Goal: Information Seeking & Learning: Learn about a topic

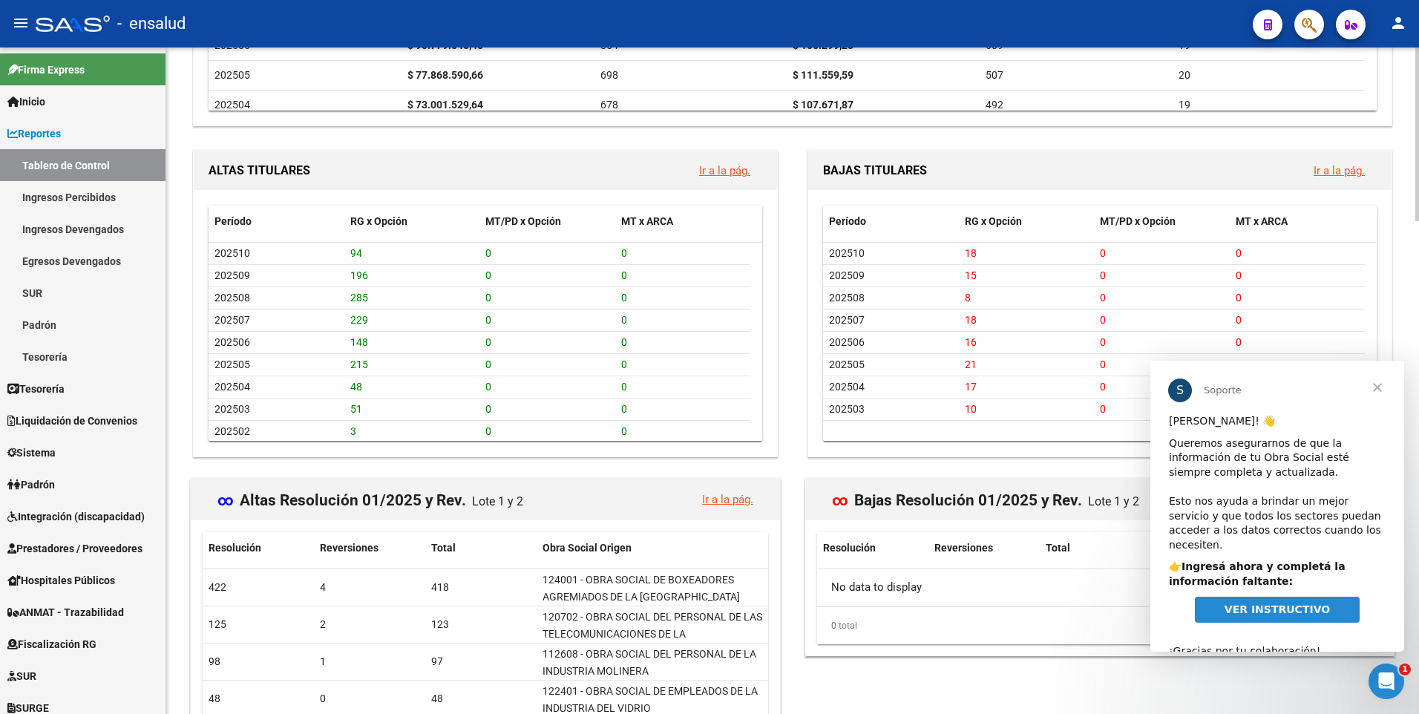
scroll to position [1464, 0]
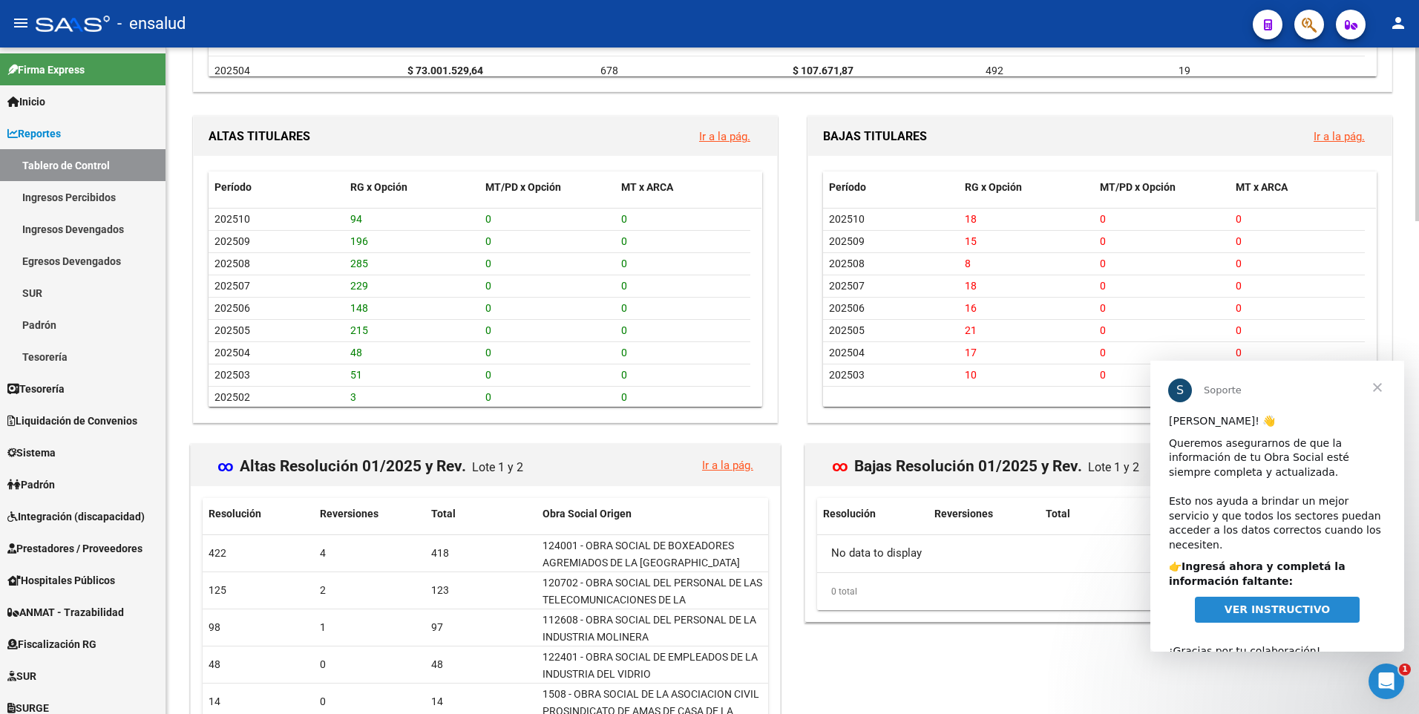
click at [1269, 603] on link "VER INSTRUCTIVO" at bounding box center [1277, 610] width 165 height 27
click at [1382, 391] on span "Cerrar" at bounding box center [1377, 387] width 53 height 53
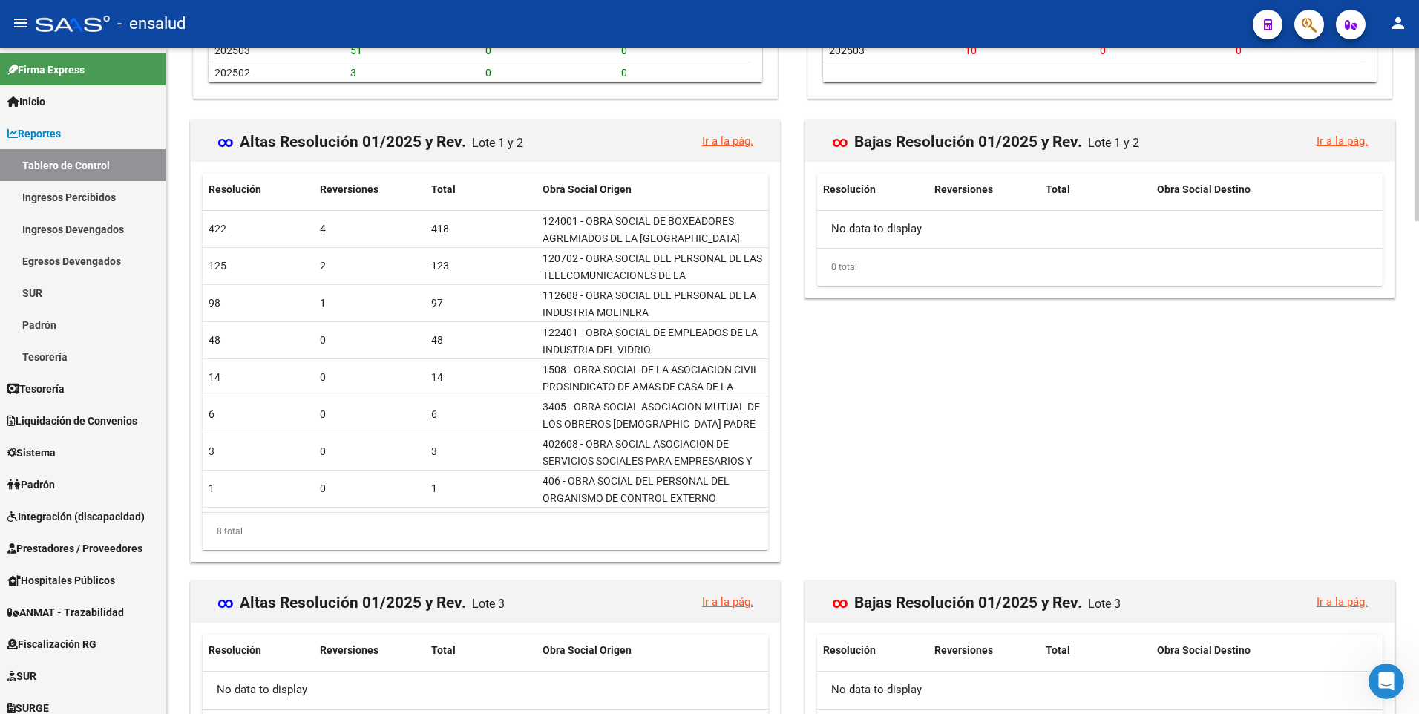
scroll to position [1887, 0]
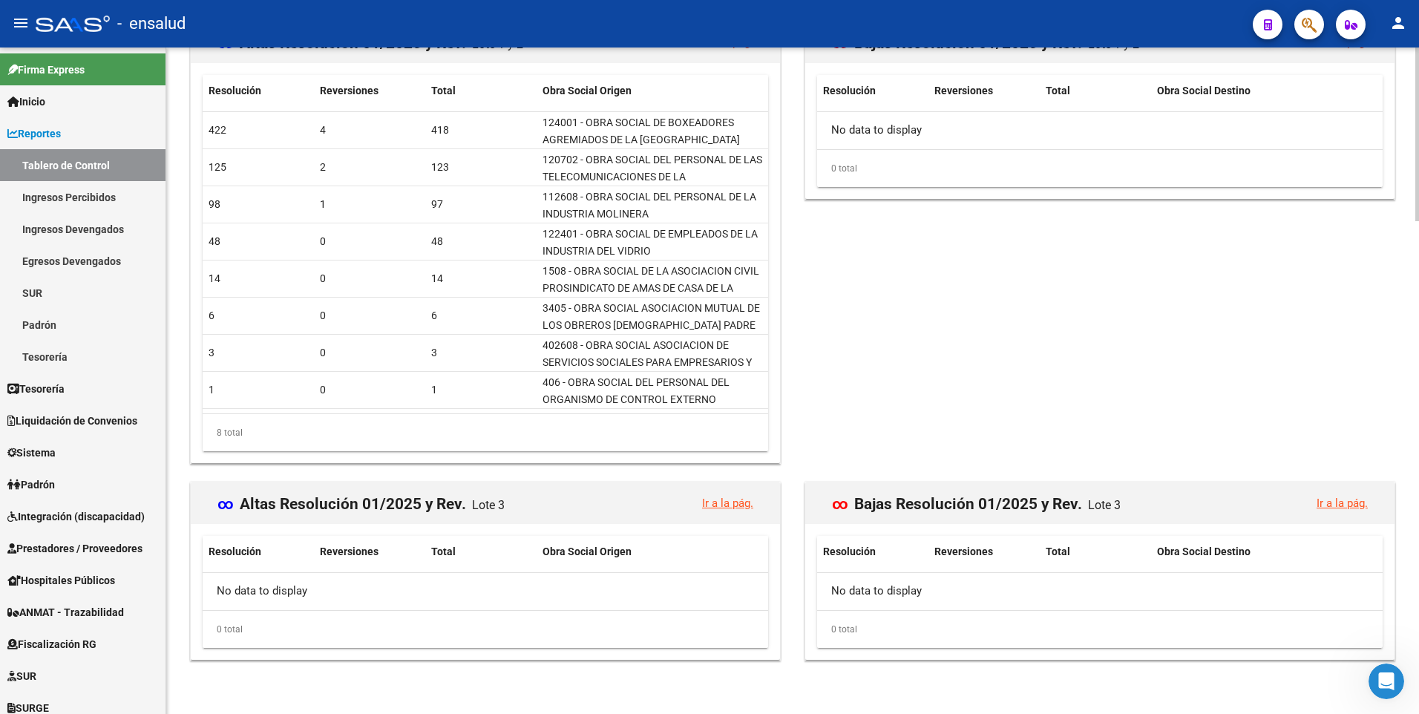
click at [1418, 601] on html "menu - ensalud person Firma Express Inicio Calendario SSS Instructivos Contacto…" at bounding box center [709, 357] width 1419 height 714
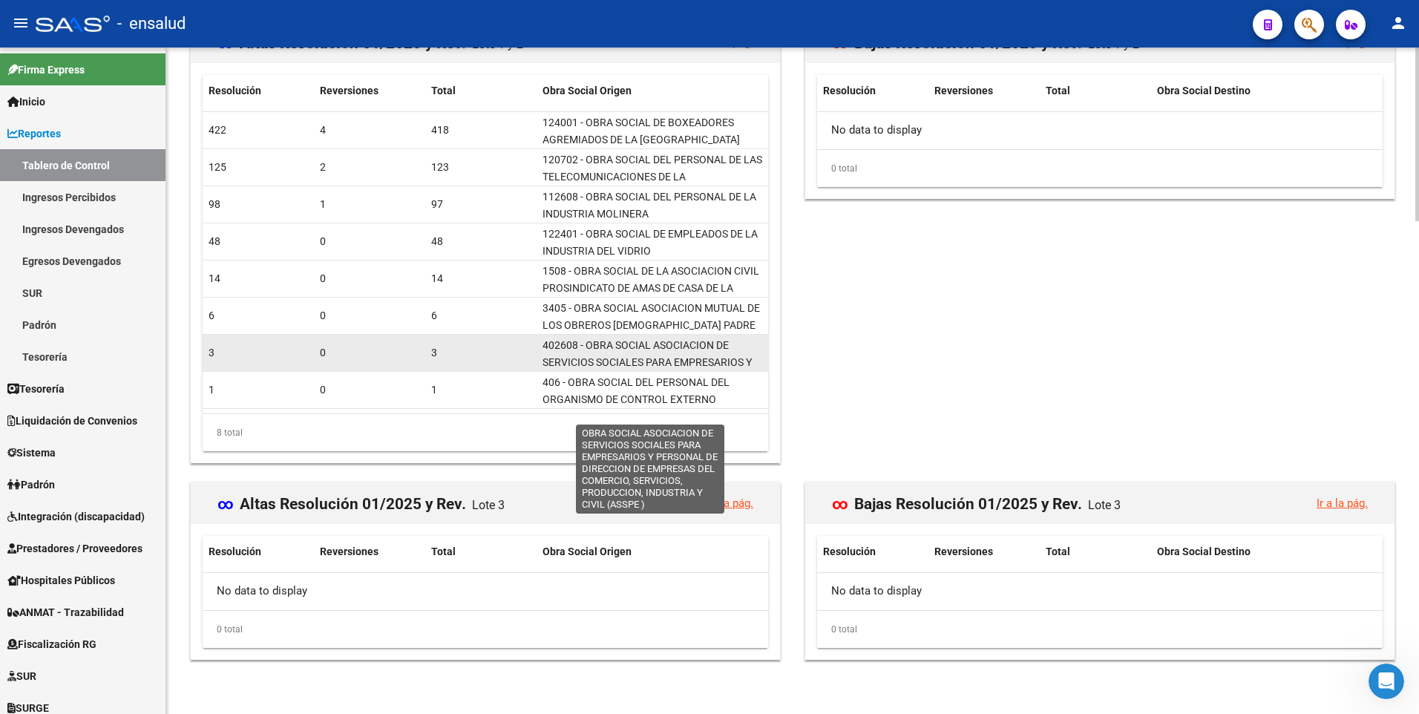
click at [578, 347] on span "402608 - OBRA SOCIAL ASOCIACION DE SERVICIOS SOCIALES PARA EMPRESARIOS Y PERSON…" at bounding box center [650, 378] width 214 height 79
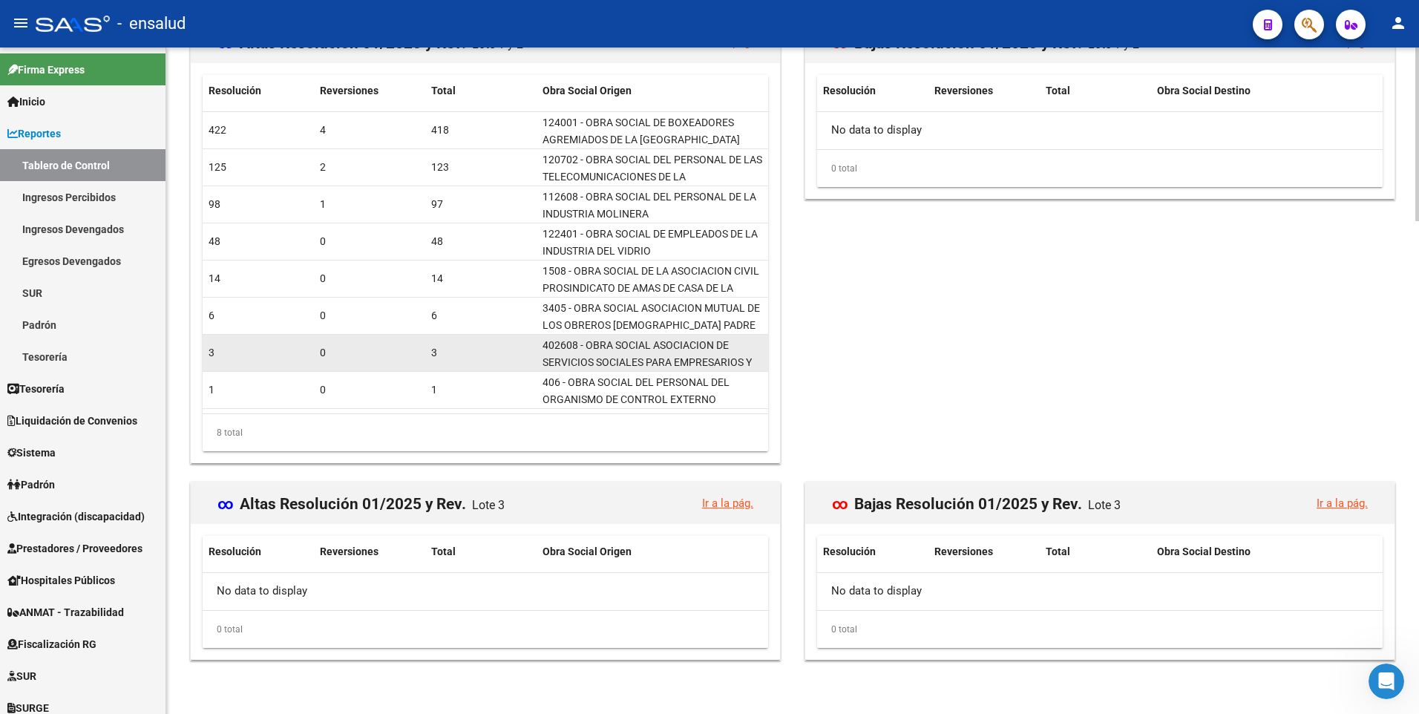
click at [221, 358] on div "3" at bounding box center [258, 352] width 99 height 17
click at [416, 348] on div "0" at bounding box center [369, 352] width 99 height 17
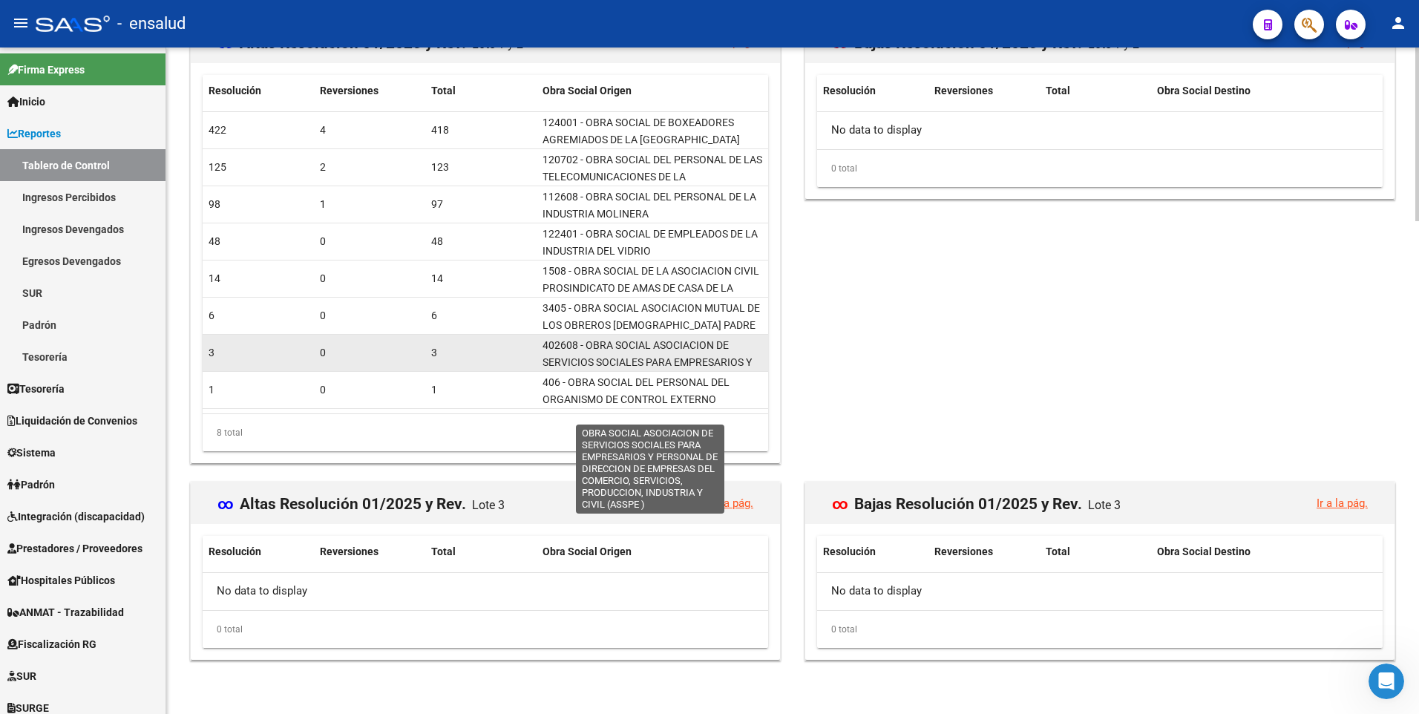
click at [566, 350] on span "402608 - OBRA SOCIAL ASOCIACION DE SERVICIOS SOCIALES PARA EMPRESARIOS Y PERSON…" at bounding box center [650, 378] width 214 height 79
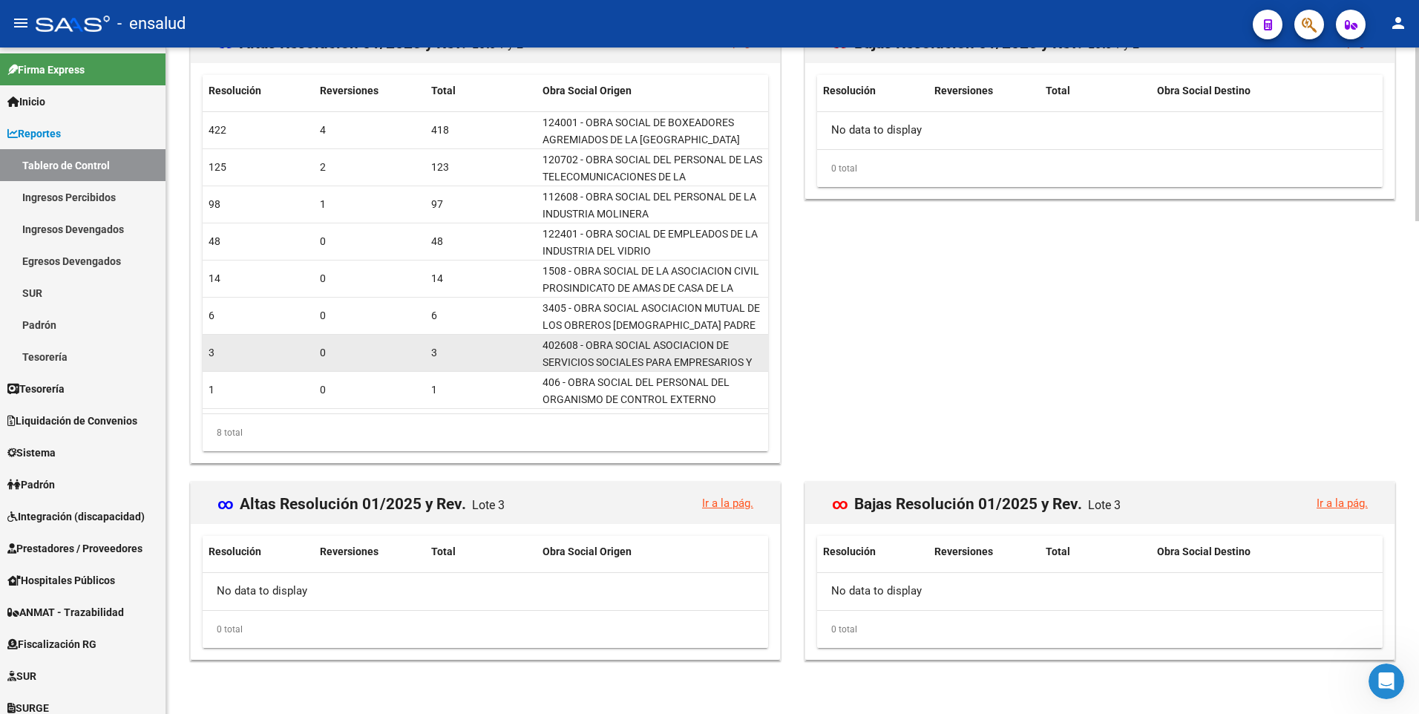
click at [566, 350] on span "402608 - OBRA SOCIAL ASOCIACION DE SERVICIOS SOCIALES PARA EMPRESARIOS Y PERSON…" at bounding box center [650, 378] width 214 height 79
click at [567, 349] on span "402608 - OBRA SOCIAL ASOCIACION DE SERVICIOS SOCIALES PARA EMPRESARIOS Y PERSON…" at bounding box center [650, 378] width 214 height 79
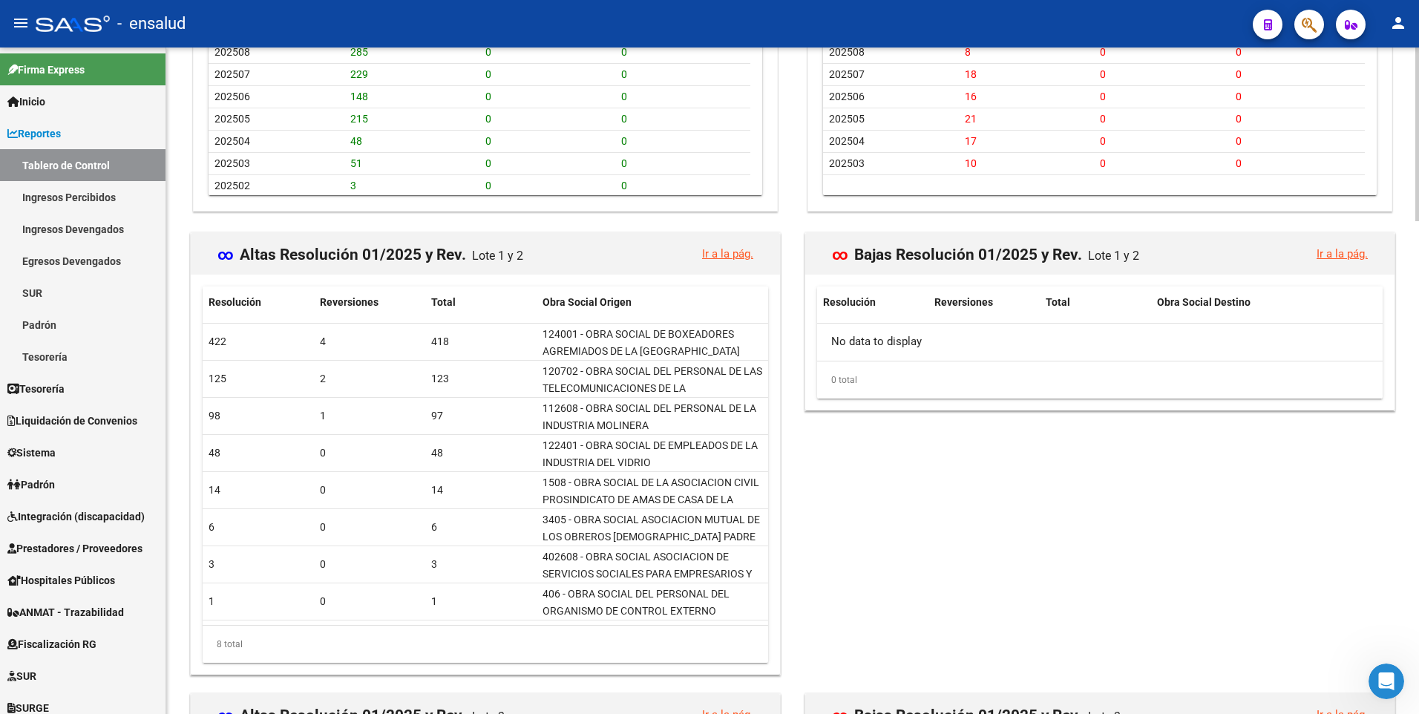
scroll to position [1659, 0]
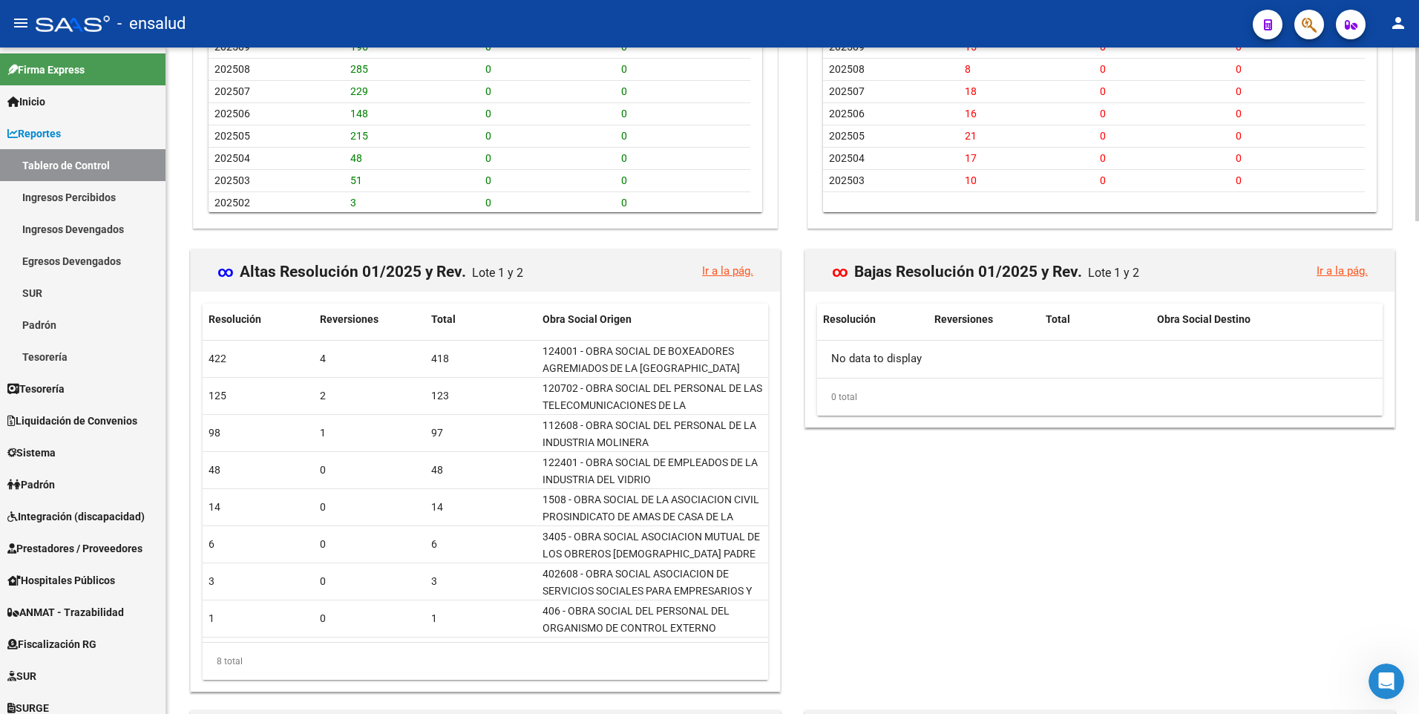
click at [1418, 530] on html "menu - ensalud person Firma Express Inicio Calendario SSS Instructivos Contacto…" at bounding box center [709, 357] width 1419 height 714
click at [727, 271] on link "Ir a la pág." at bounding box center [727, 270] width 51 height 13
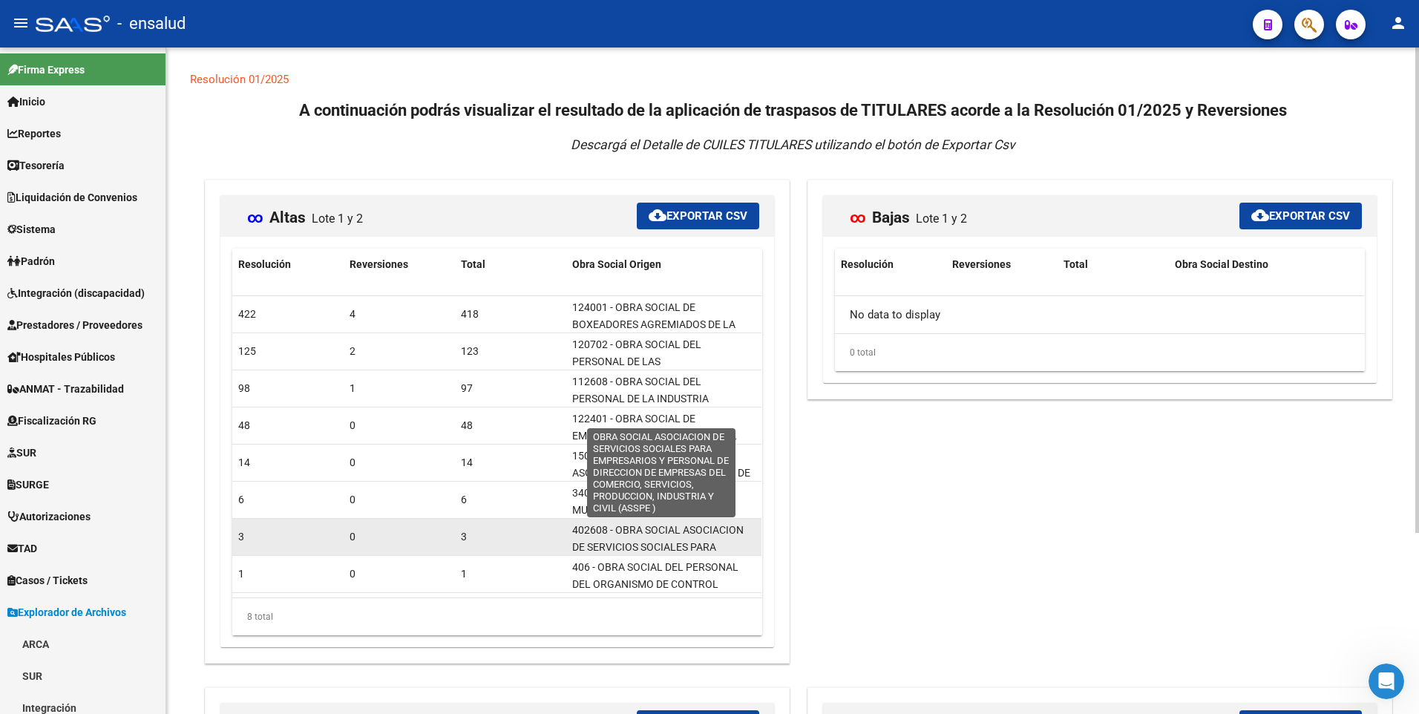
click at [623, 541] on span "402608 - OBRA SOCIAL ASOCIACION DE SERVICIOS SOCIALES PARA EMPRESARIOS Y PERSON…" at bounding box center [662, 572] width 180 height 96
click at [601, 532] on span "402608 - OBRA SOCIAL ASOCIACION DE SERVICIOS SOCIALES PARA EMPRESARIOS Y PERSON…" at bounding box center [662, 572] width 180 height 96
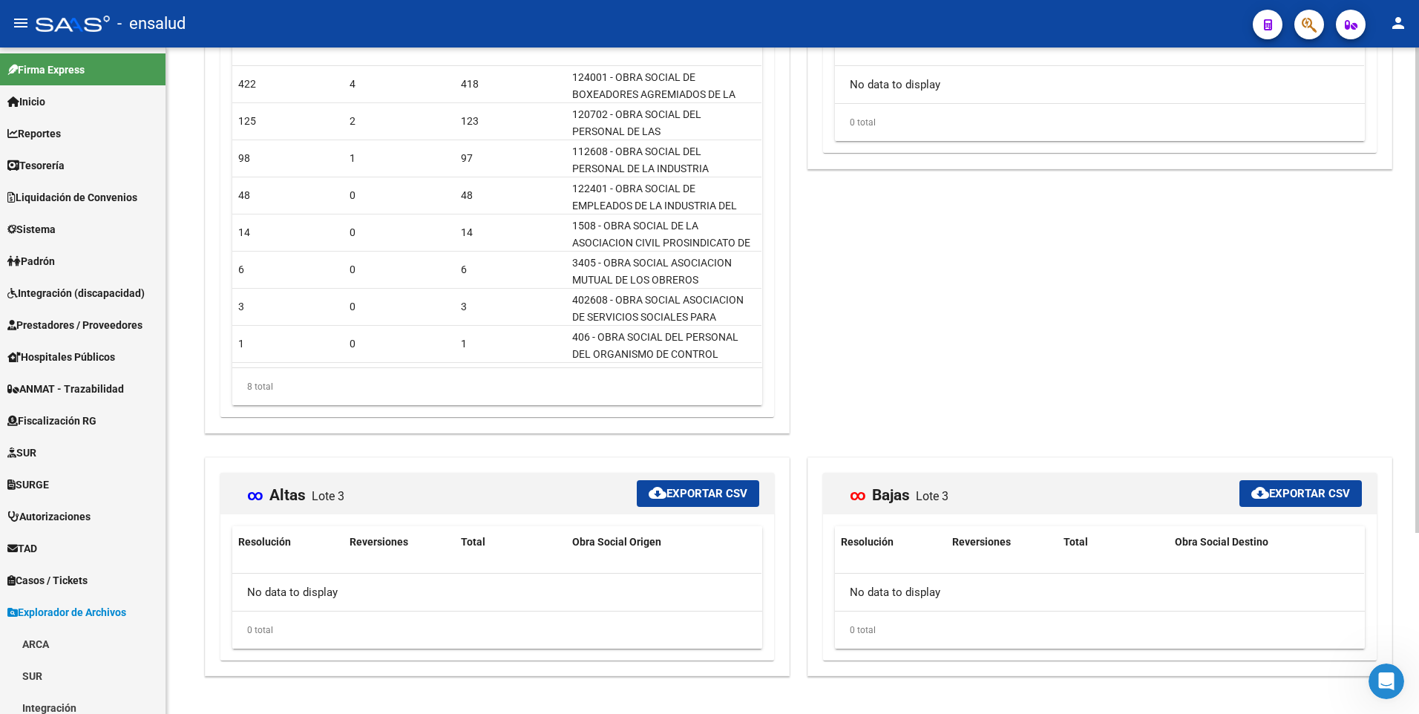
scroll to position [249, 0]
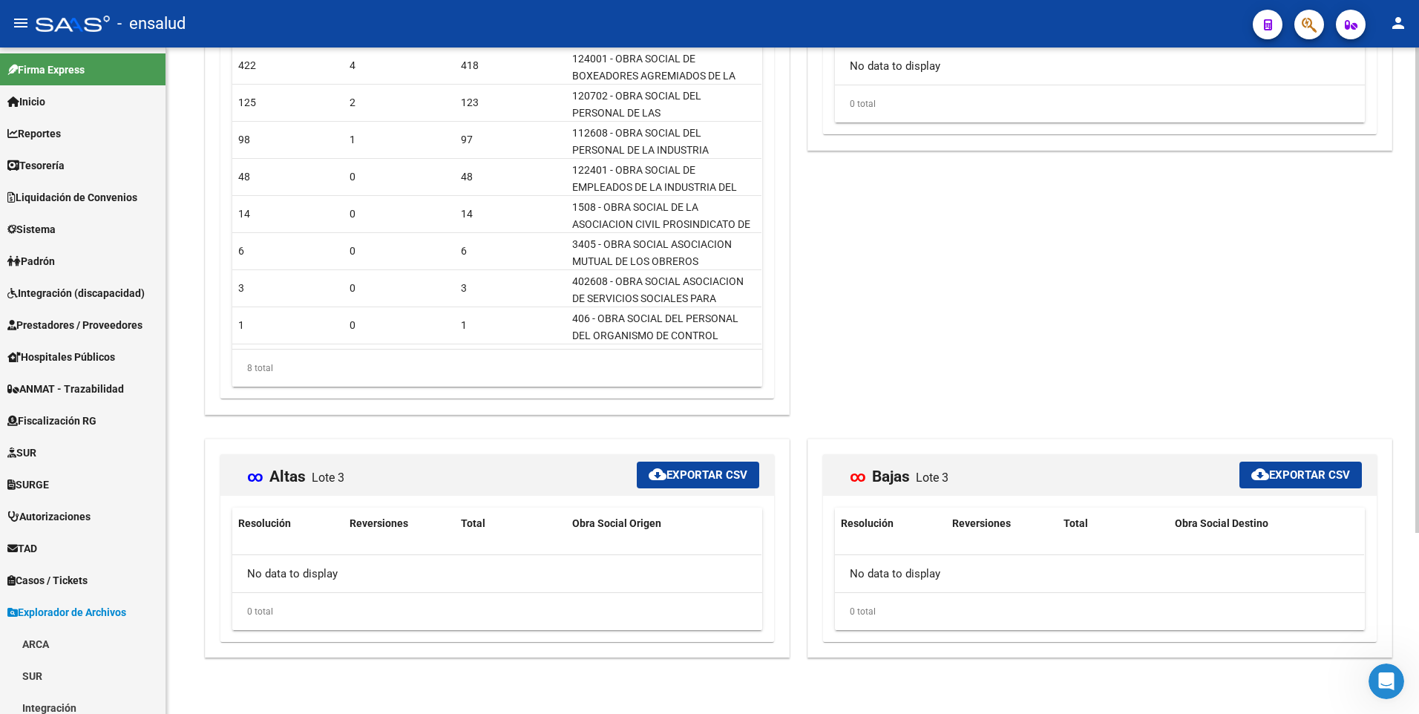
click at [1418, 581] on html "menu - ensalud person Firma Express Inicio Calendario SSS Instructivos Contacto…" at bounding box center [709, 357] width 1419 height 714
click at [41, 96] on span "Inicio" at bounding box center [26, 102] width 38 height 16
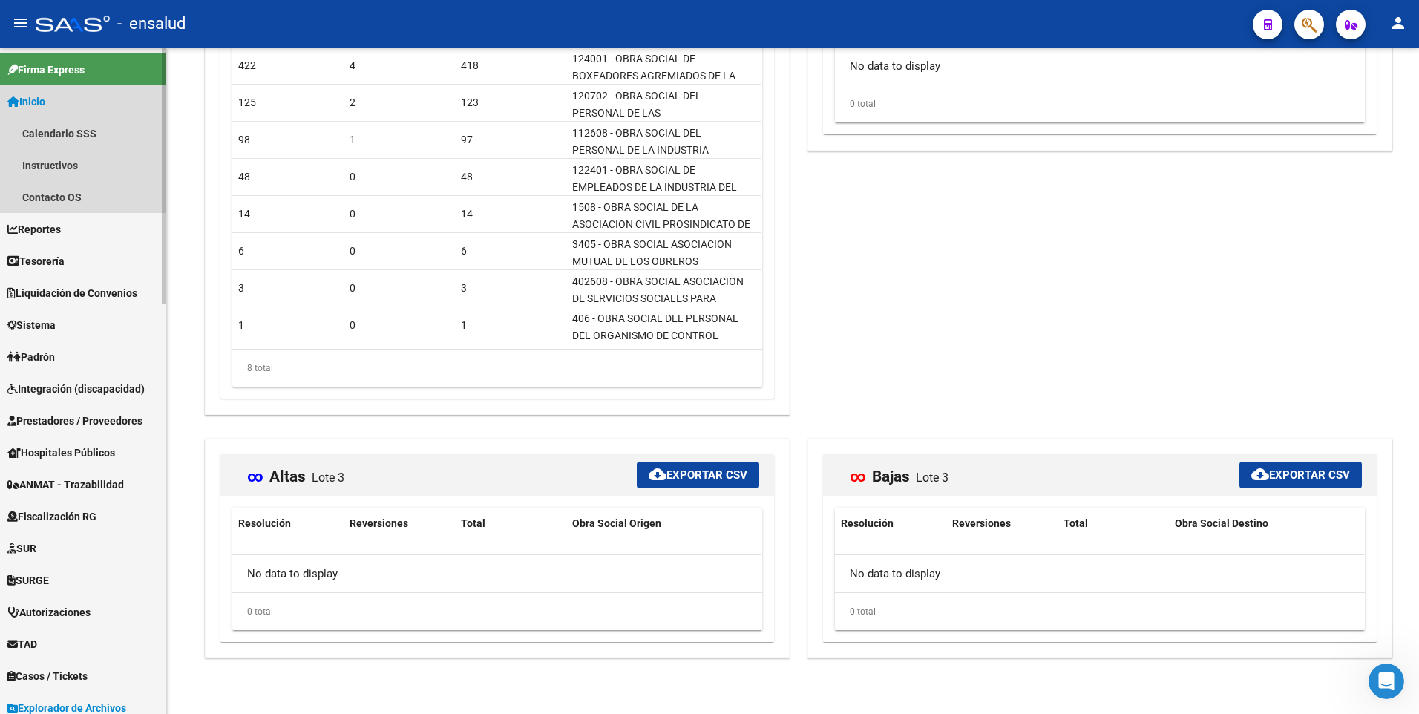
click at [41, 96] on span "Inicio" at bounding box center [26, 102] width 38 height 16
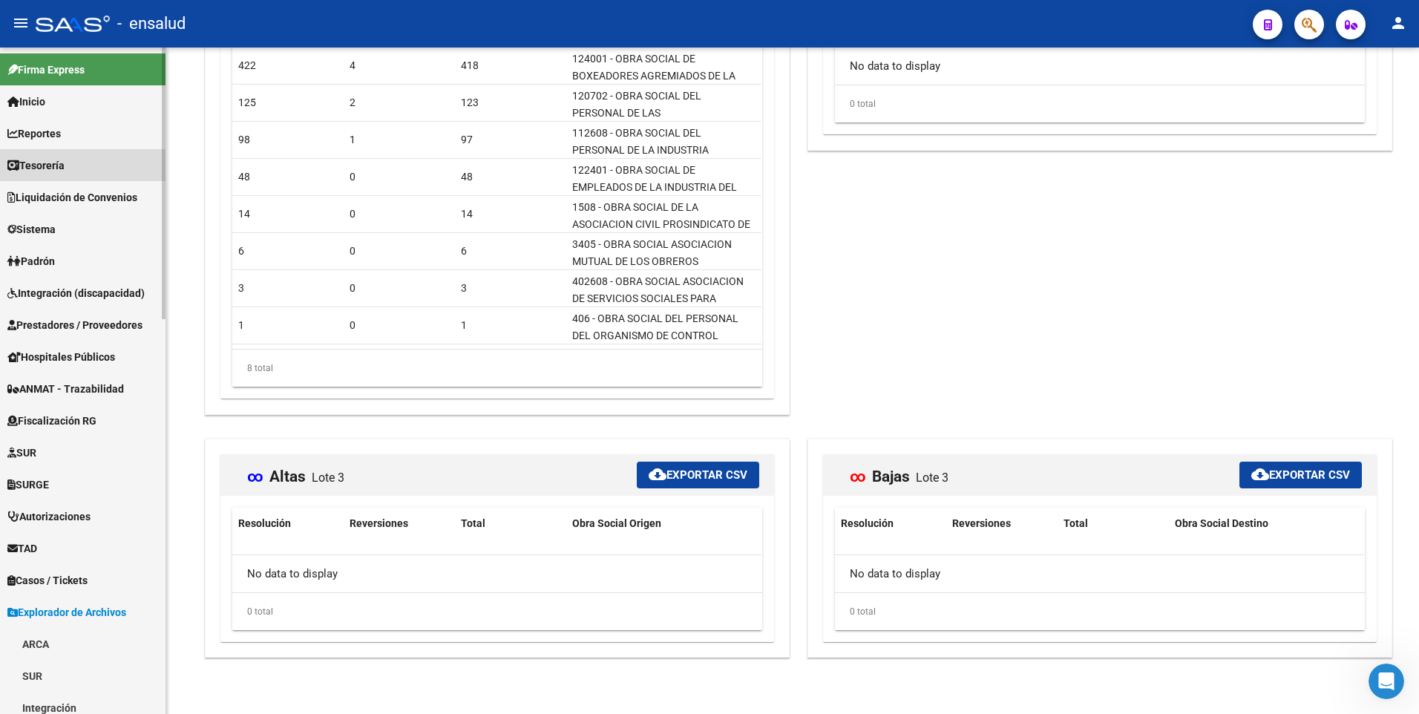
click at [50, 171] on span "Tesorería" at bounding box center [35, 165] width 57 height 16
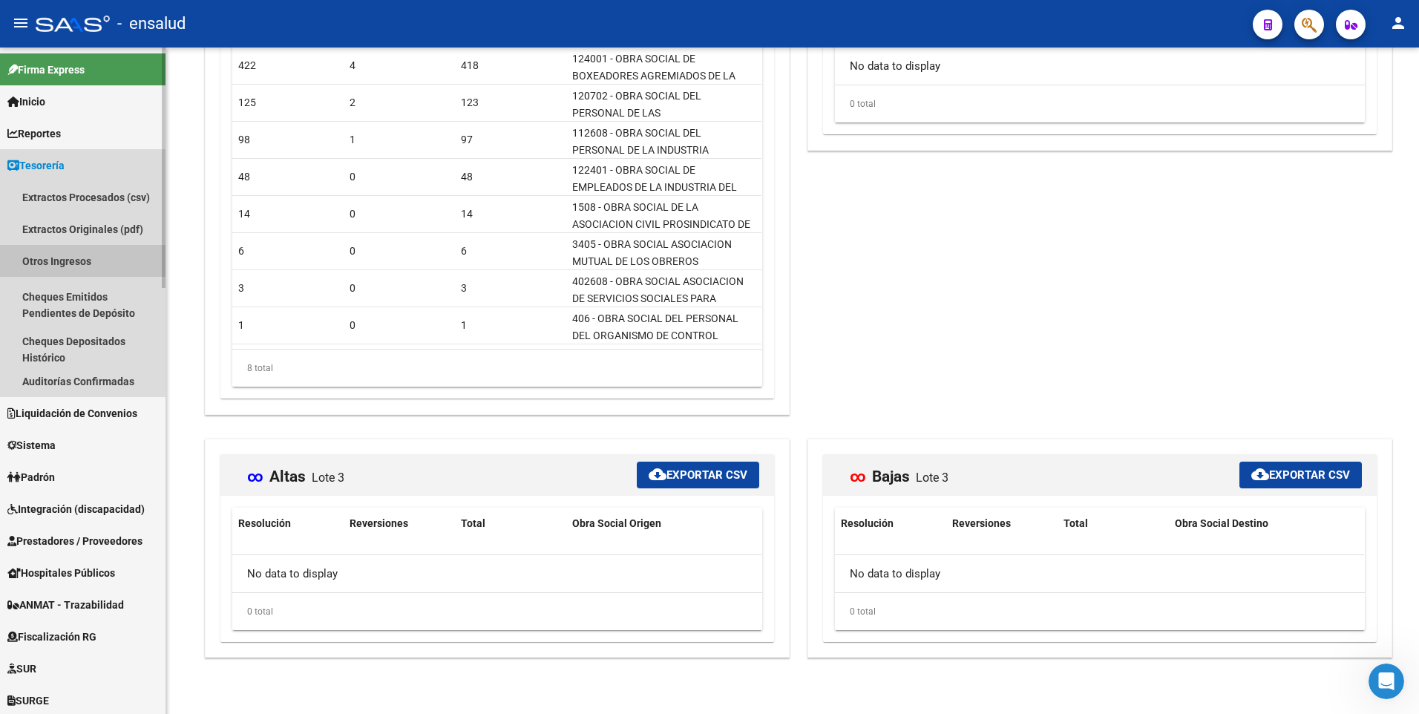
click at [53, 261] on link "Otros Ingresos" at bounding box center [82, 261] width 165 height 32
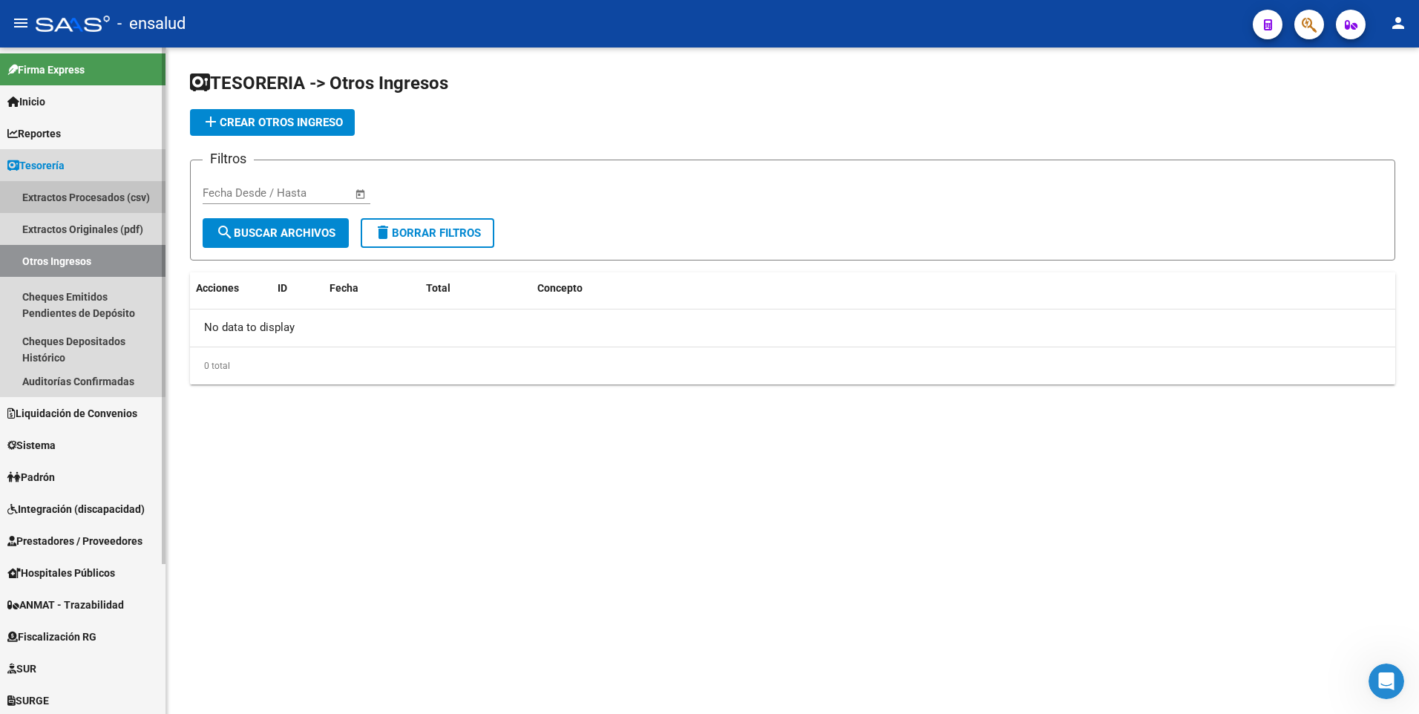
click at [76, 200] on link "Extractos Procesados (csv)" at bounding box center [82, 197] width 165 height 32
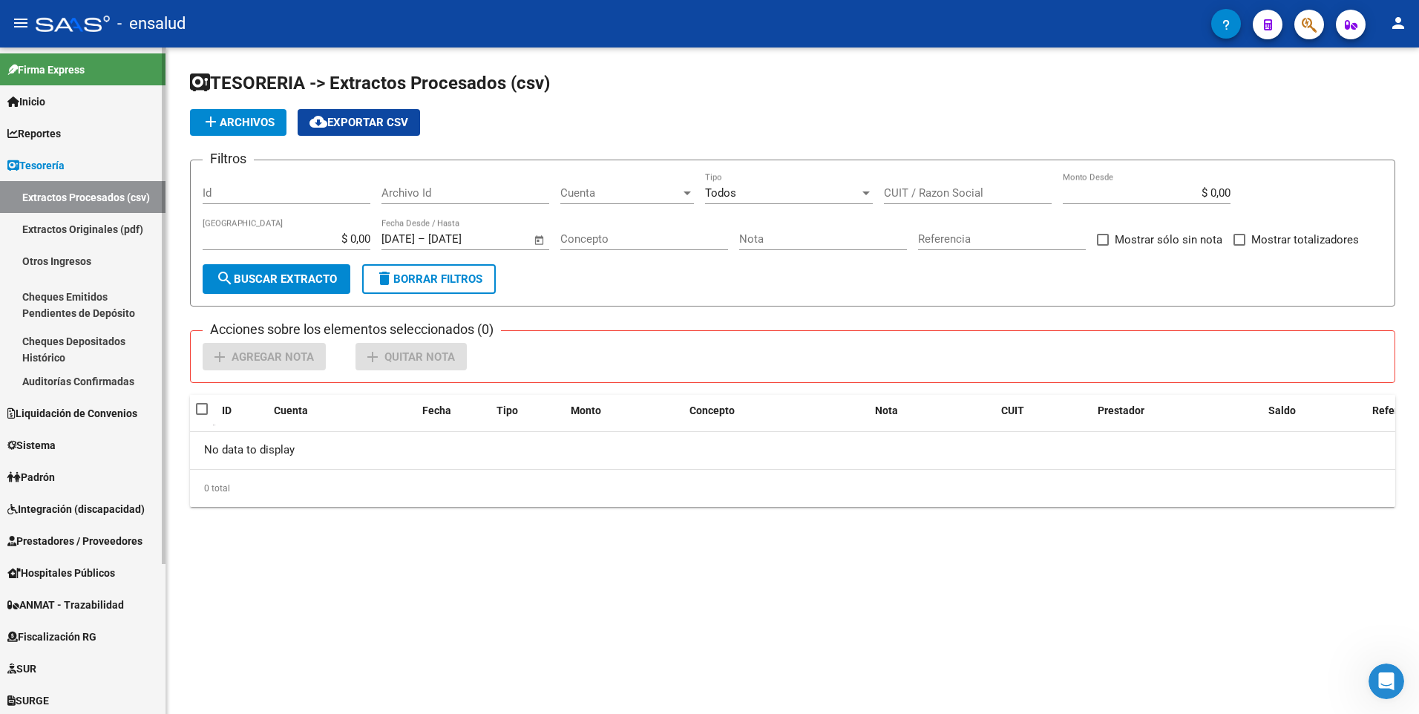
click at [71, 230] on link "Extractos Originales (pdf)" at bounding box center [82, 229] width 165 height 32
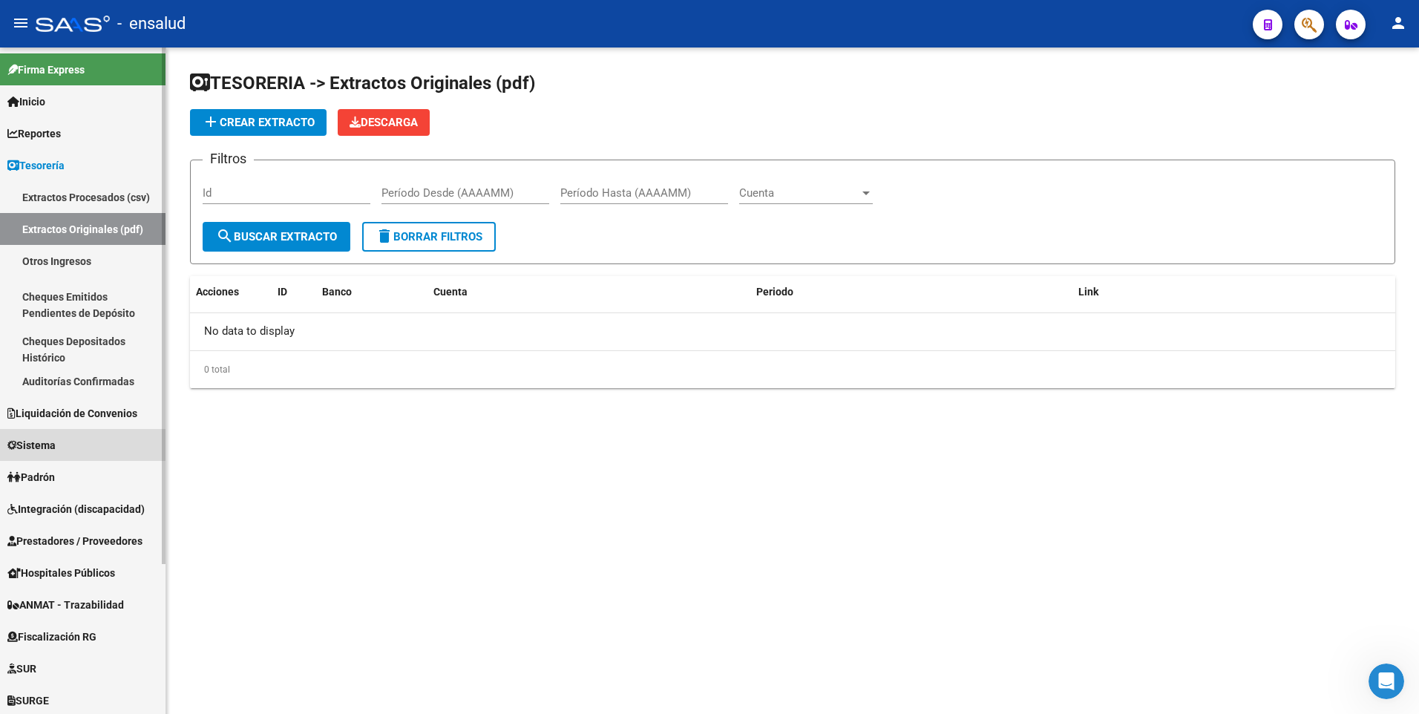
click at [54, 442] on span "Sistema" at bounding box center [31, 445] width 48 height 16
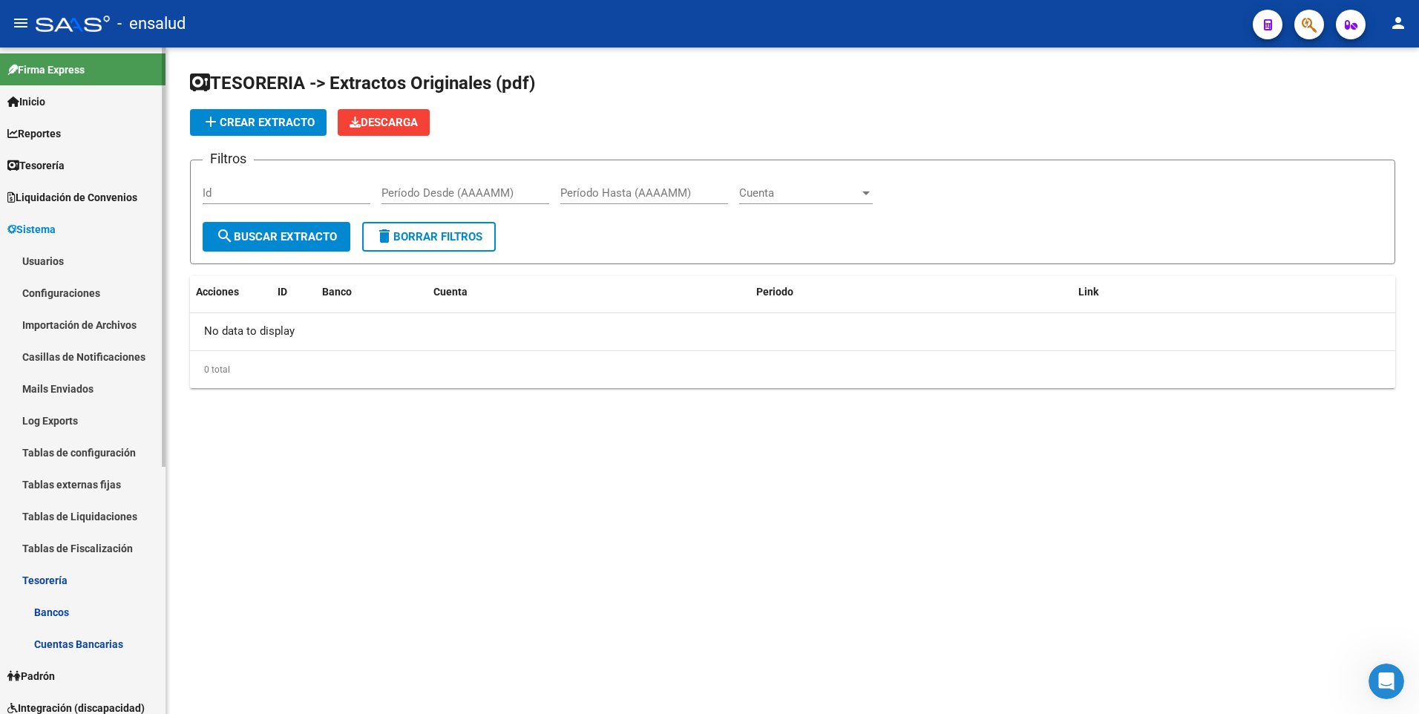
click at [33, 230] on span "Sistema" at bounding box center [31, 229] width 48 height 16
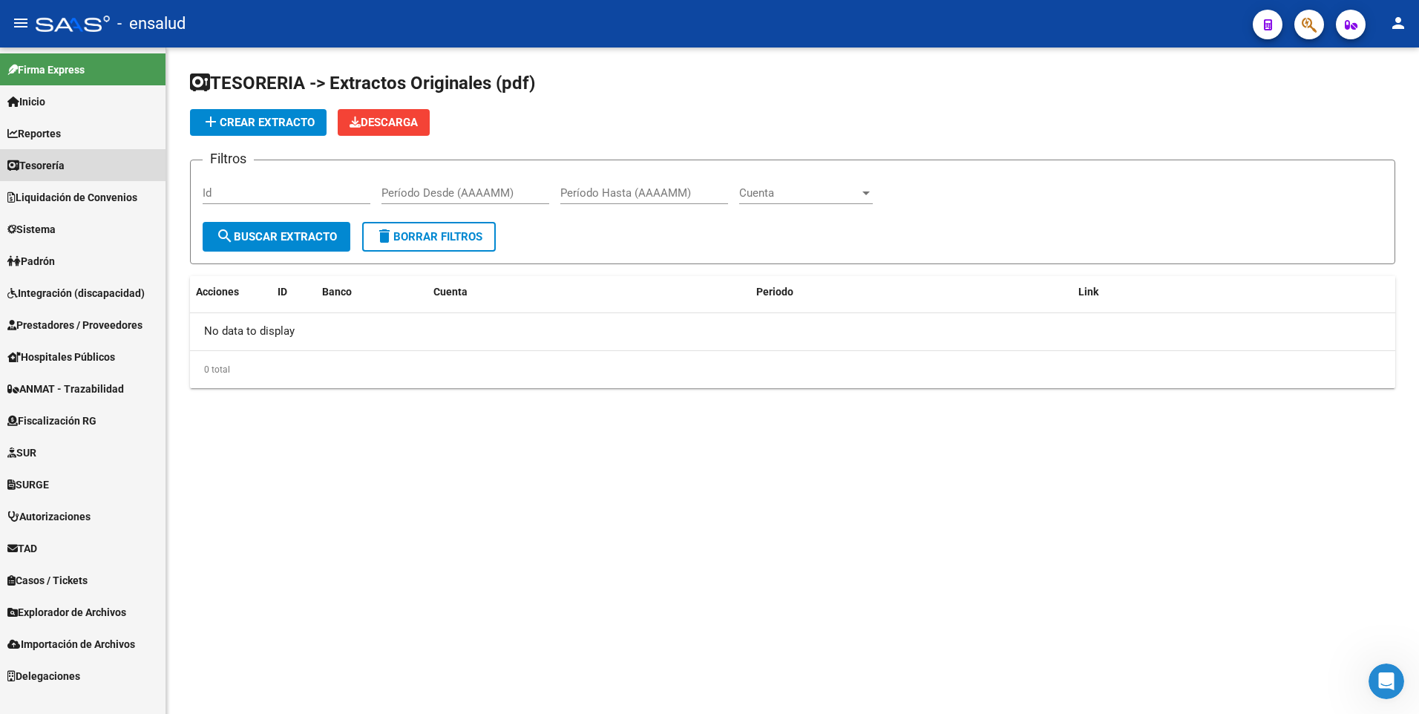
click at [47, 163] on span "Tesorería" at bounding box center [35, 165] width 57 height 16
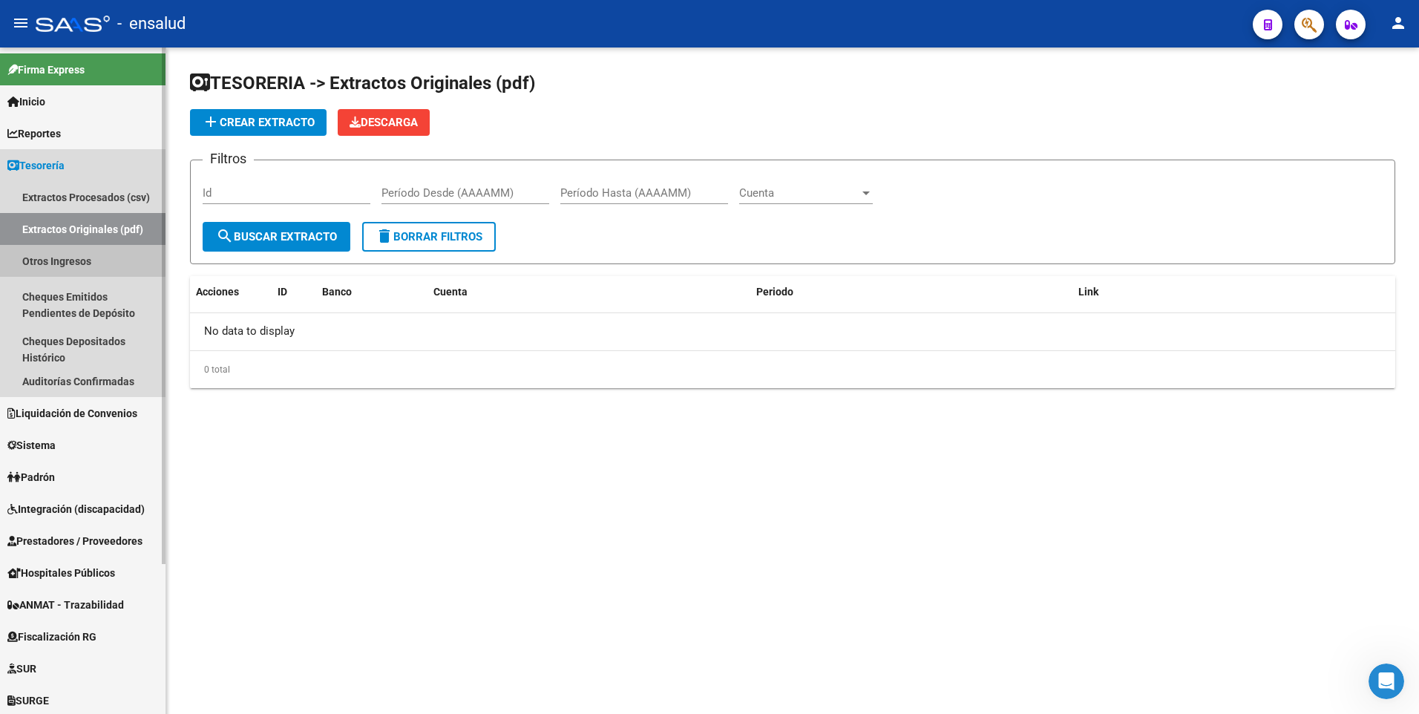
click at [54, 258] on link "Otros Ingresos" at bounding box center [82, 261] width 165 height 32
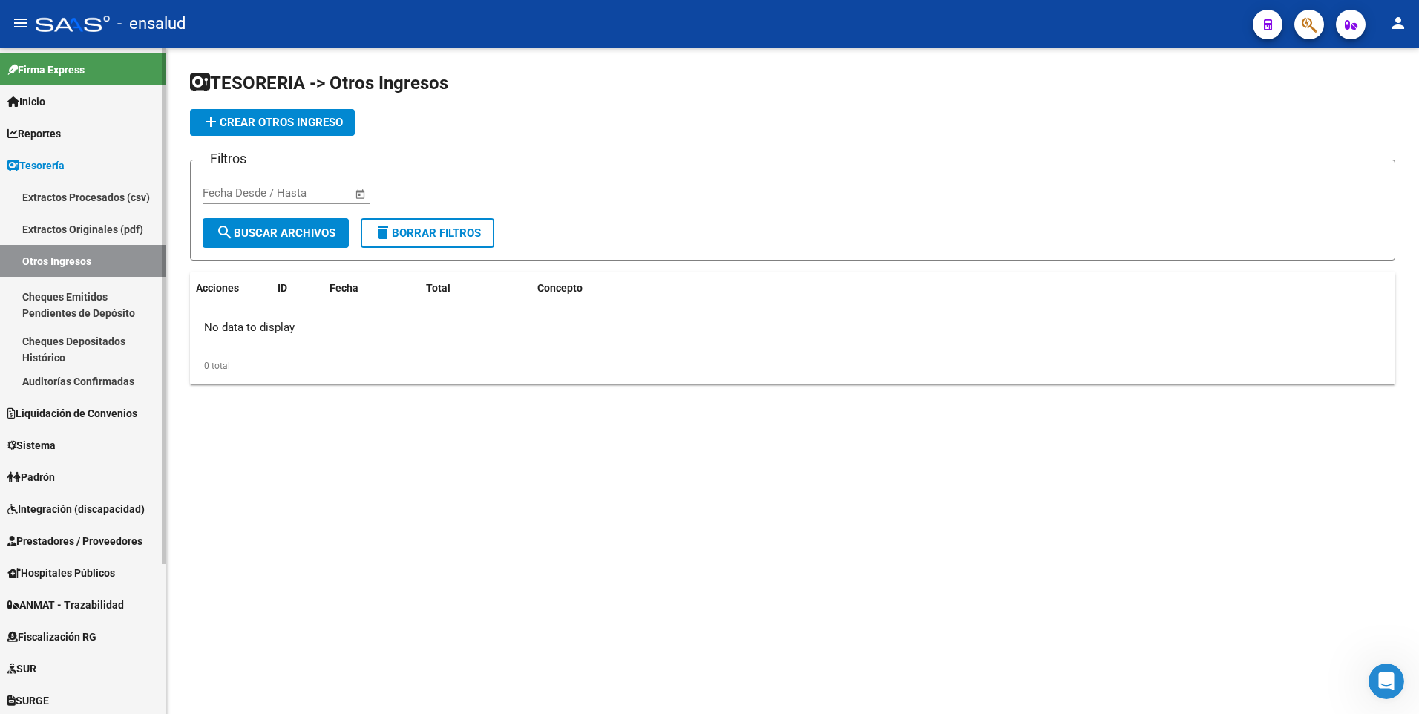
click at [69, 310] on link "Cheques Emitidos Pendientes de Depósito" at bounding box center [82, 305] width 165 height 56
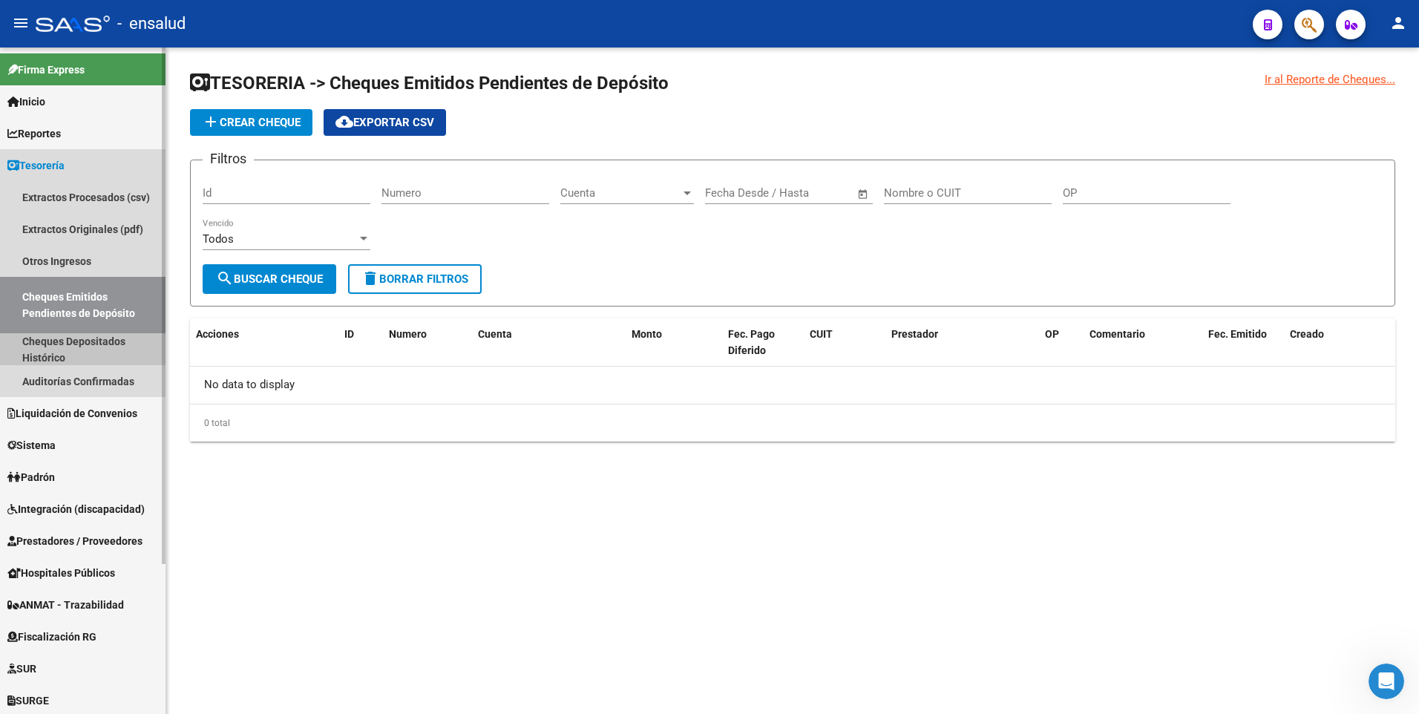
click at [62, 349] on link "Cheques Depositados Histórico" at bounding box center [82, 349] width 165 height 32
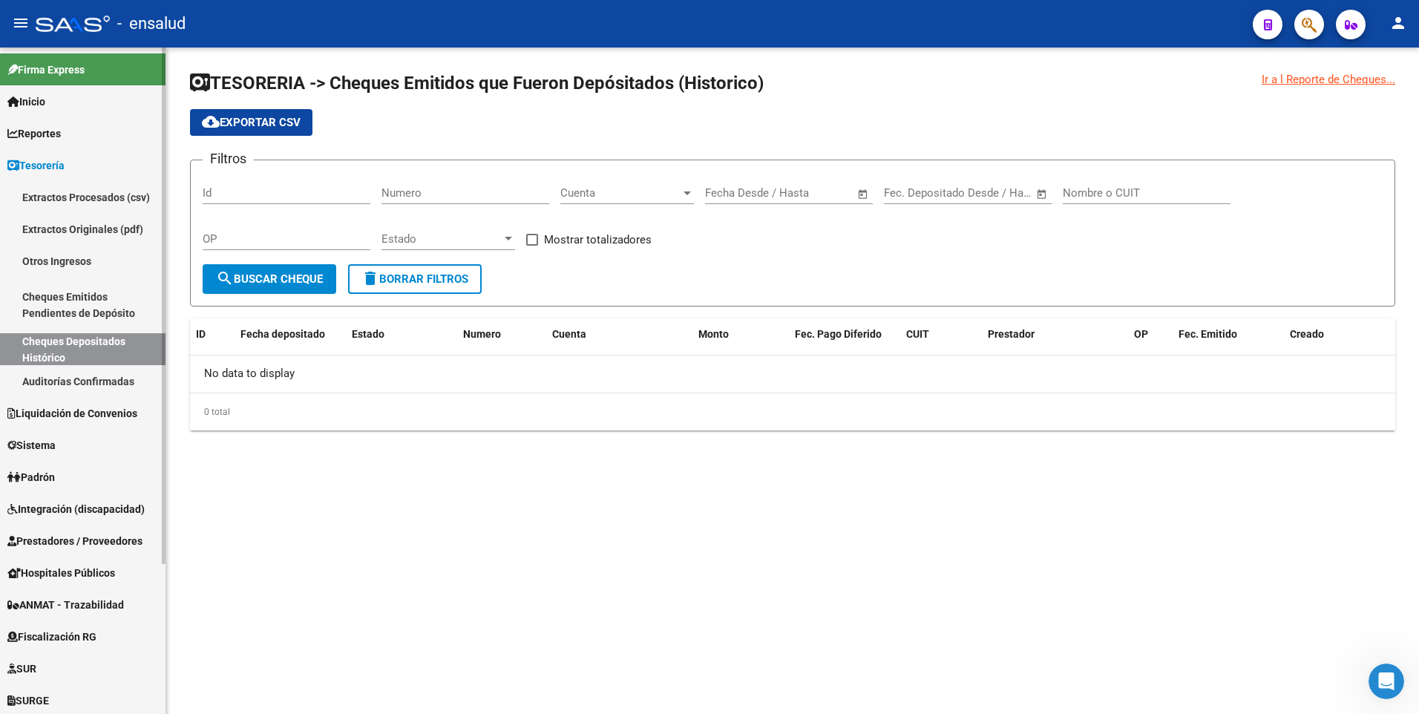
click at [73, 387] on link "Auditorías Confirmadas" at bounding box center [82, 381] width 165 height 32
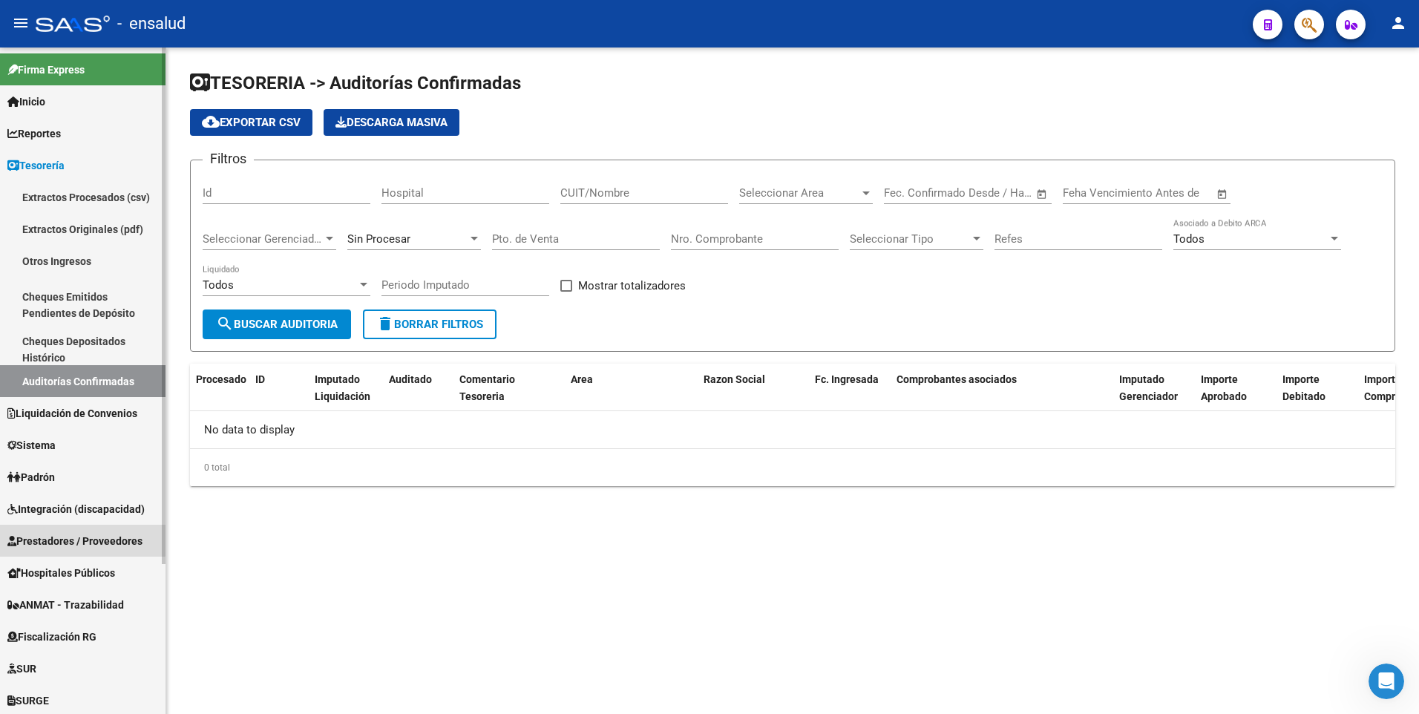
click at [64, 531] on link "Prestadores / Proveedores" at bounding box center [82, 541] width 165 height 32
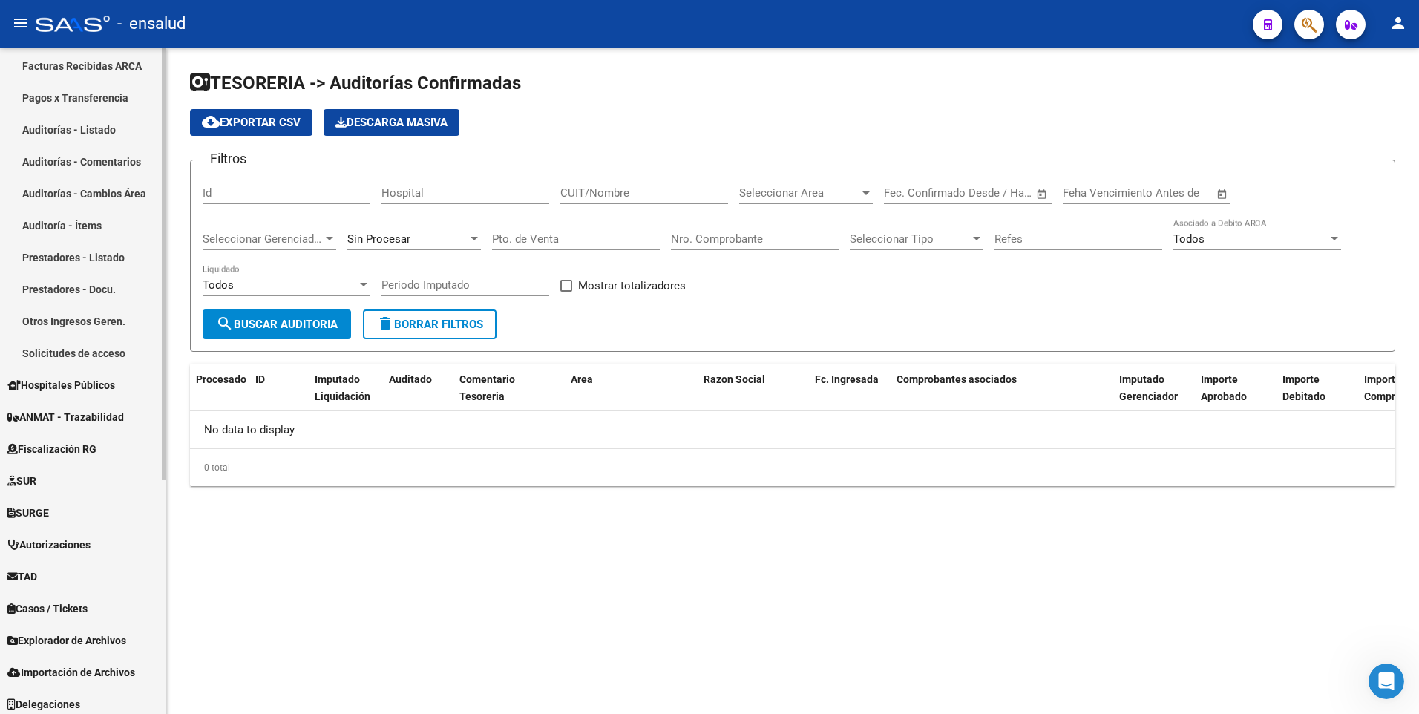
scroll to position [361, 0]
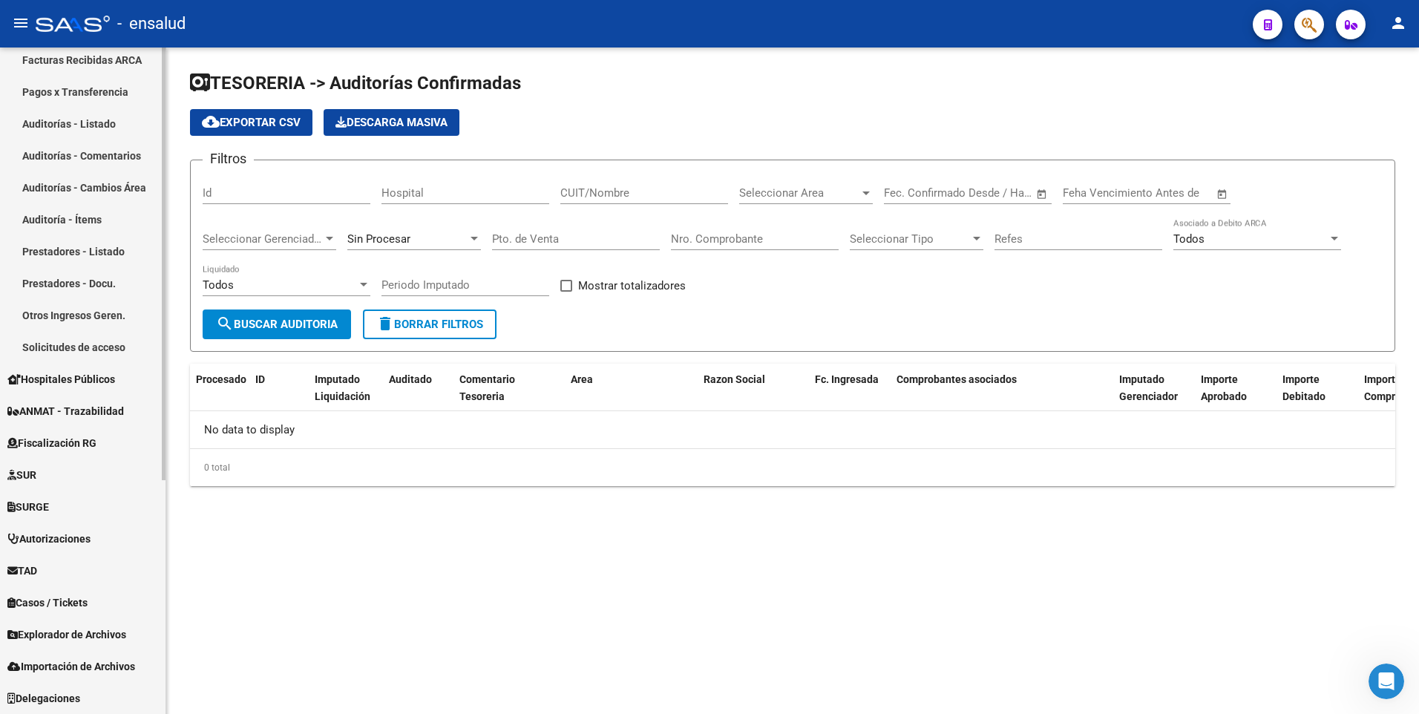
click at [182, 686] on mat-sidenav-container "Firma Express Inicio Calendario SSS Instructivos Contacto OS Reportes Tablero d…" at bounding box center [709, 380] width 1419 height 666
click at [36, 442] on span "Fiscalización RG" at bounding box center [51, 443] width 89 height 16
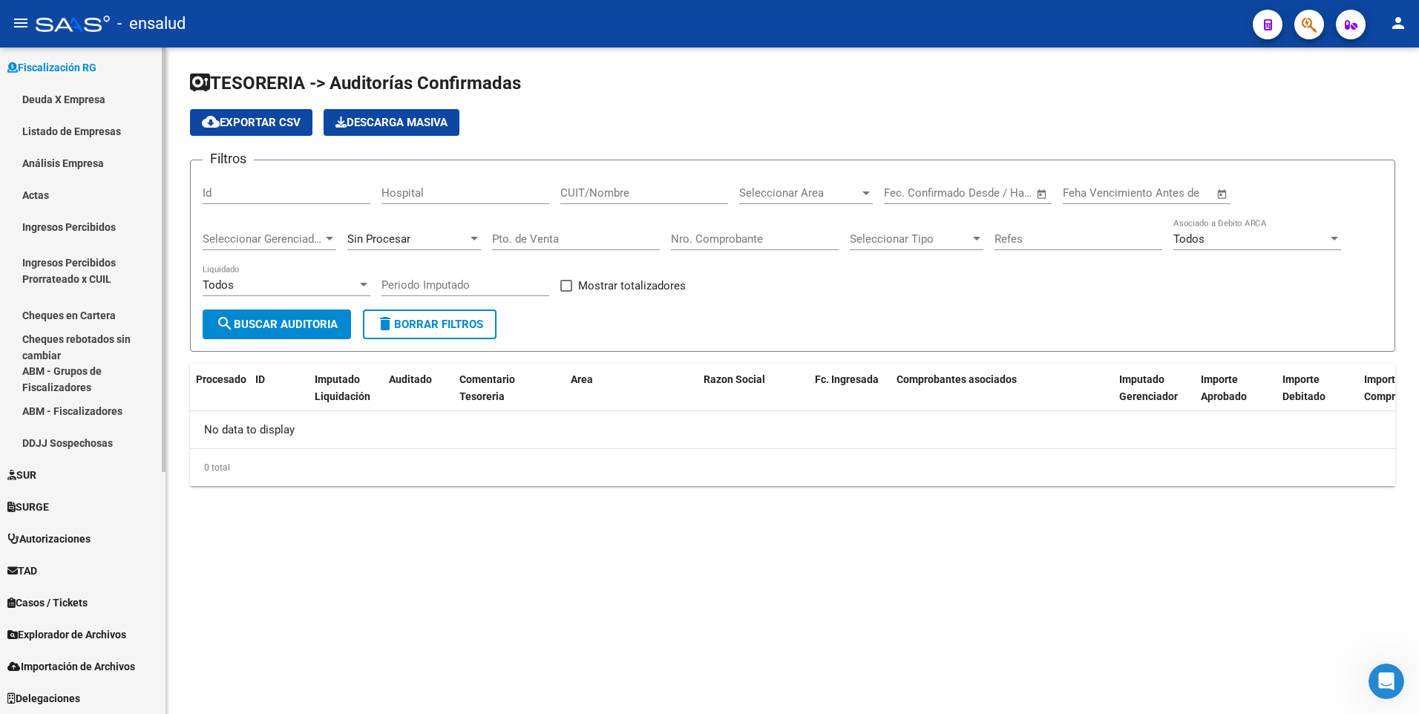
scroll to position [353, 0]
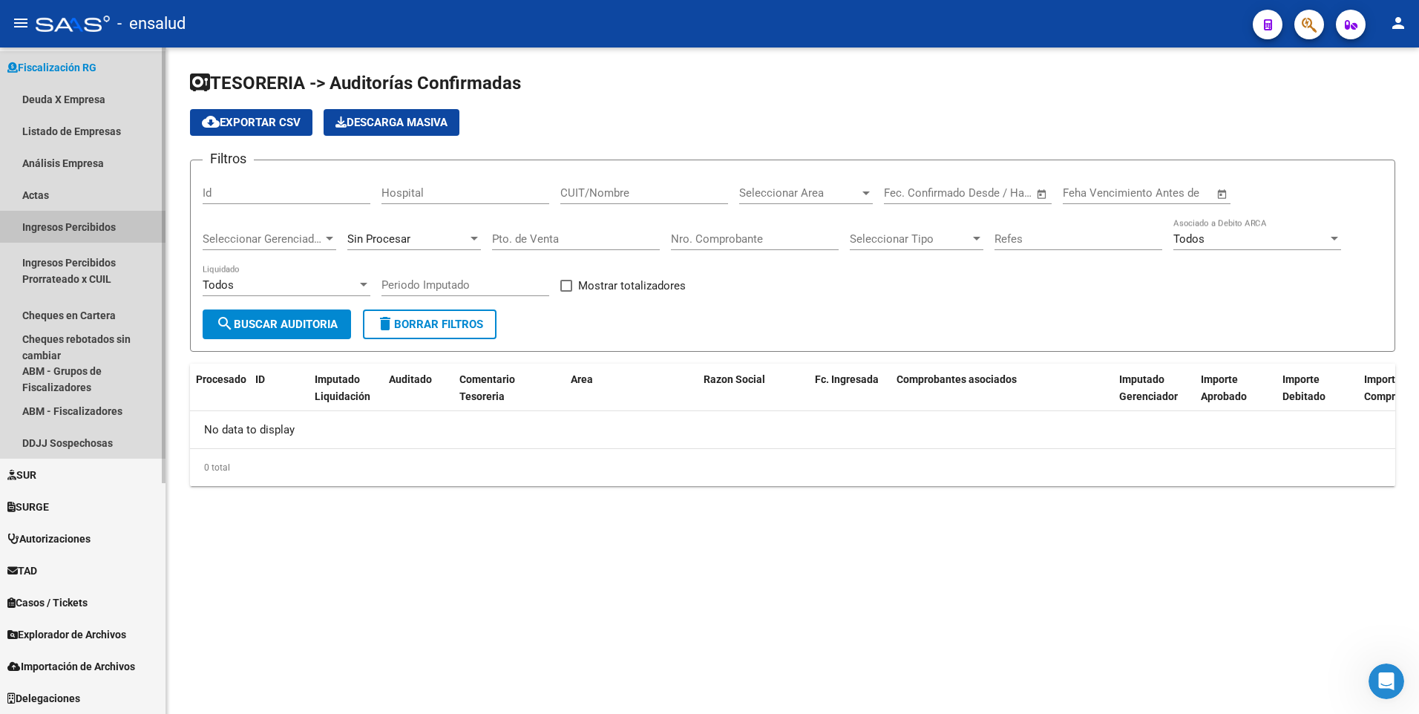
click at [35, 224] on link "Ingresos Percibidos" at bounding box center [82, 227] width 165 height 32
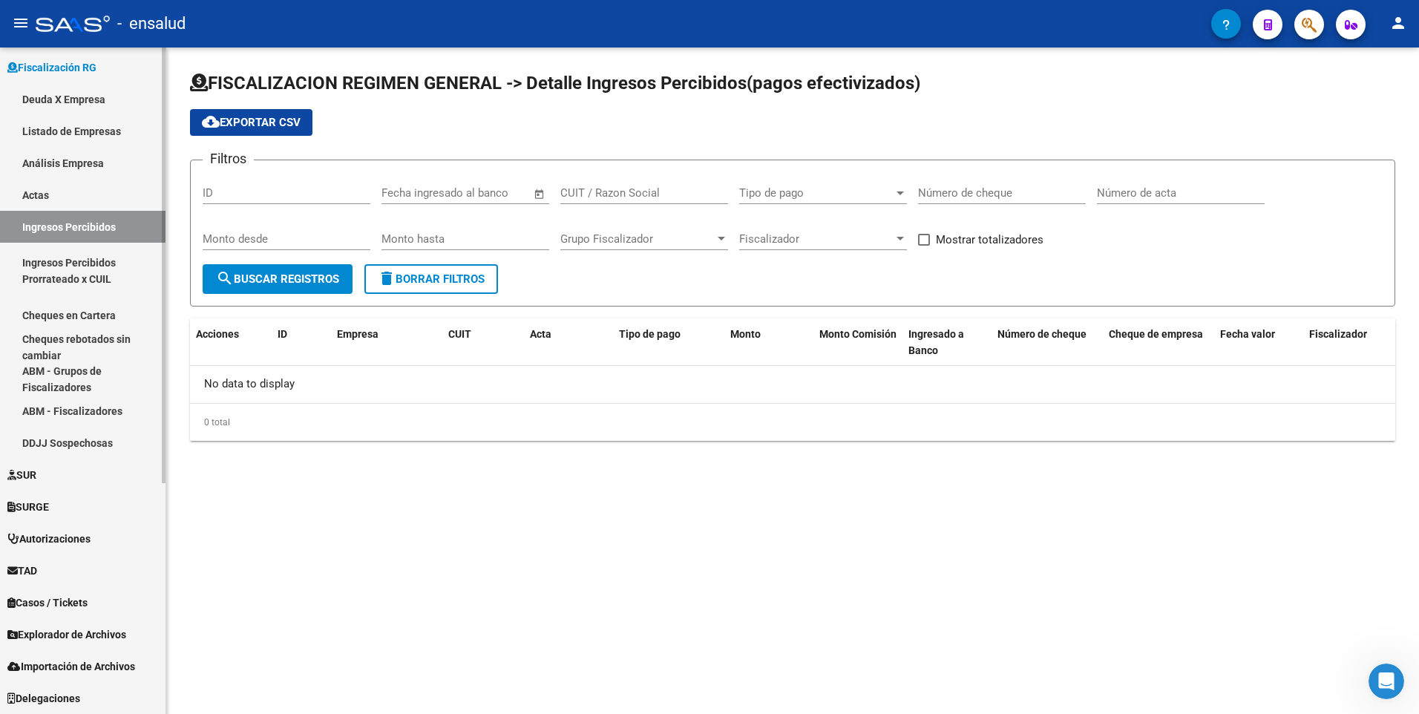
click at [39, 102] on link "Deuda X Empresa" at bounding box center [82, 99] width 165 height 32
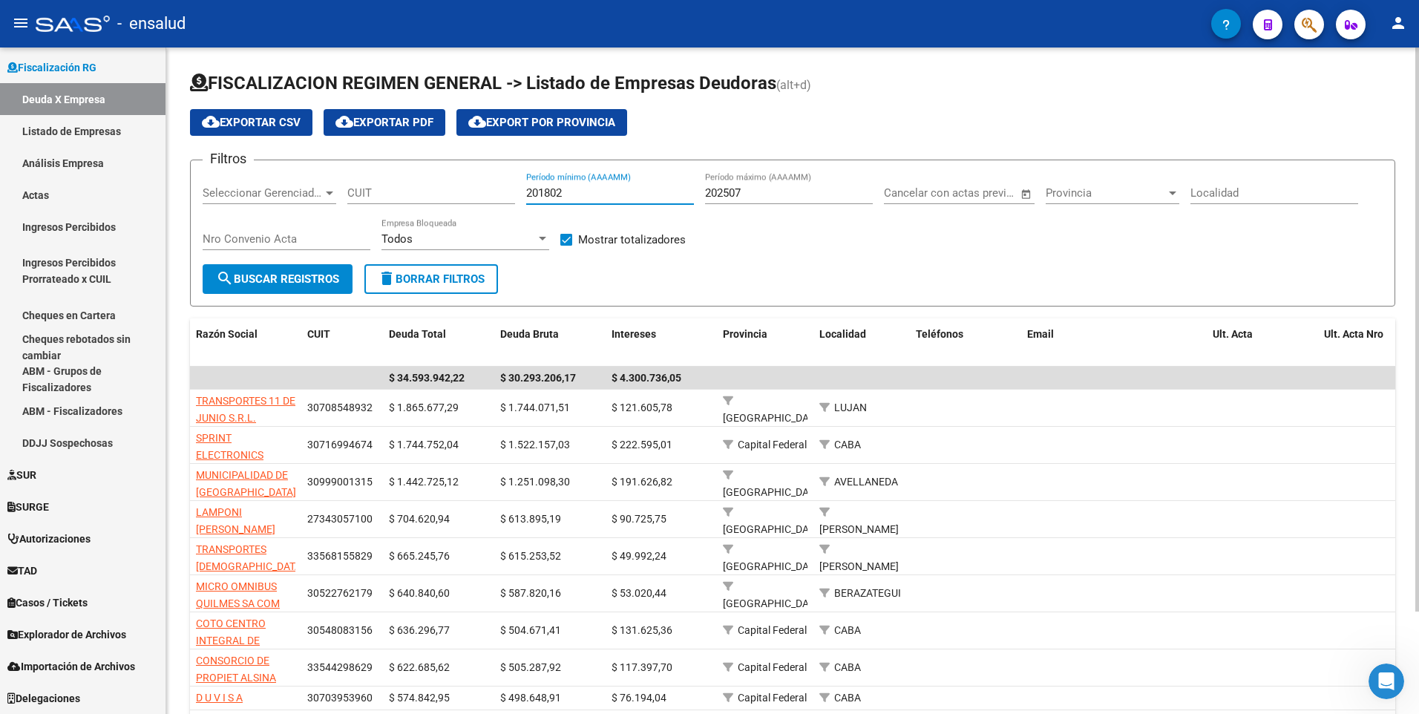
drag, startPoint x: 574, startPoint y: 188, endPoint x: 579, endPoint y: 202, distance: 15.0
click at [579, 202] on div "201802 Período mínimo (AAAAMM)" at bounding box center [610, 188] width 168 height 32
drag, startPoint x: 744, startPoint y: 191, endPoint x: 735, endPoint y: 196, distance: 9.7
click at [735, 196] on input "202507" at bounding box center [789, 192] width 168 height 13
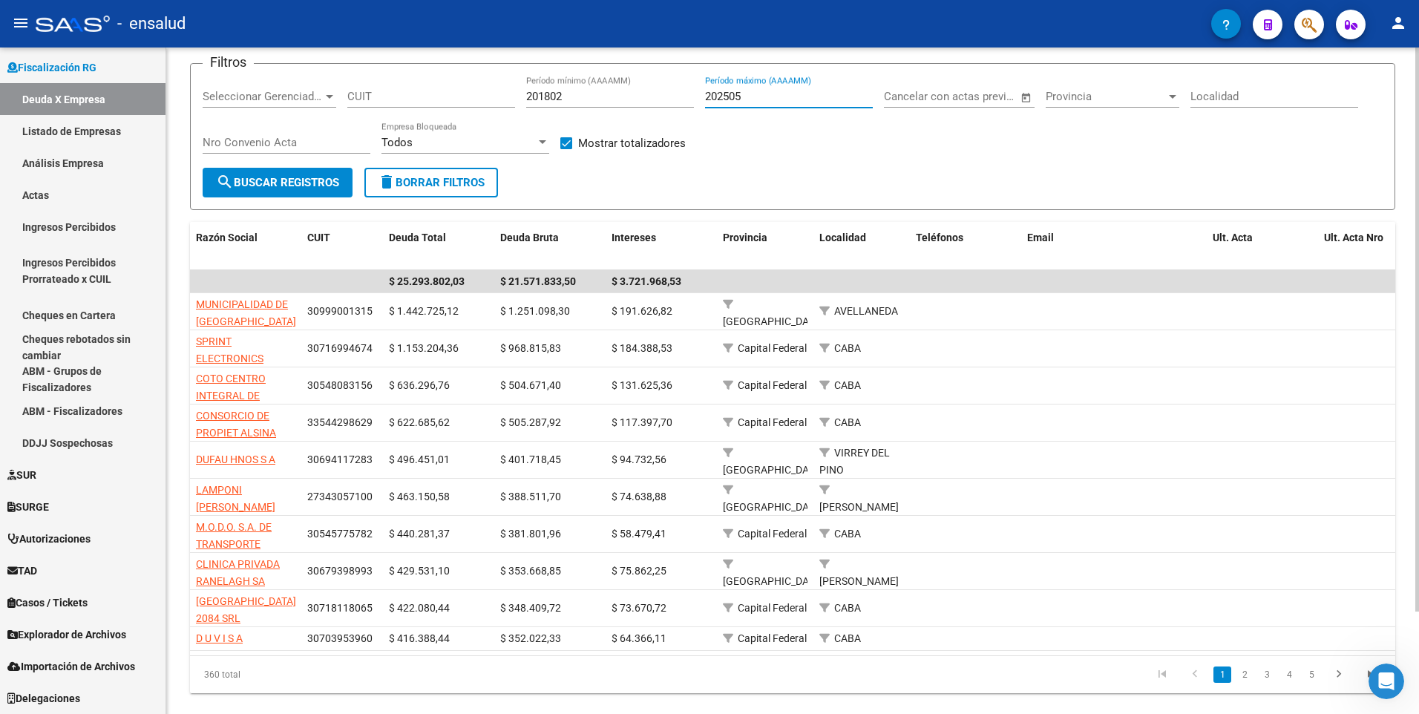
scroll to position [121, 0]
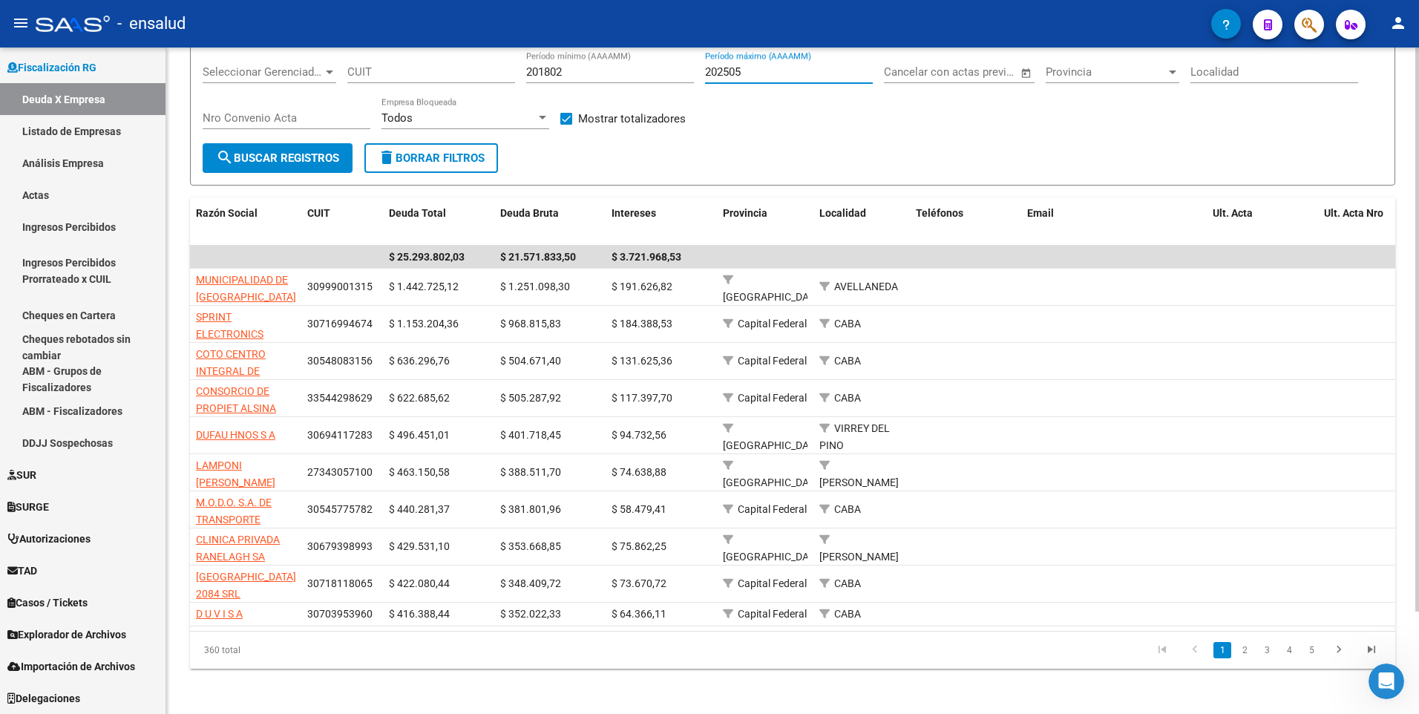
click at [1418, 510] on html "menu - ensalud person Firma Express Inicio Calendario SSS Instructivos Contacto…" at bounding box center [709, 357] width 1419 height 714
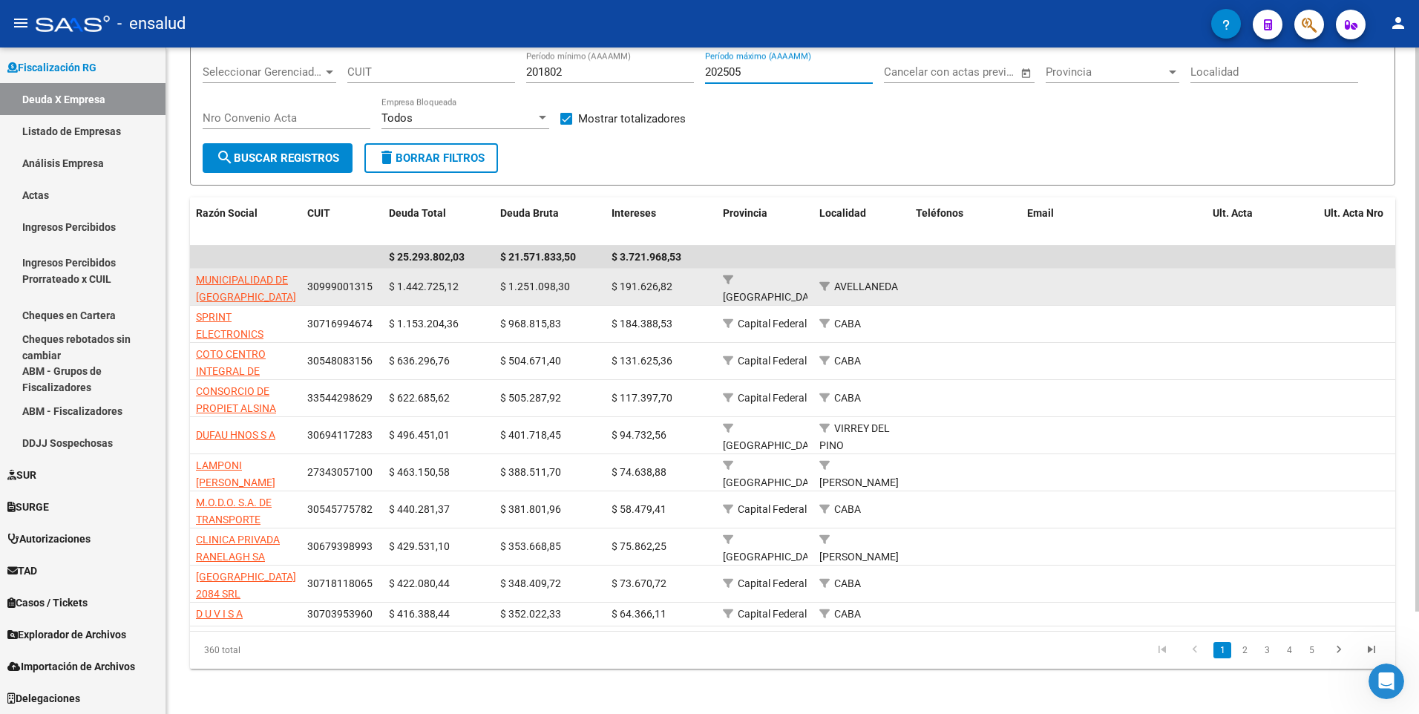
type input "202505"
click at [613, 298] on datatable-body-cell "$ 191.626,82" at bounding box center [661, 287] width 111 height 36
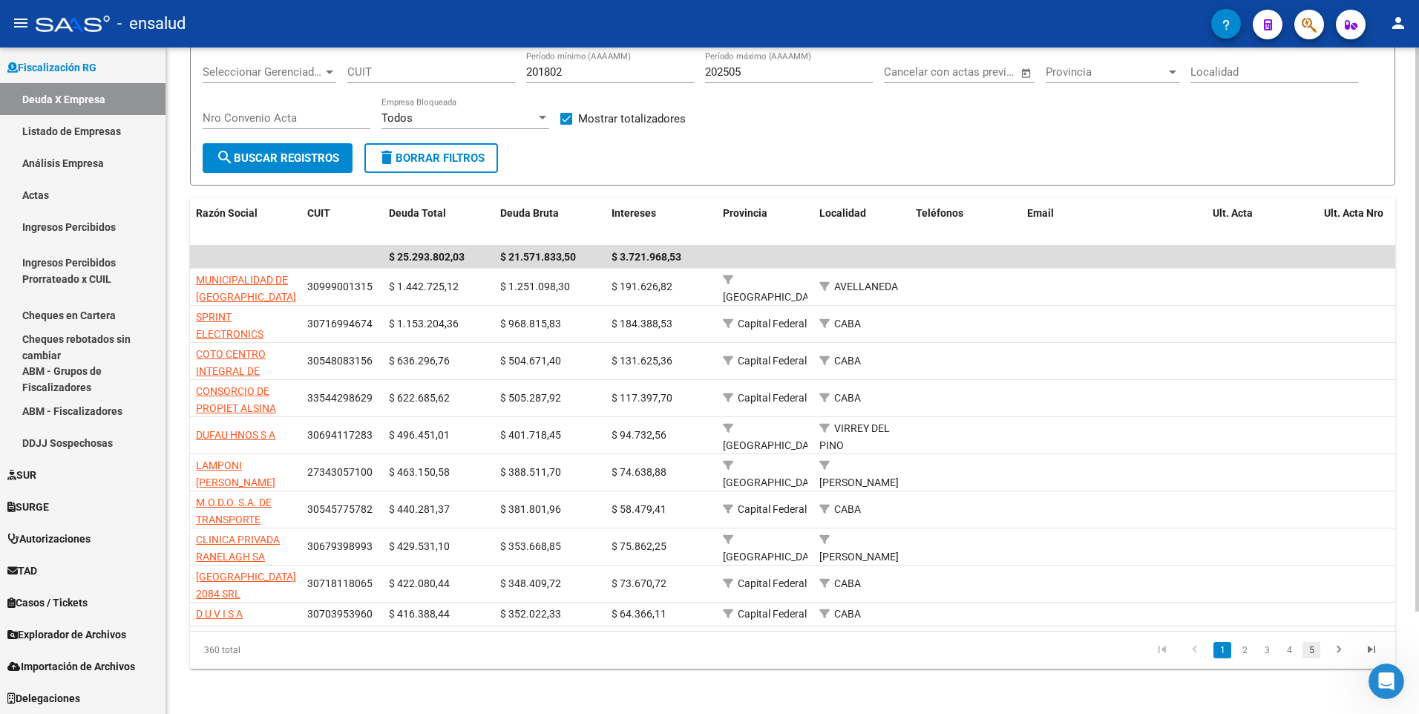
click at [1317, 652] on link "5" at bounding box center [1311, 650] width 18 height 16
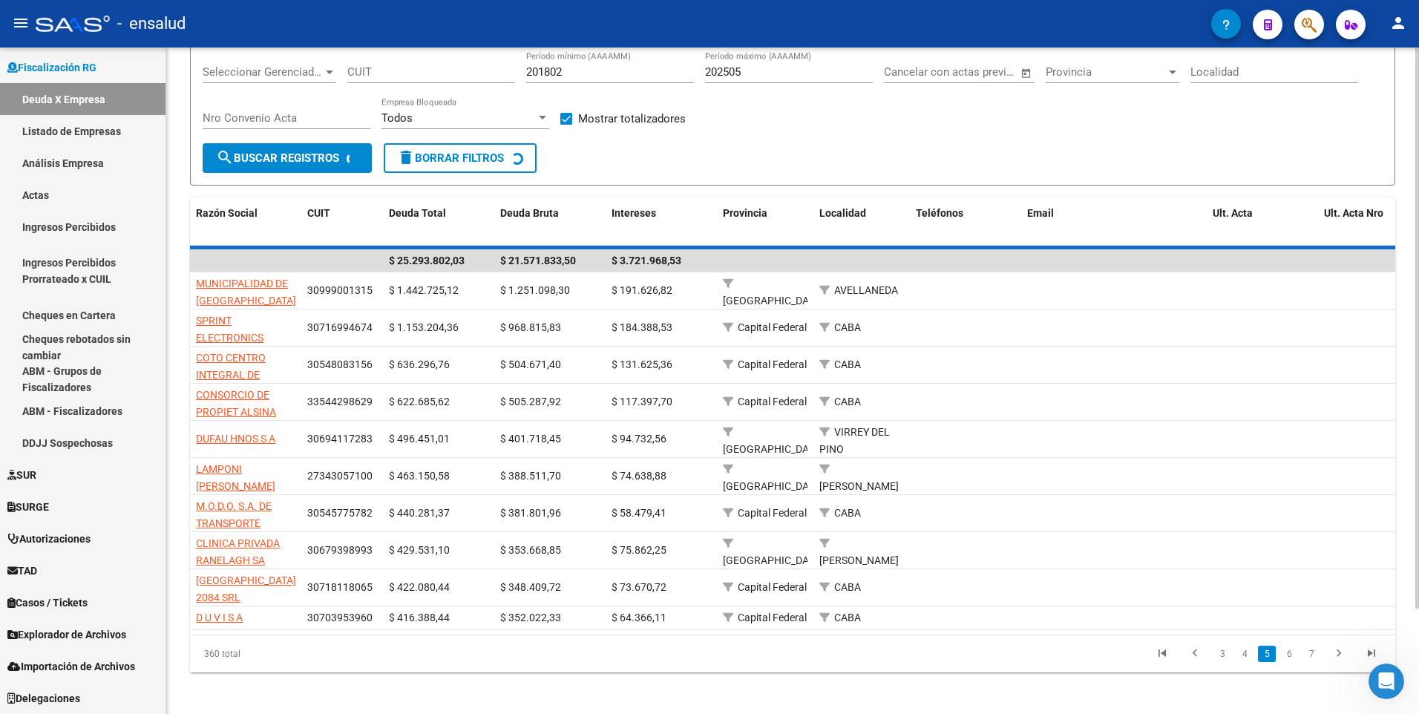
scroll to position [80, 0]
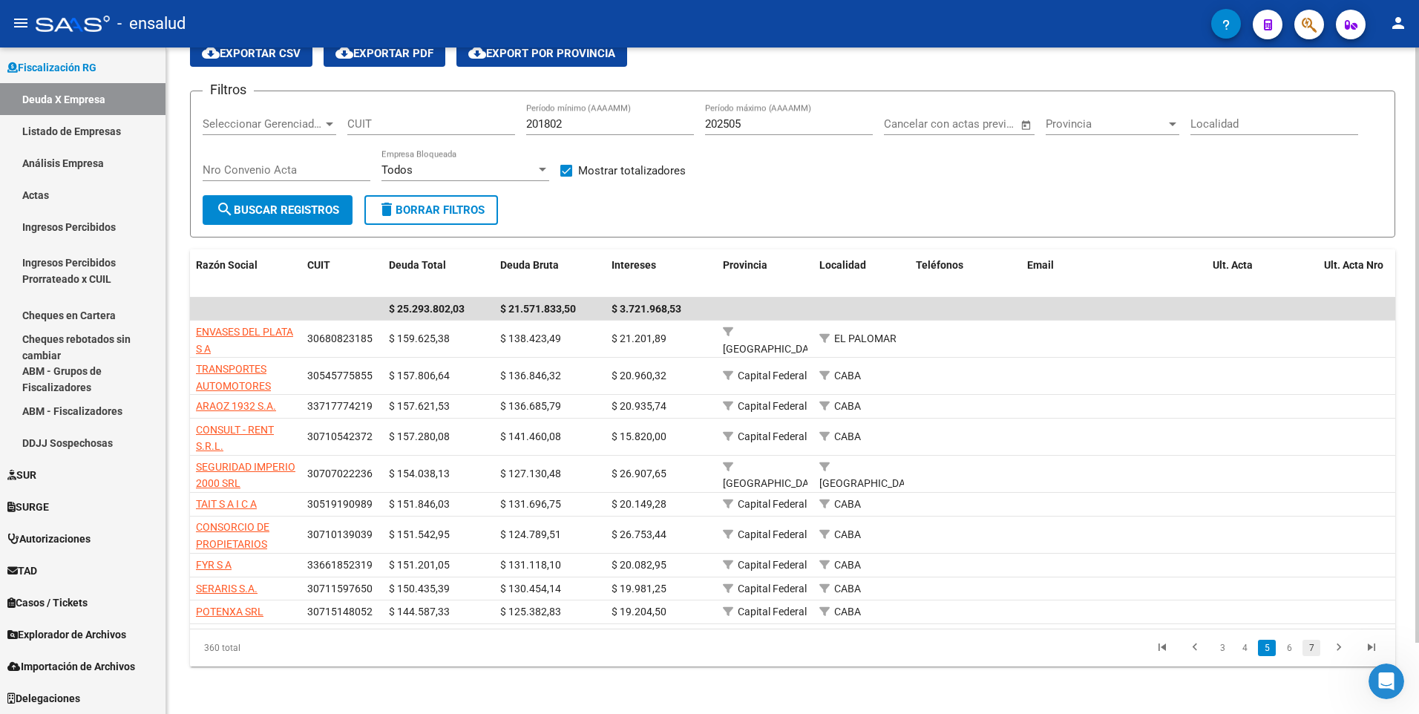
click at [1305, 646] on link "7" at bounding box center [1311, 648] width 18 height 16
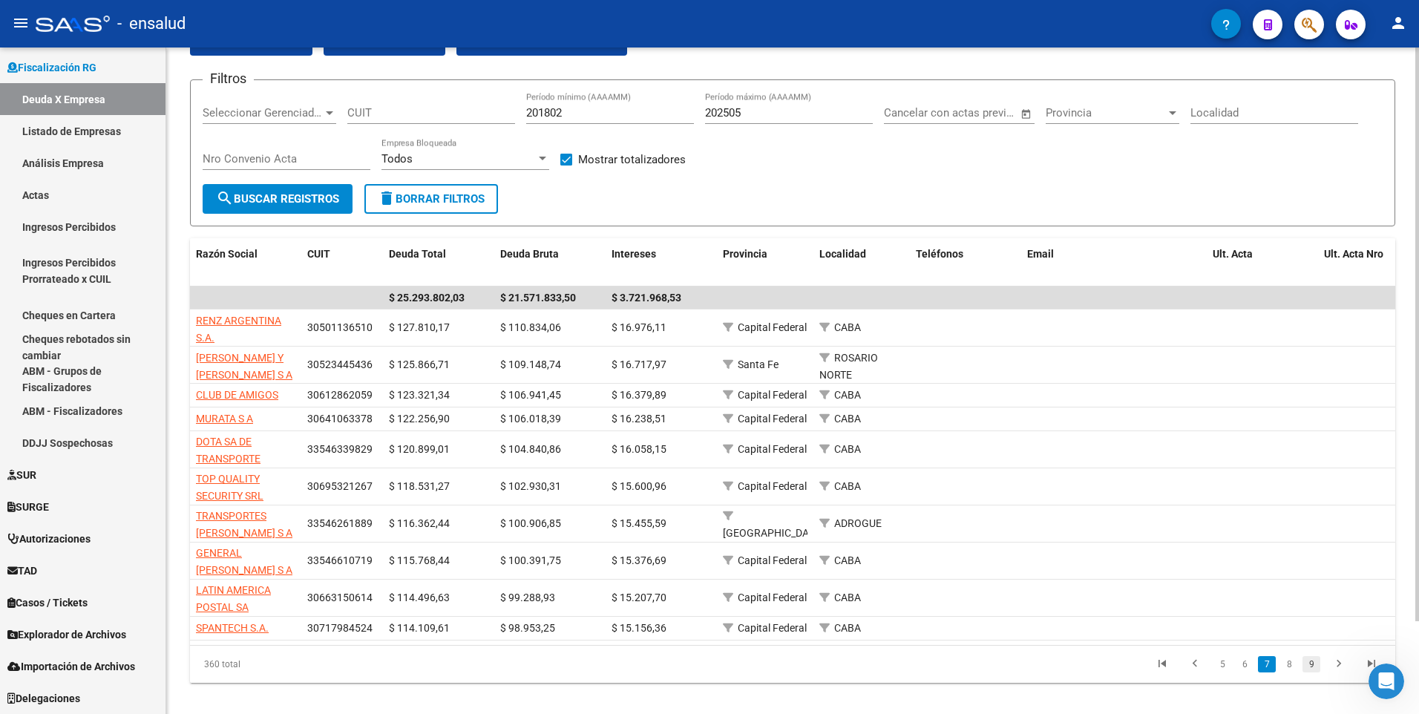
click at [1313, 672] on link "9" at bounding box center [1311, 664] width 18 height 16
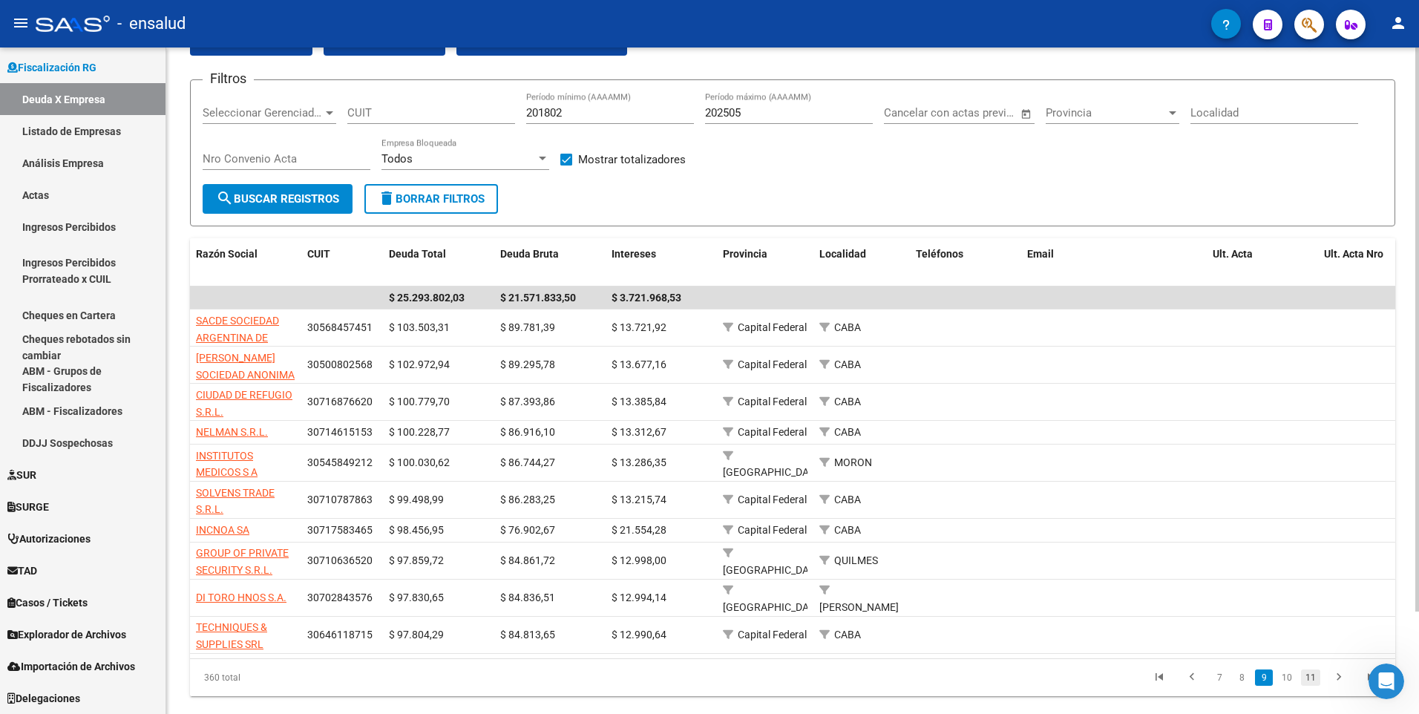
click at [1308, 686] on link "11" at bounding box center [1310, 677] width 19 height 16
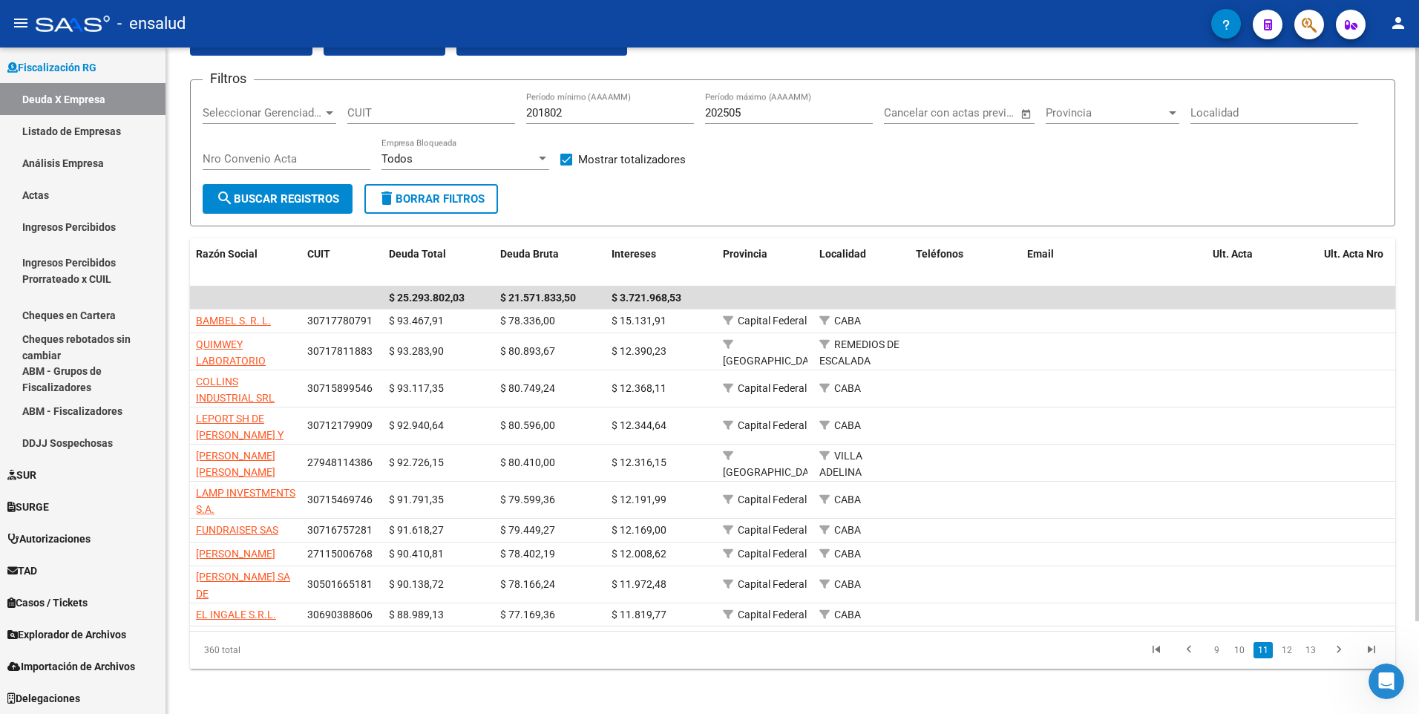
click at [1308, 669] on div "360 total 9 10 11 12 13" at bounding box center [792, 650] width 1205 height 37
click at [1310, 658] on link "13" at bounding box center [1310, 650] width 19 height 16
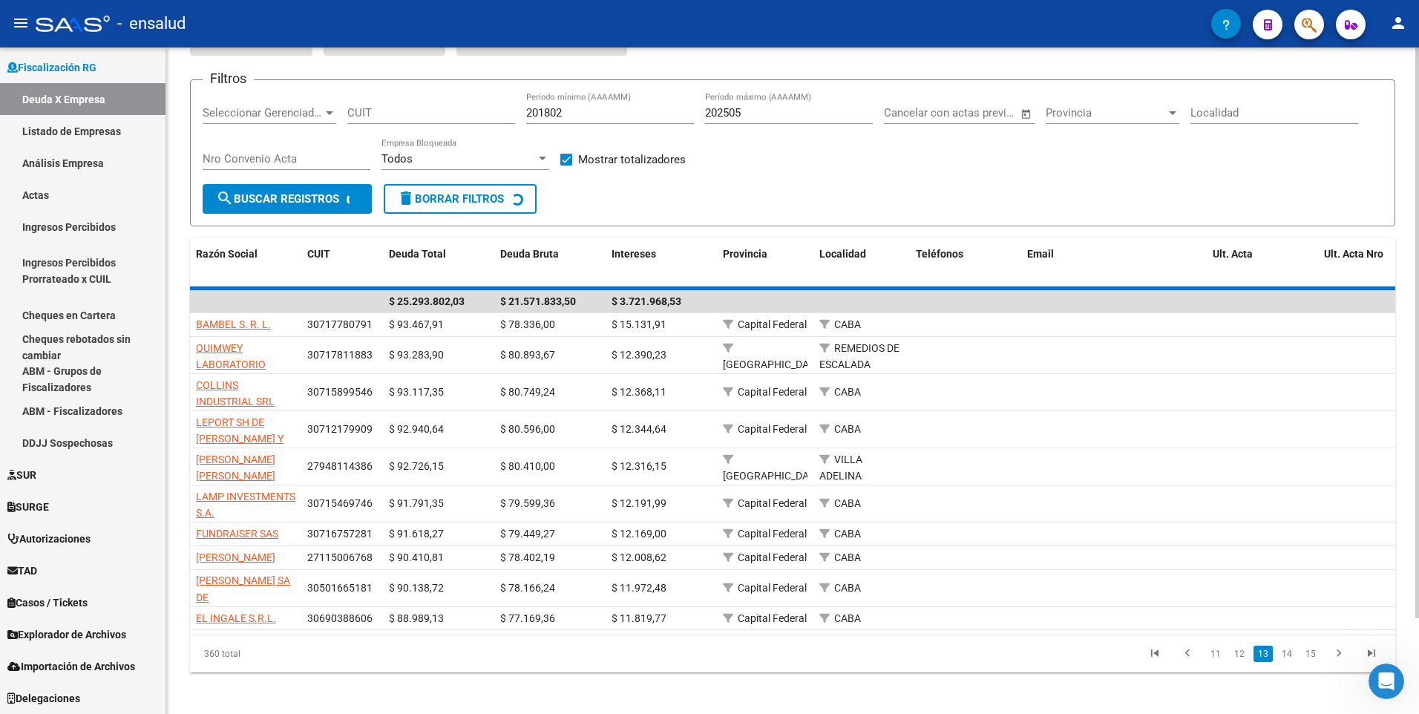
scroll to position [67, 0]
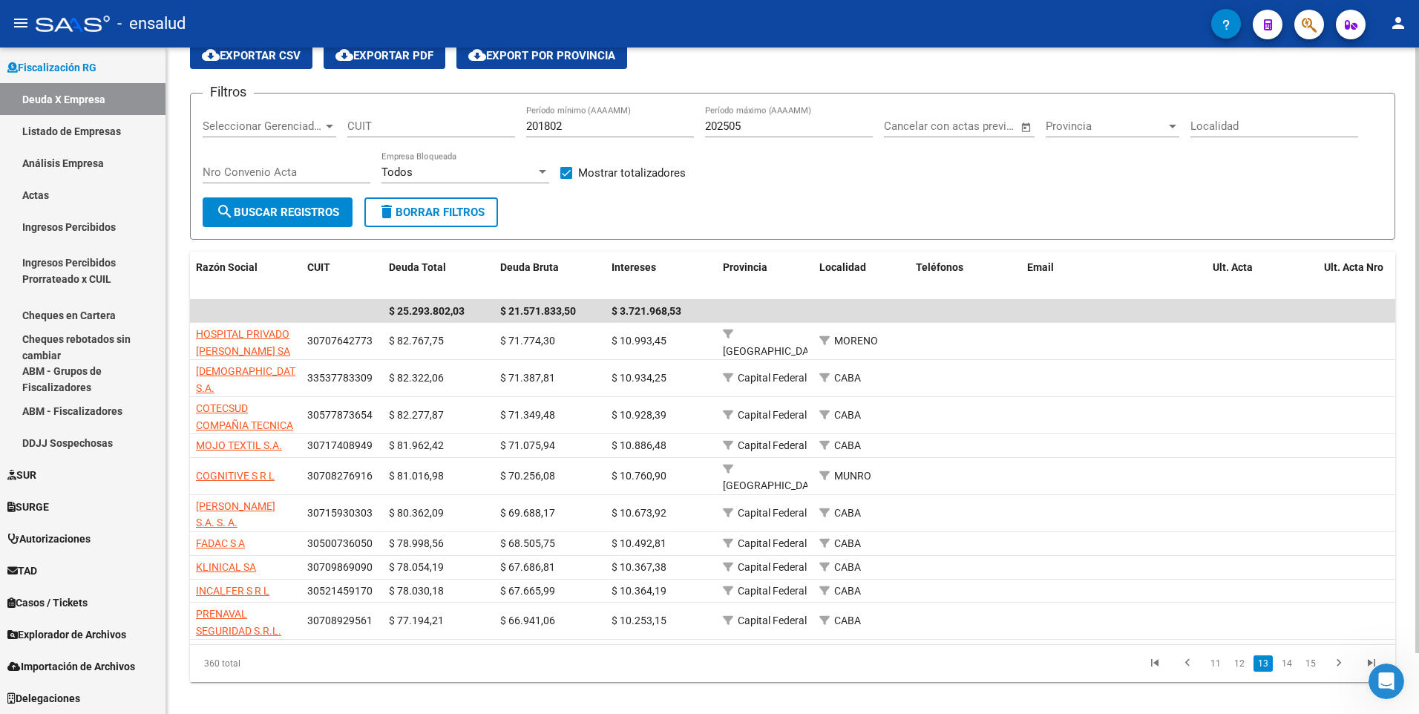
click at [1310, 672] on div "FISCALIZACION REGIMEN GENERAL -> Listado de Empresas Deudoras (alt+d) cloud_dow…" at bounding box center [792, 355] width 1253 height 749
click at [1323, 658] on li at bounding box center [1339, 663] width 33 height 25
click at [1311, 655] on link "15" at bounding box center [1310, 663] width 19 height 16
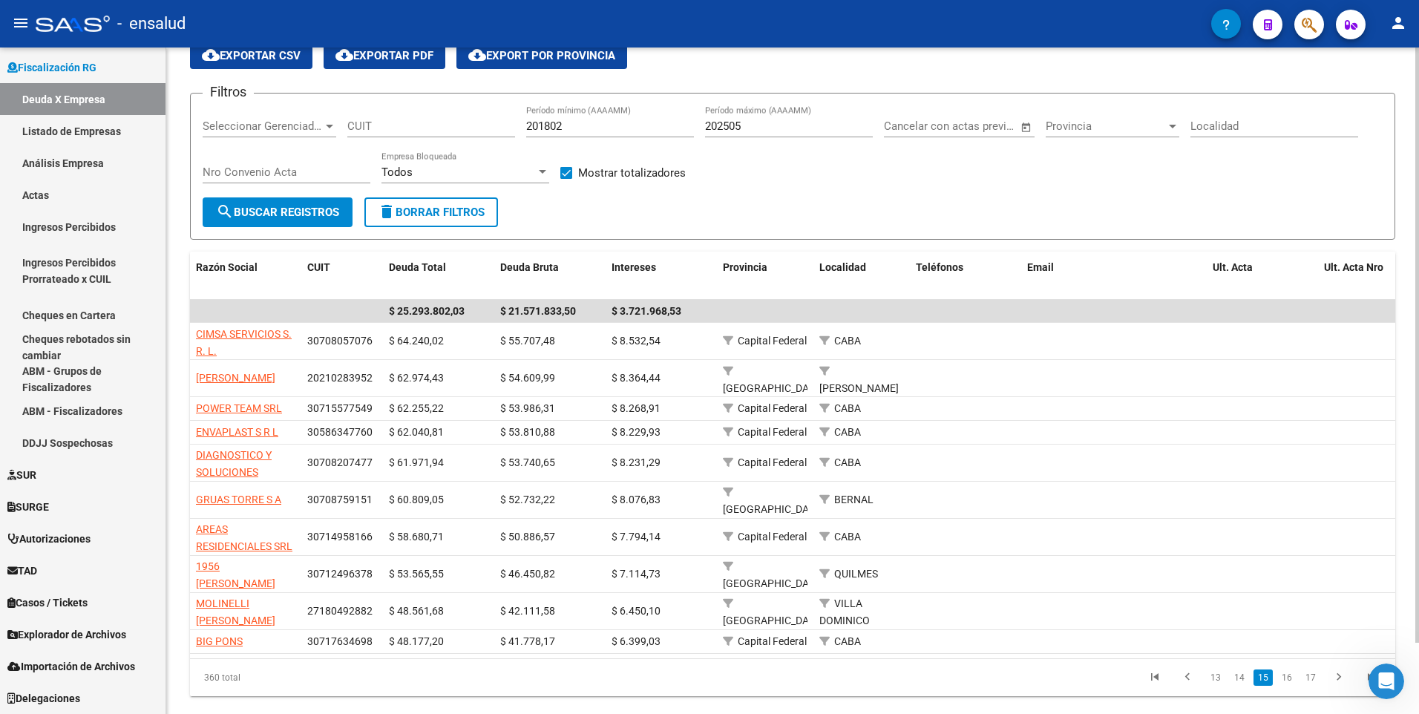
click at [1311, 659] on div "360 total 13 14 15 16 17" at bounding box center [792, 677] width 1205 height 37
click at [1313, 669] on link "17" at bounding box center [1310, 677] width 19 height 16
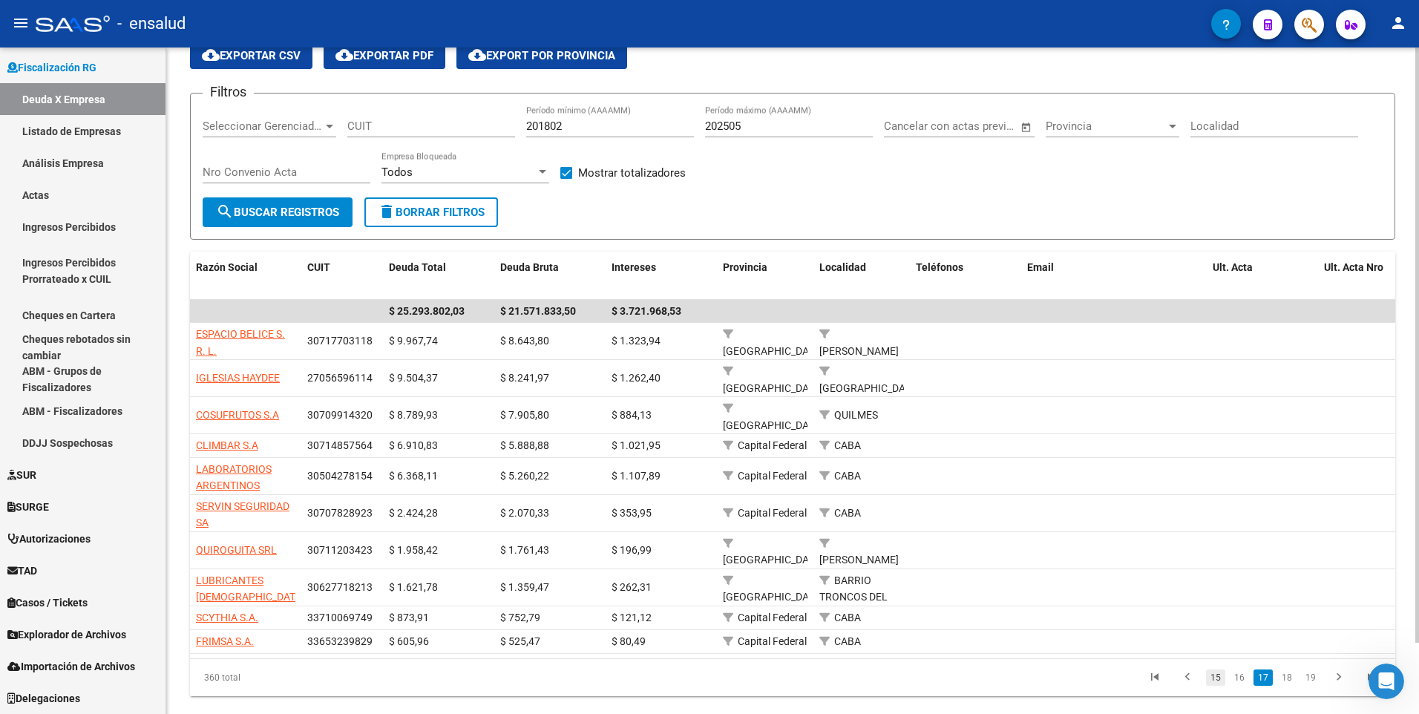
click at [1221, 669] on link "15" at bounding box center [1215, 677] width 19 height 16
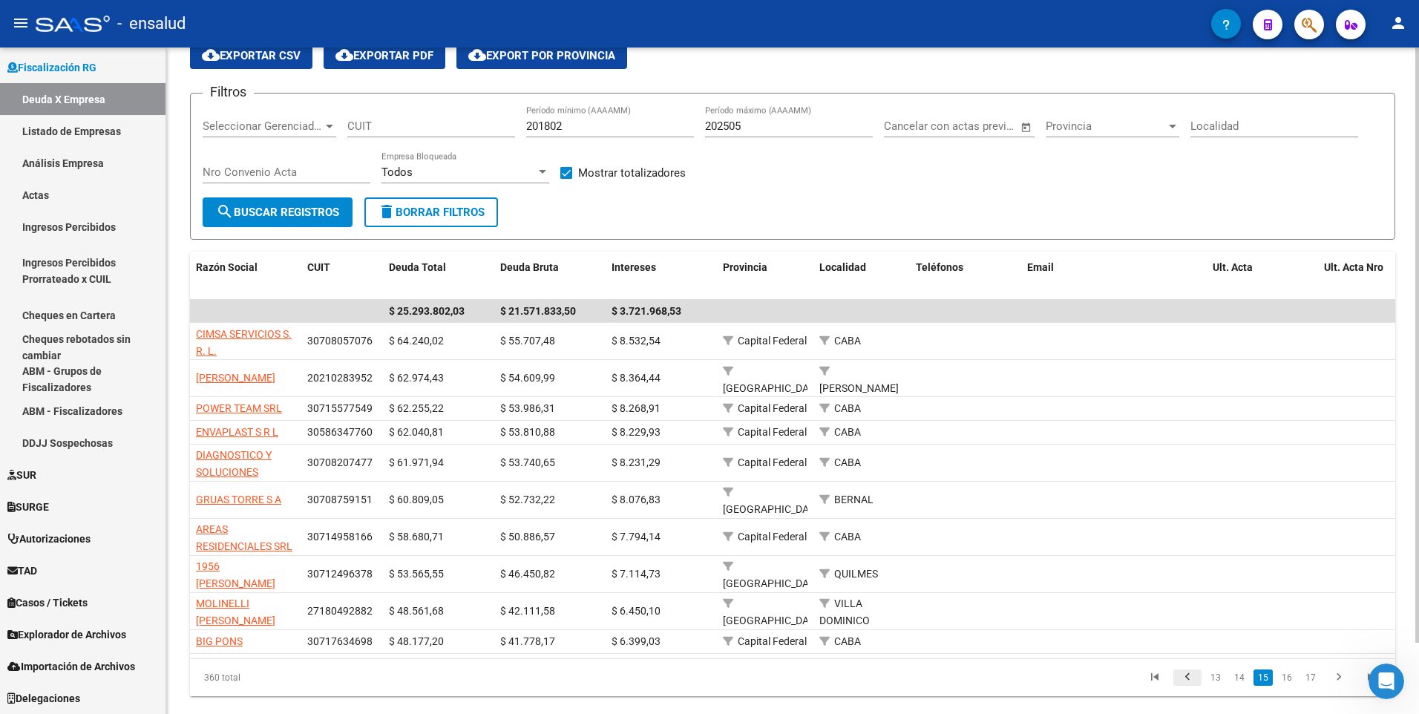
click at [1192, 670] on icon "go to previous page" at bounding box center [1187, 679] width 19 height 18
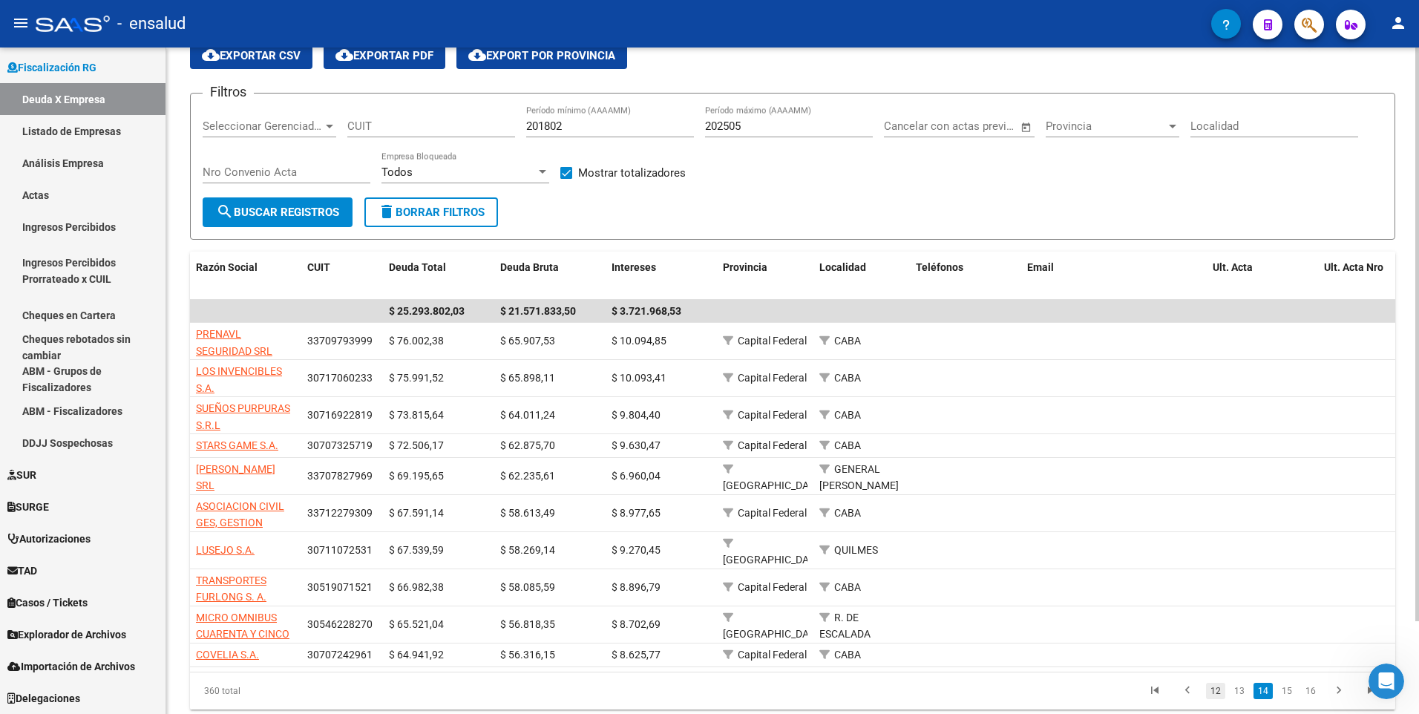
click at [1213, 685] on link "12" at bounding box center [1215, 691] width 19 height 16
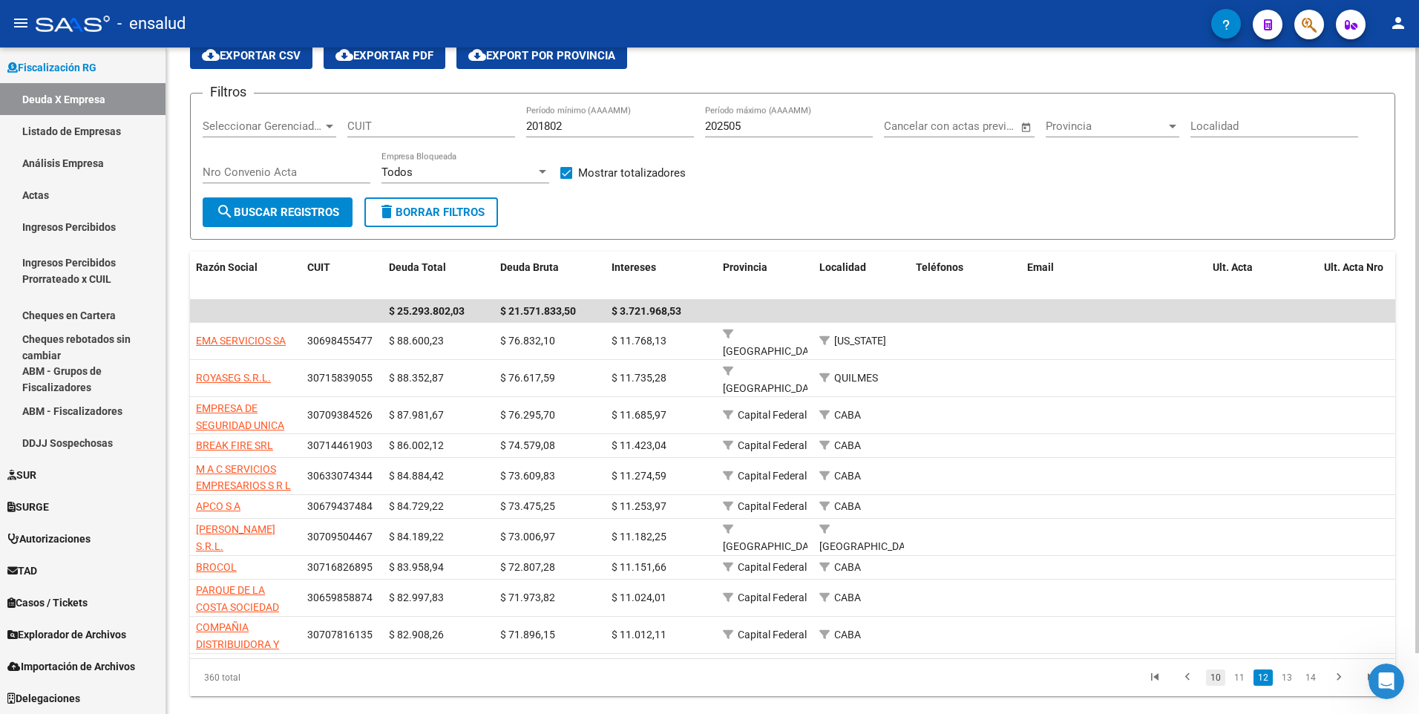
click at [1218, 669] on link "10" at bounding box center [1215, 677] width 19 height 16
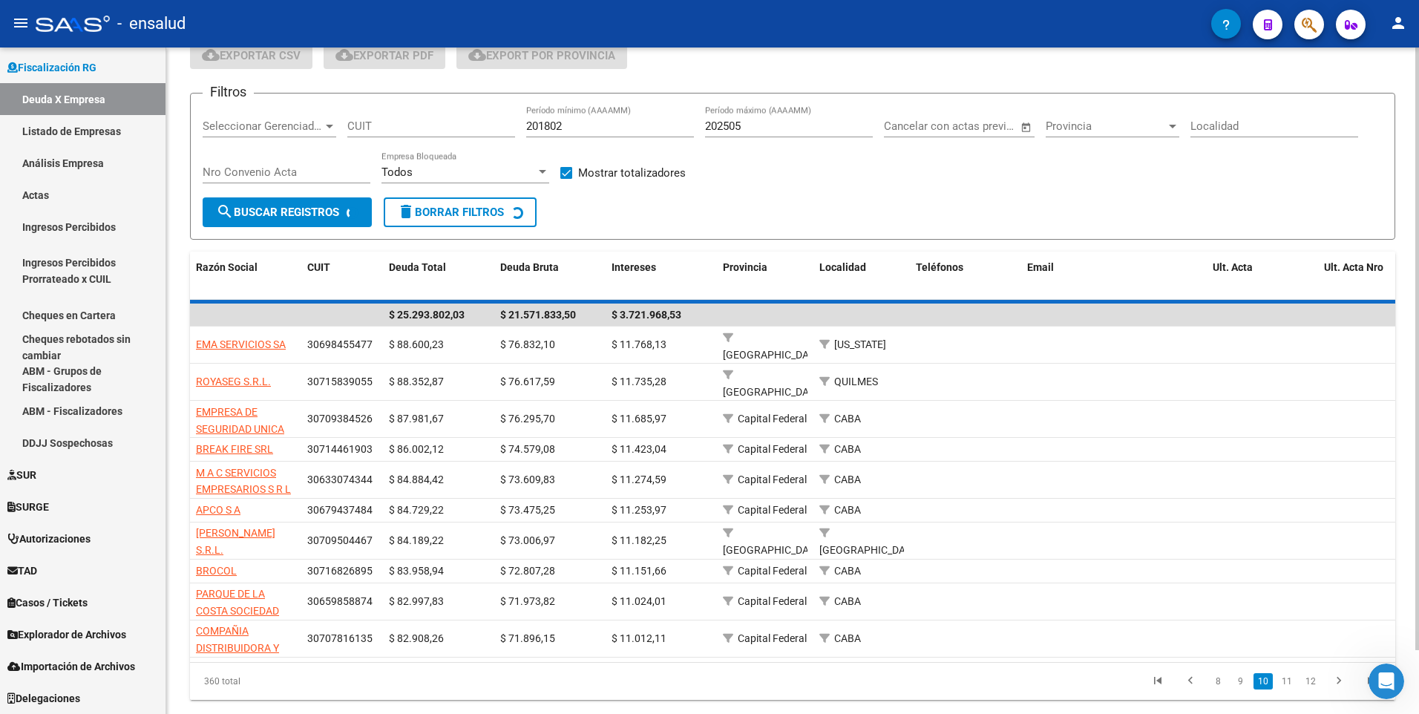
scroll to position [39, 0]
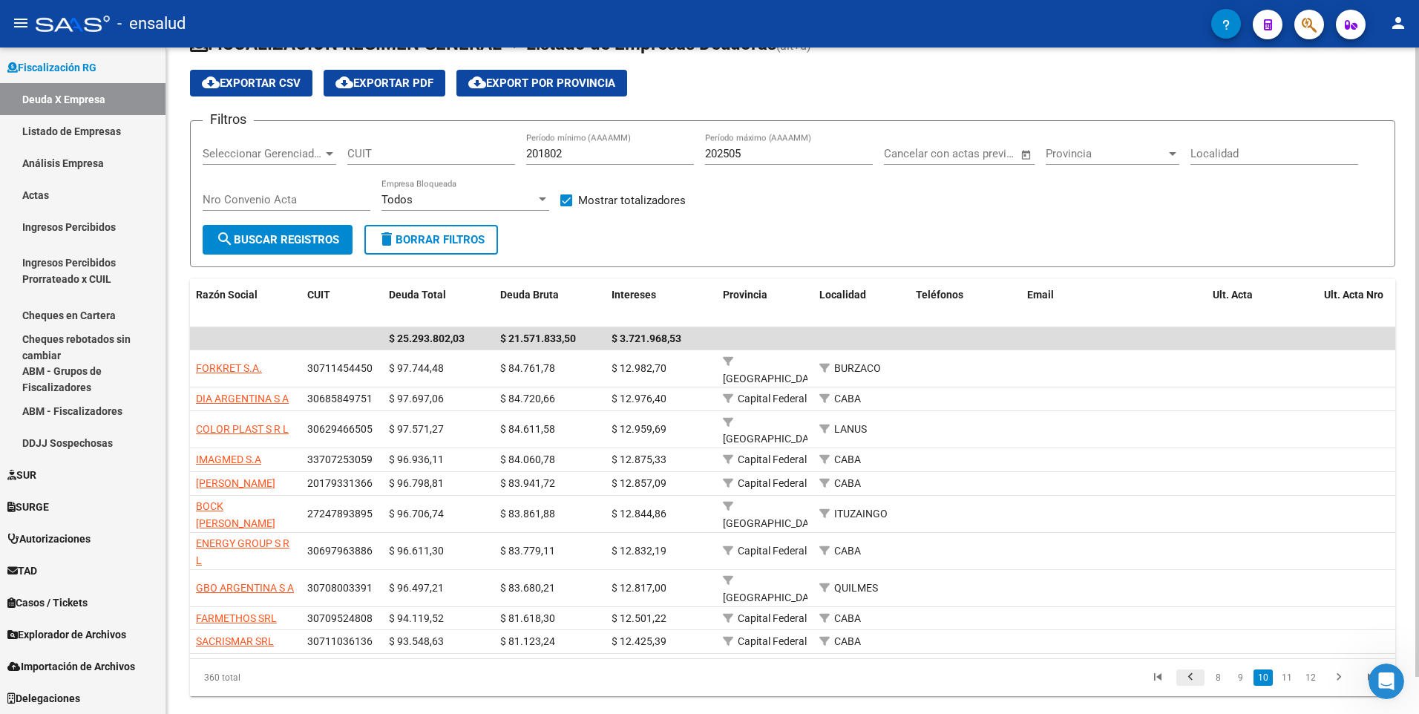
click at [1188, 670] on icon "go to previous page" at bounding box center [1190, 679] width 19 height 18
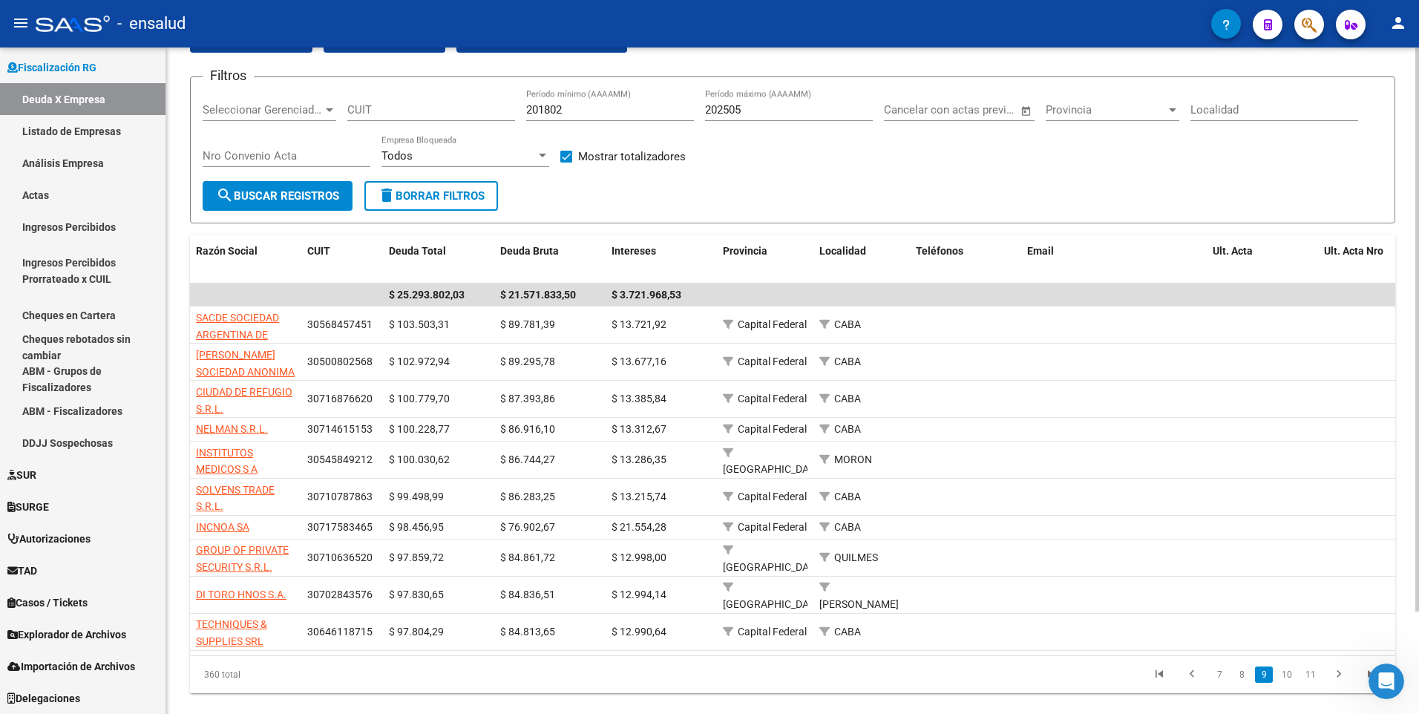
scroll to position [121, 0]
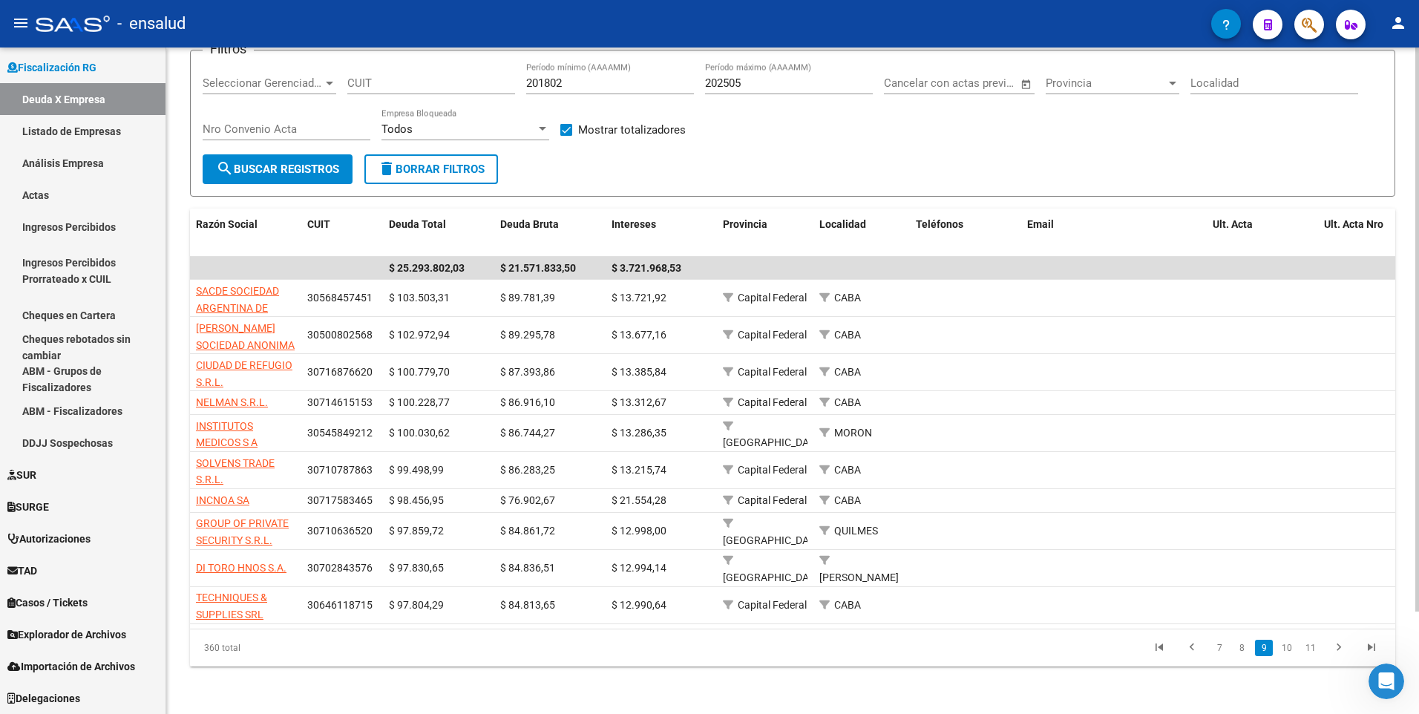
click at [1417, 643] on div at bounding box center [1417, 432] width 4 height 564
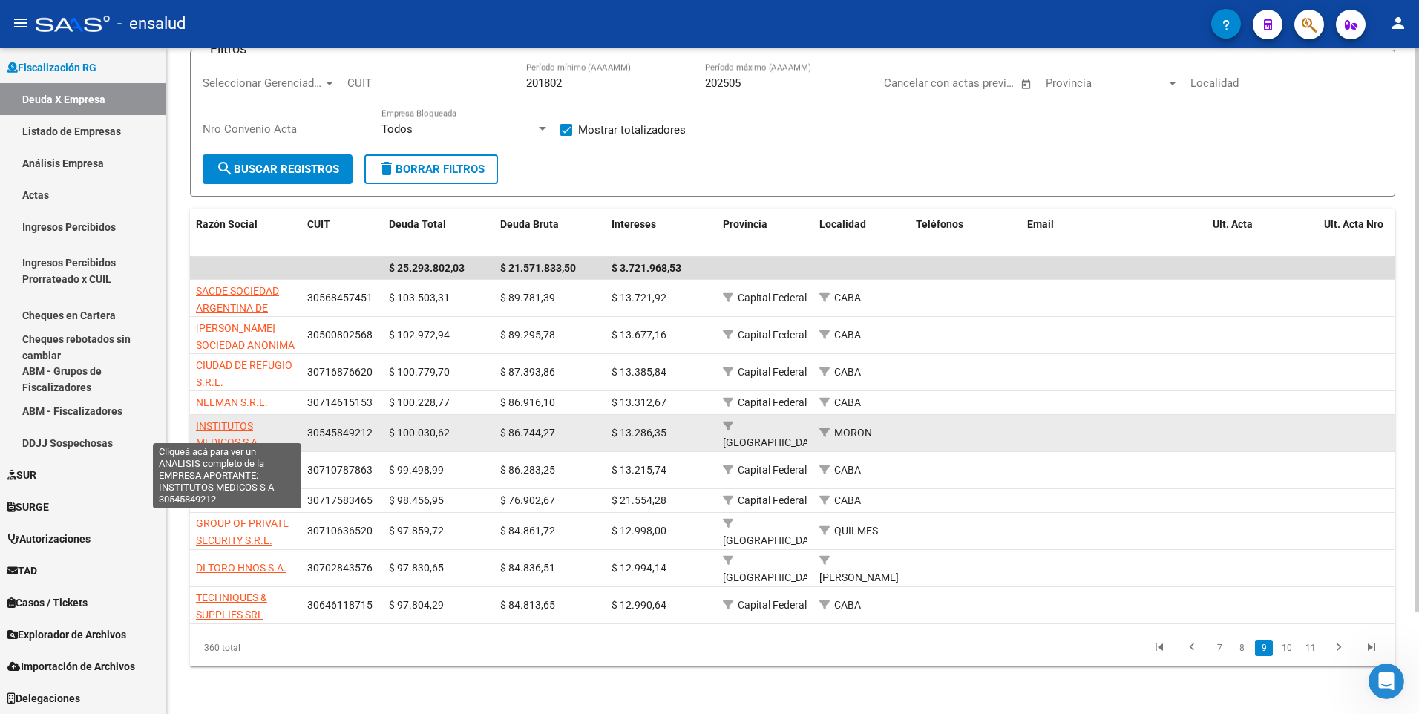
click at [236, 420] on span "INSTITUTOS MEDICOS S A" at bounding box center [227, 434] width 62 height 29
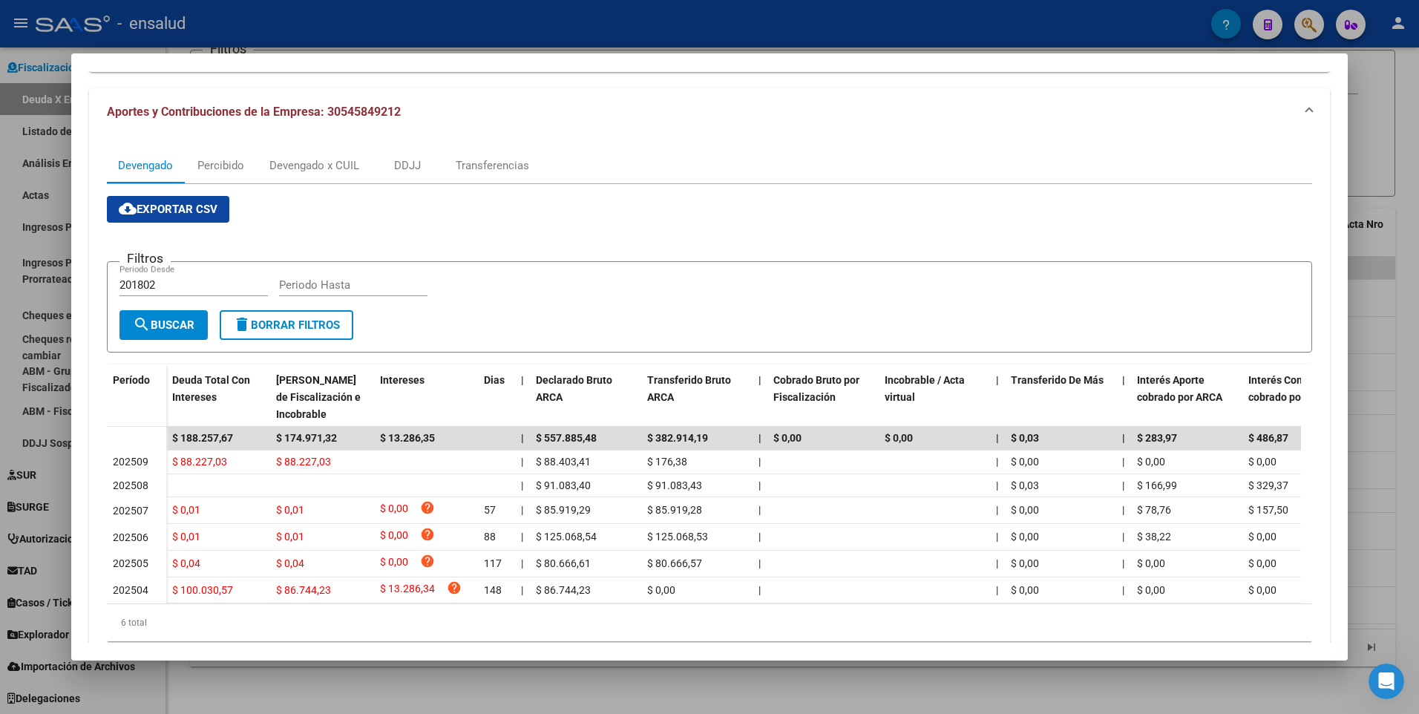
scroll to position [186, 0]
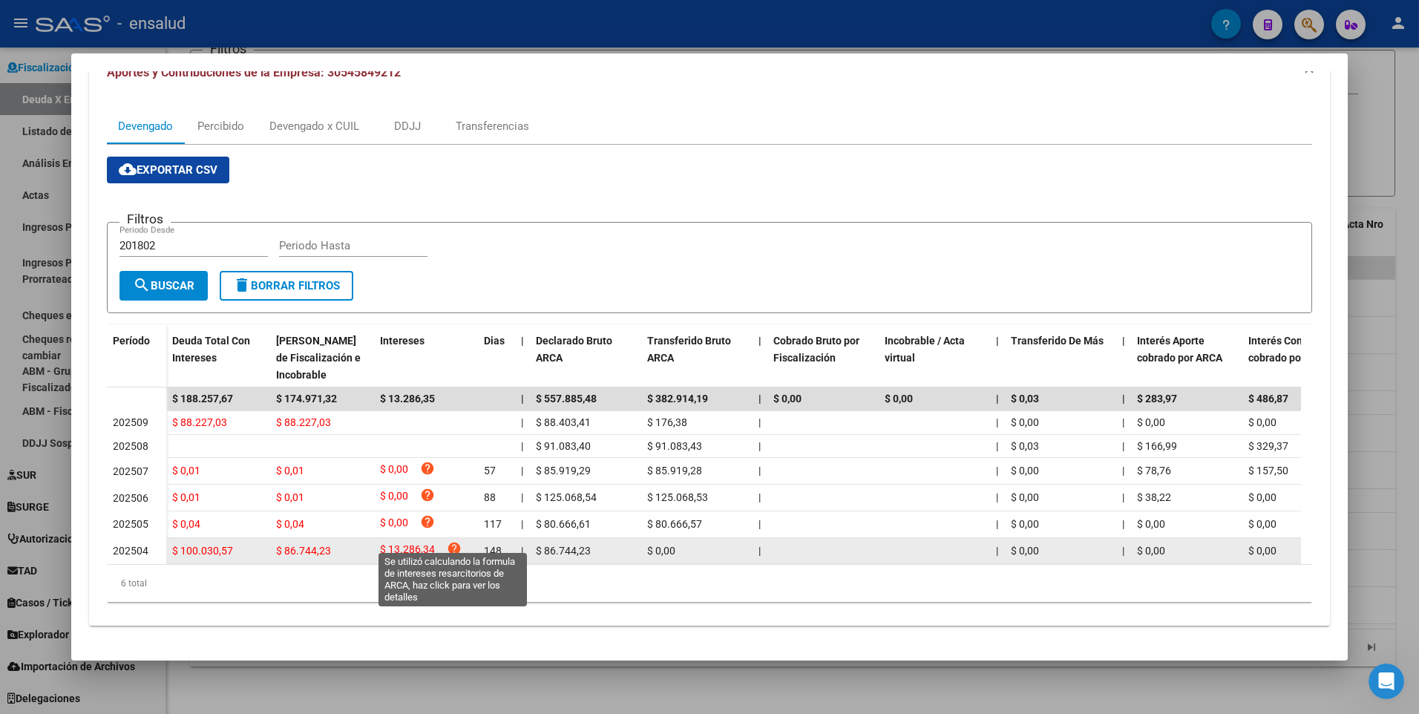
click at [454, 541] on icon "help" at bounding box center [454, 548] width 15 height 15
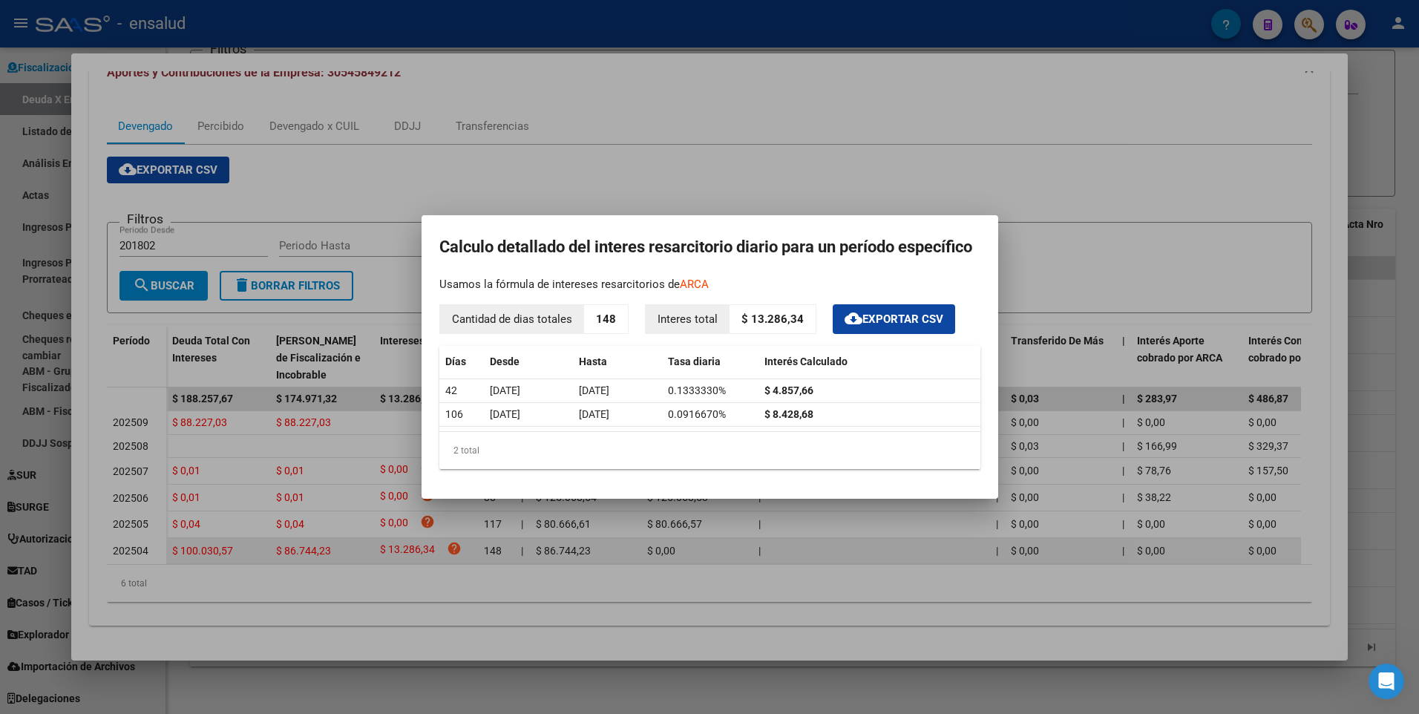
click at [455, 539] on div at bounding box center [709, 357] width 1419 height 714
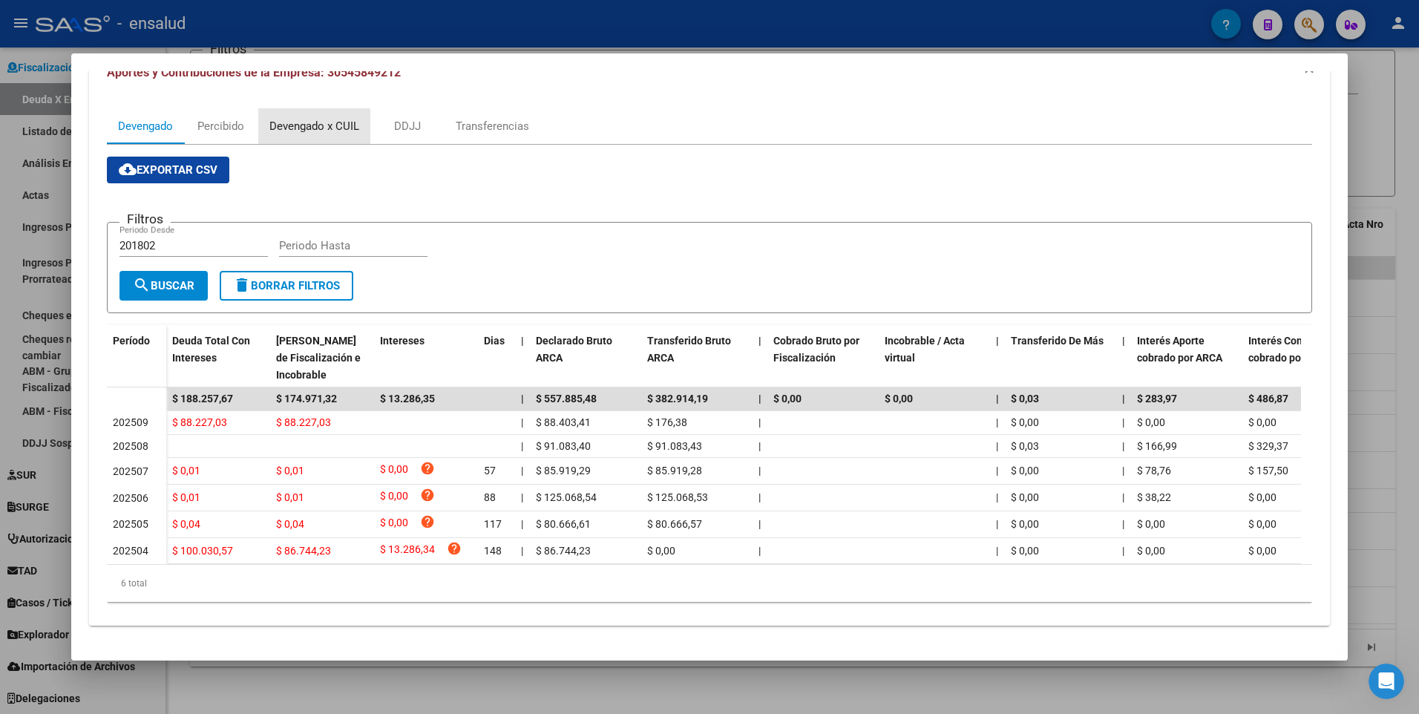
click at [299, 118] on div "Devengado x CUIL" at bounding box center [314, 126] width 90 height 16
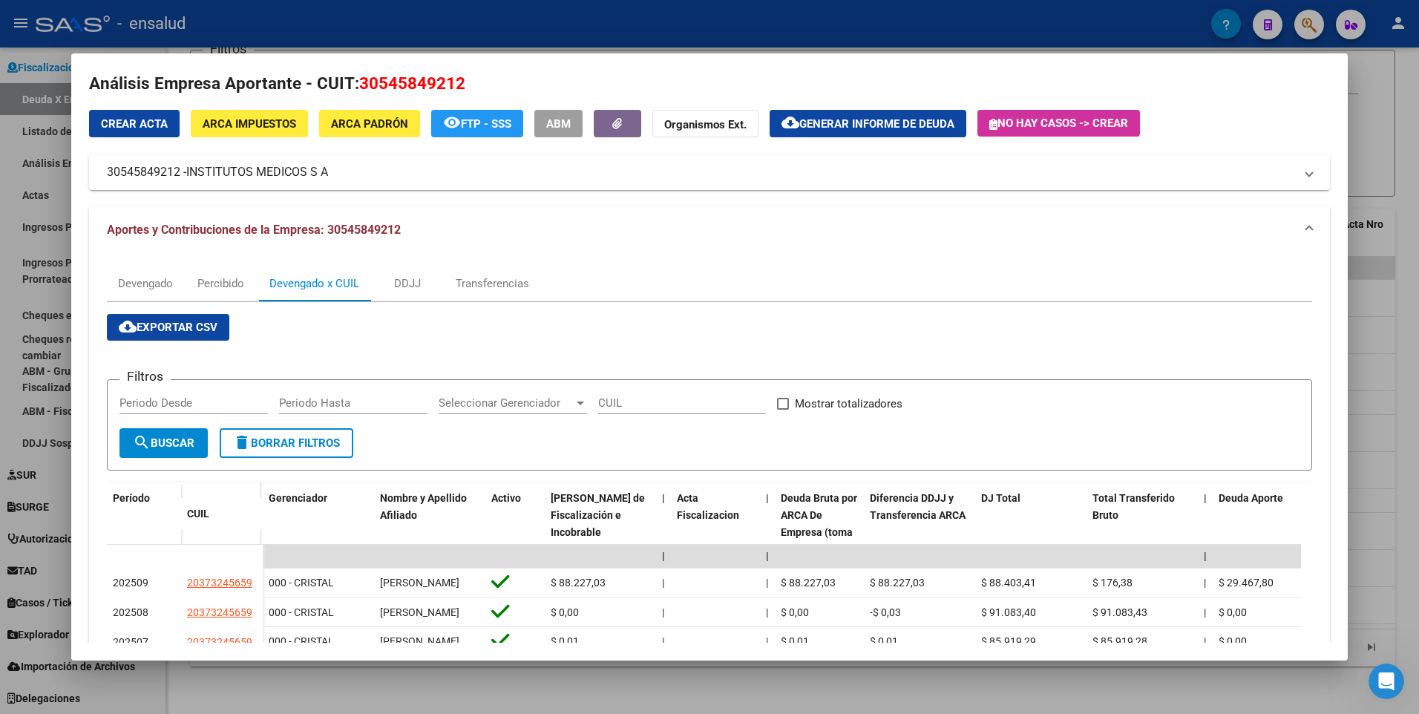
scroll to position [0, 0]
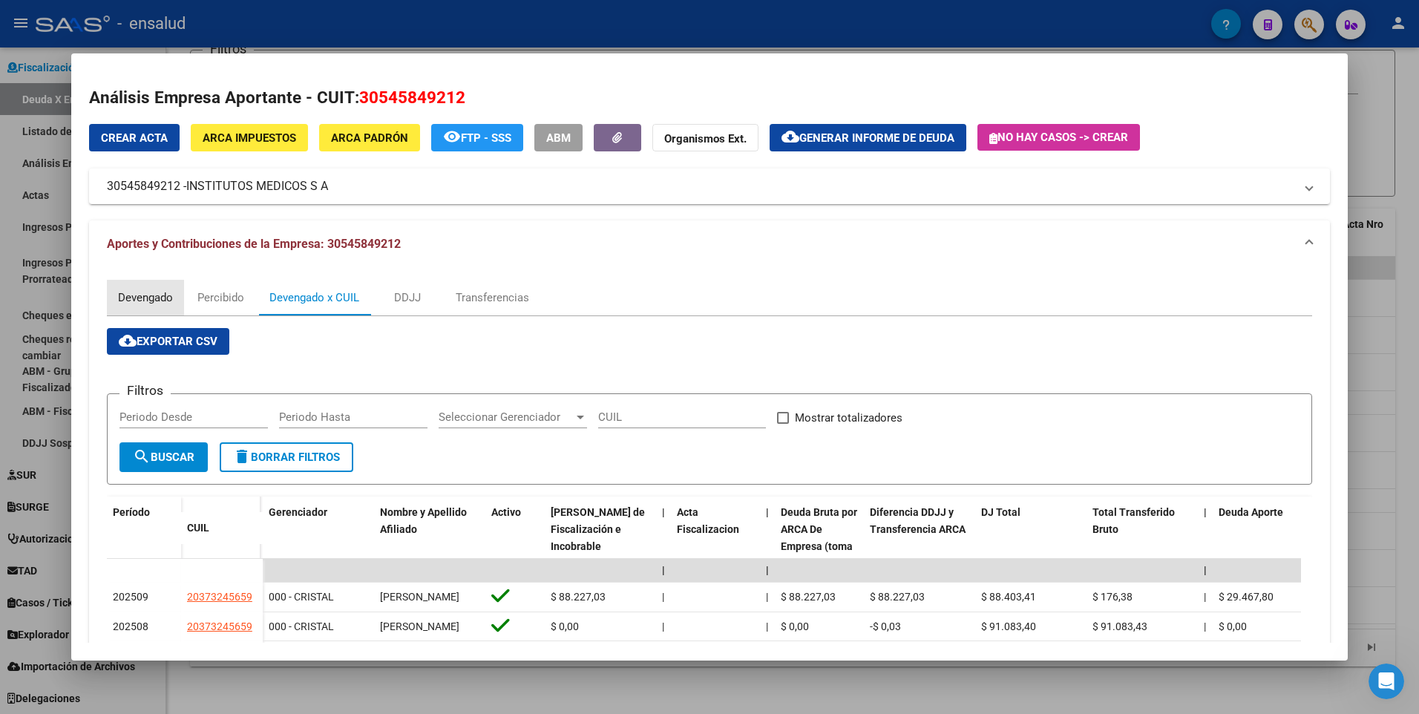
click at [152, 294] on div "Devengado" at bounding box center [145, 297] width 55 height 16
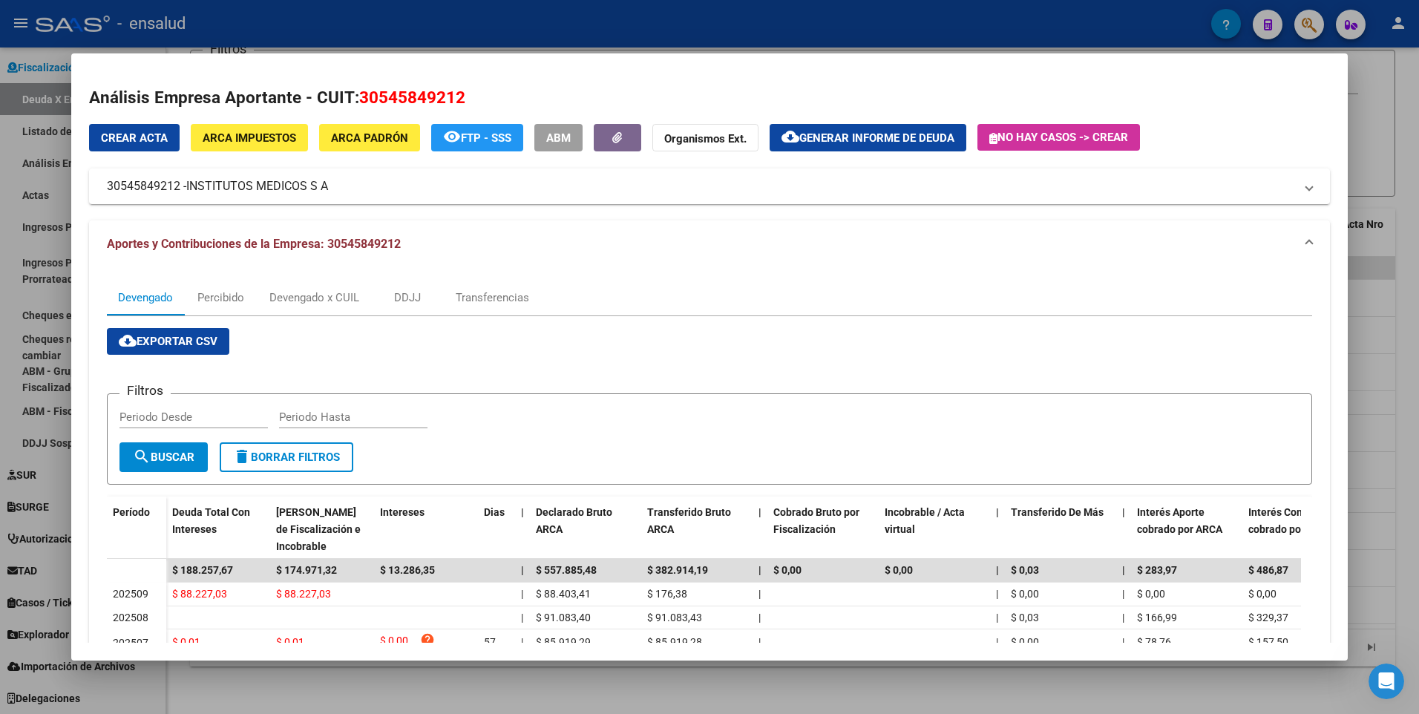
click at [898, 136] on span "Generar informe de deuda" at bounding box center [876, 137] width 155 height 13
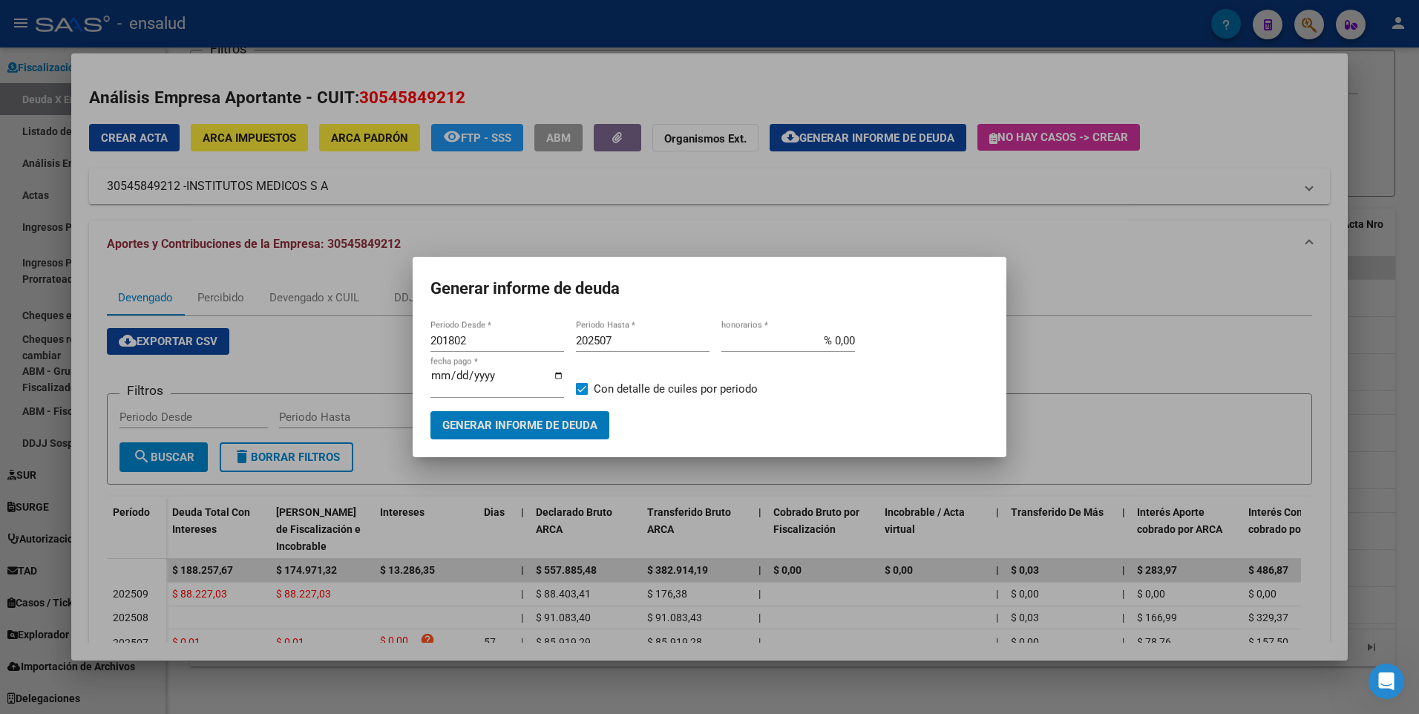
click at [770, 342] on input "% 0,00" at bounding box center [788, 340] width 134 height 13
click at [463, 340] on input "201802" at bounding box center [497, 340] width 134 height 13
drag, startPoint x: 471, startPoint y: 339, endPoint x: 421, endPoint y: 345, distance: 50.8
click at [421, 345] on mat-dialog-content "201802 Periodo Desde * 202507 Periodo Hasta * % 0,00 honorarios * [DATE] fecha …" at bounding box center [710, 378] width 594 height 121
type input "202501"
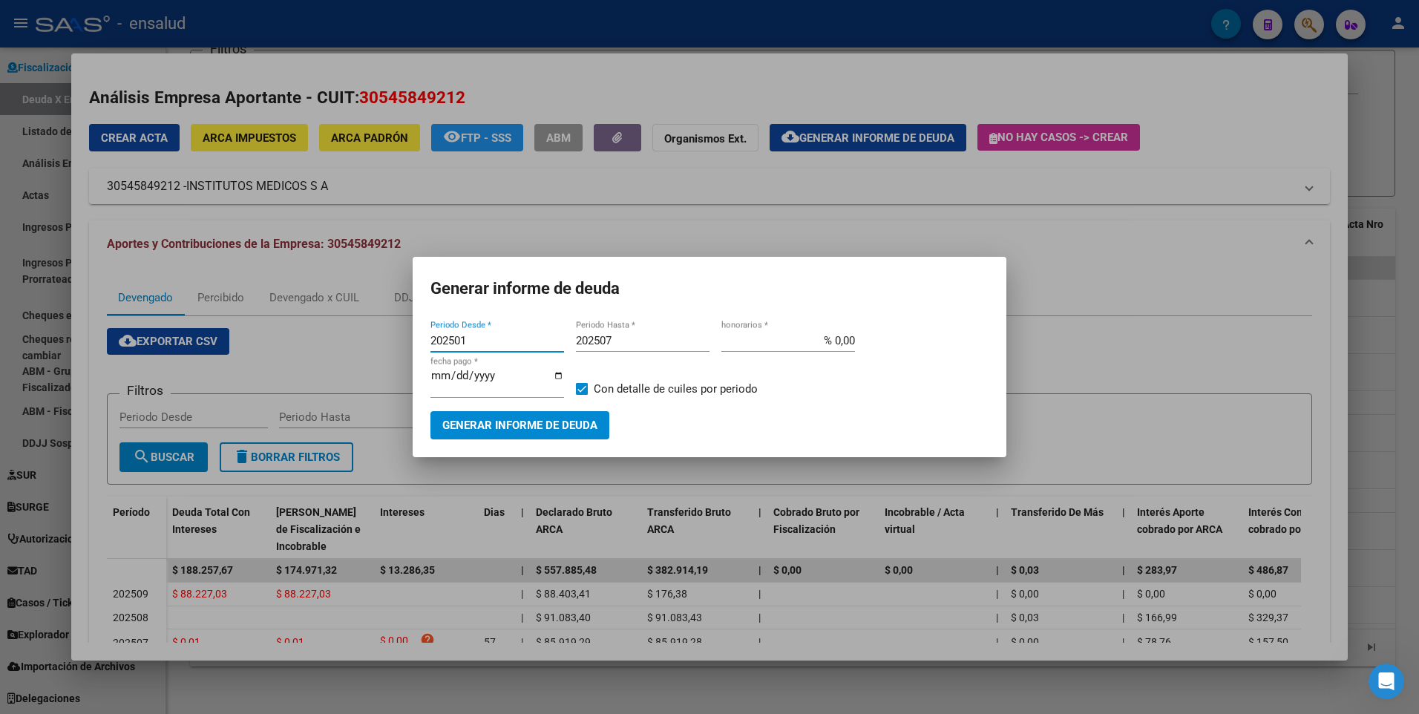
click at [790, 335] on input "% 0,00" at bounding box center [788, 340] width 134 height 13
type input "% 10,00"
click at [546, 430] on span "Generar informe de deuda" at bounding box center [519, 425] width 155 height 13
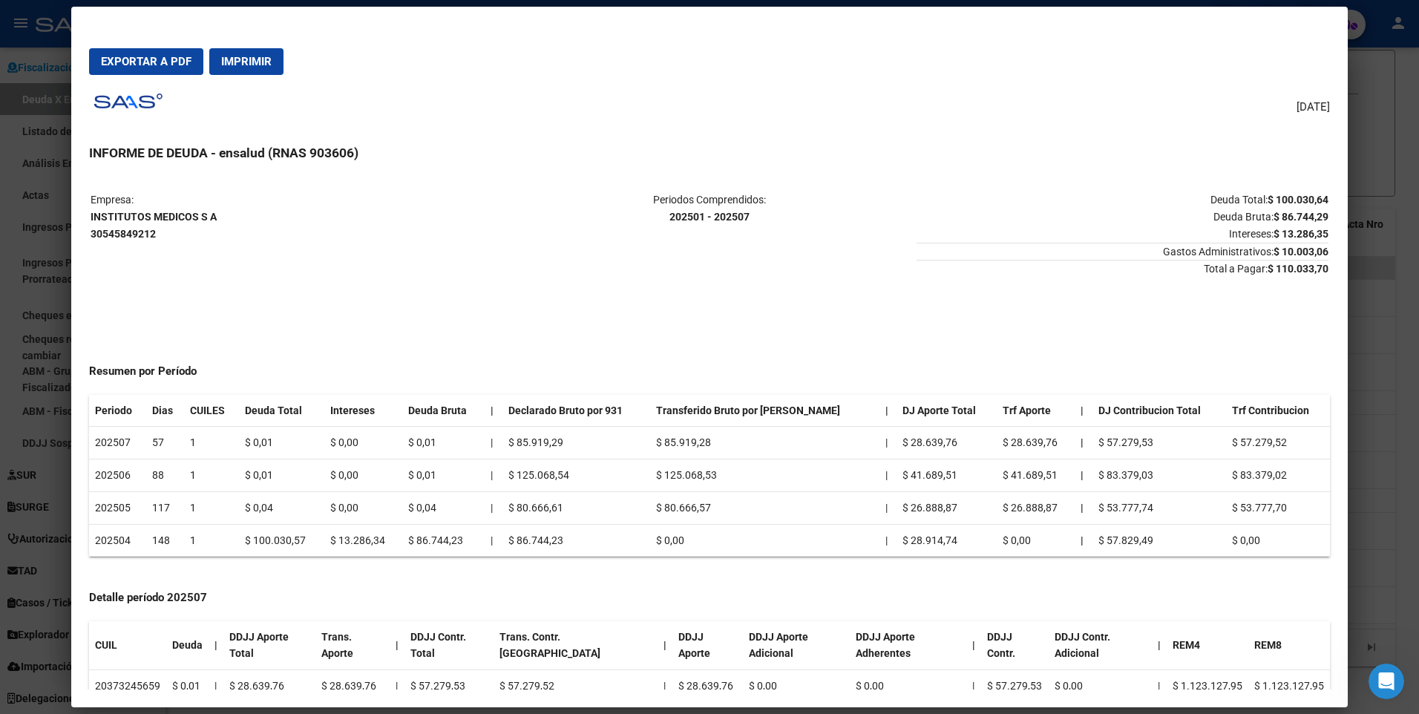
click at [1354, 299] on div at bounding box center [709, 357] width 1419 height 714
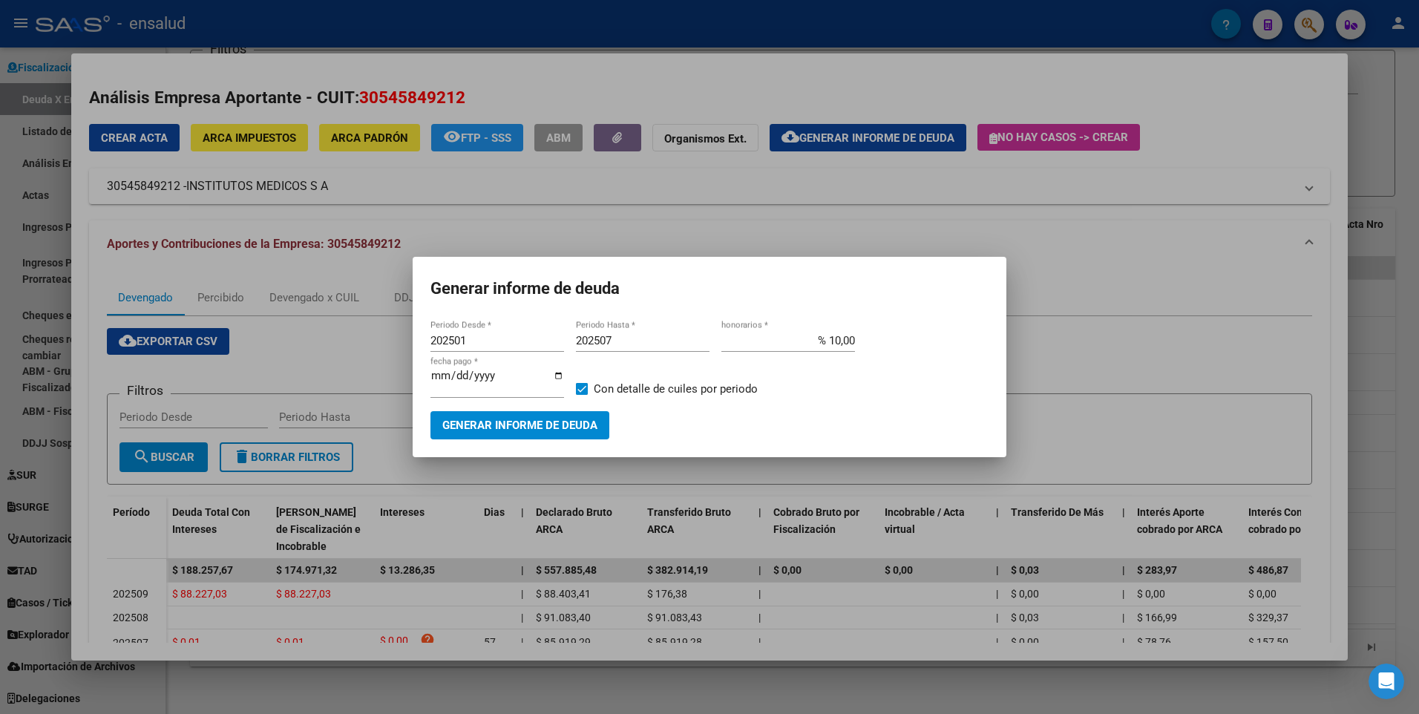
click at [540, 430] on span "Generar informe de deuda" at bounding box center [519, 425] width 155 height 13
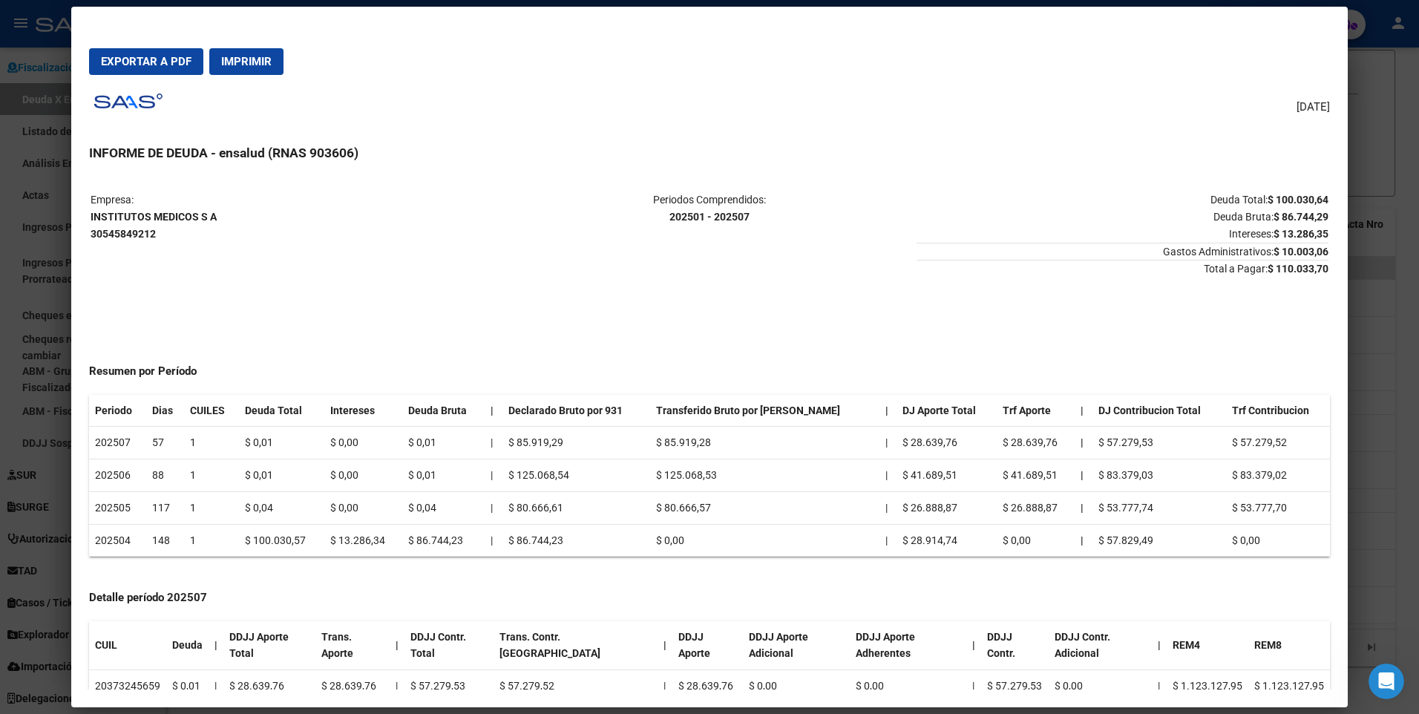
click at [1377, 30] on div at bounding box center [709, 357] width 1419 height 714
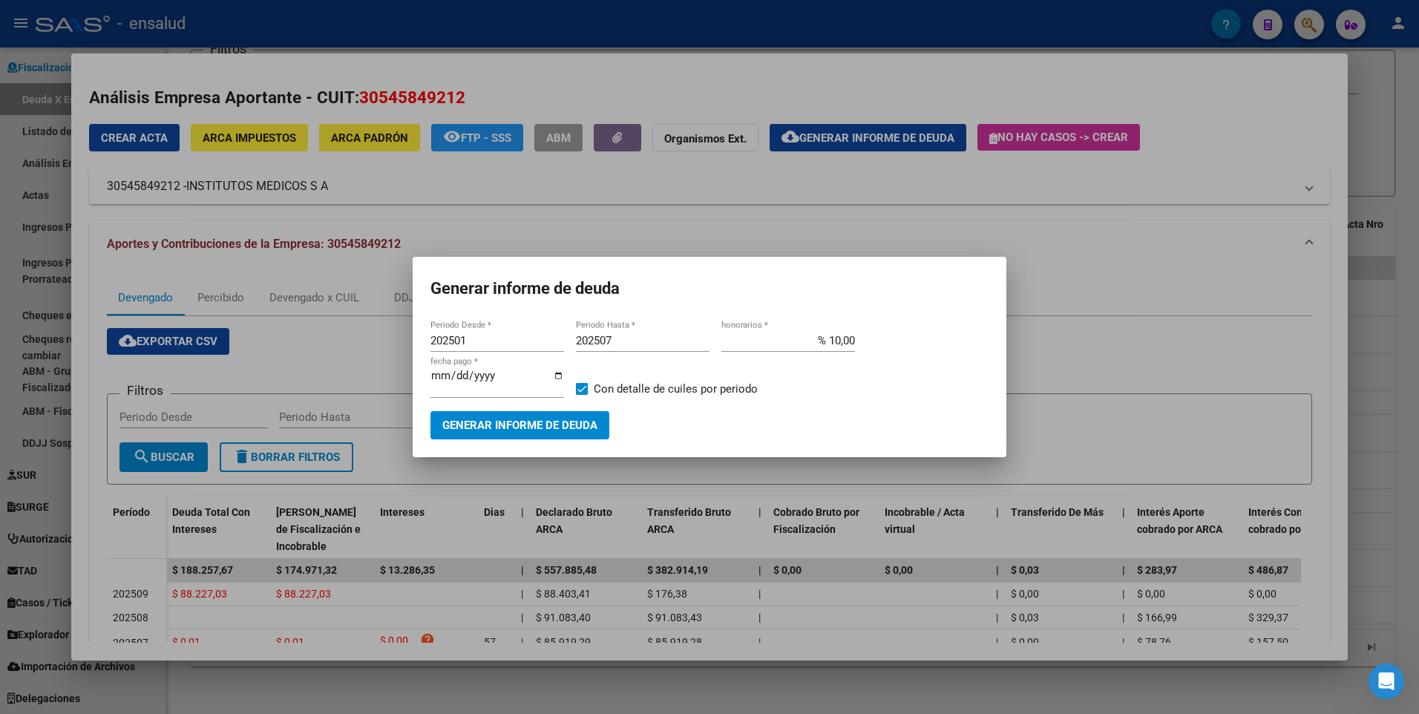
click at [1210, 320] on div at bounding box center [709, 357] width 1419 height 714
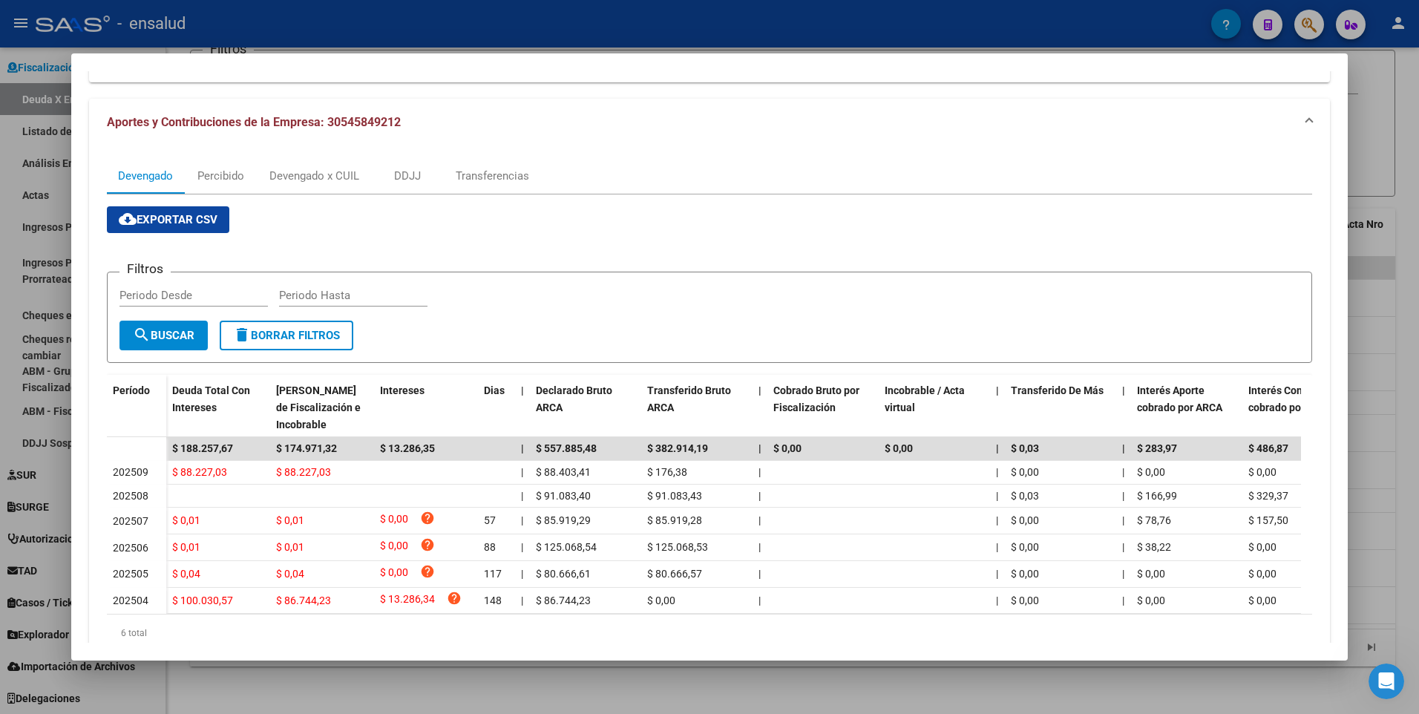
scroll to position [186, 0]
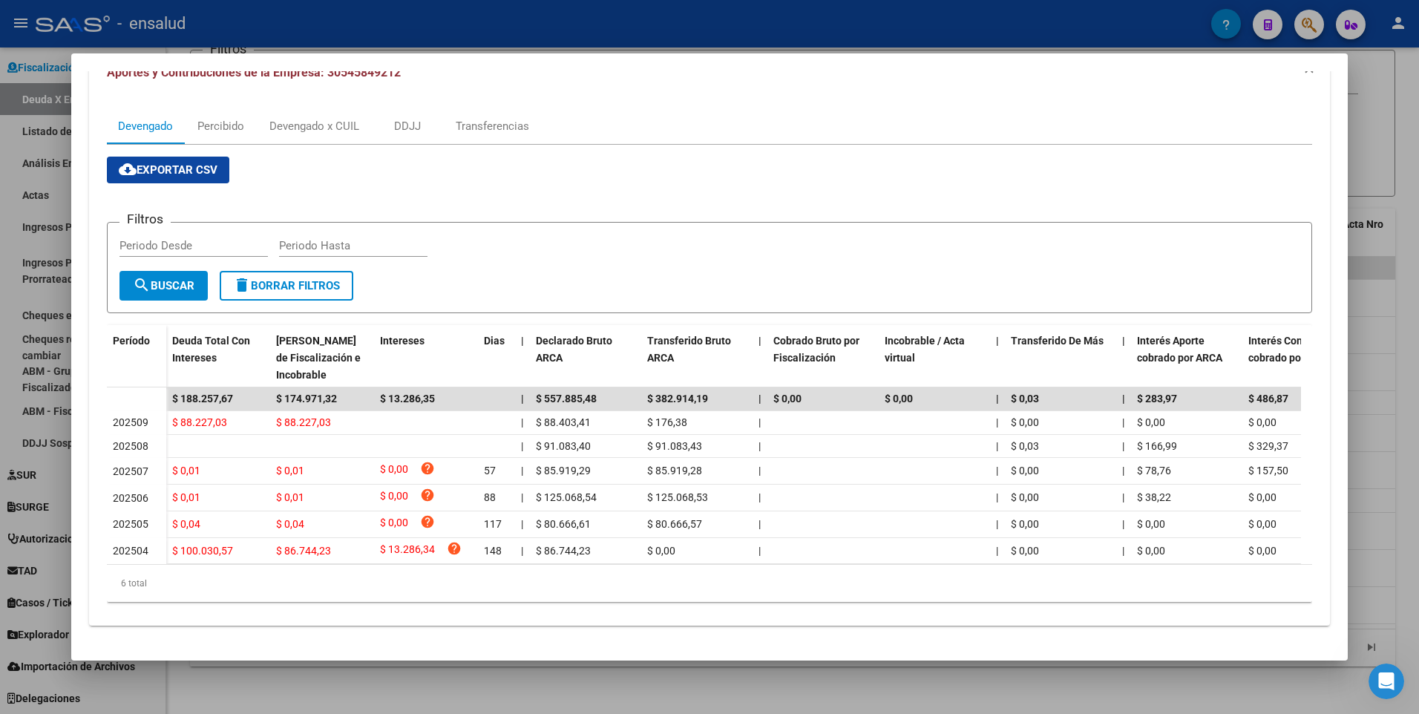
click at [1371, 505] on div at bounding box center [709, 357] width 1419 height 714
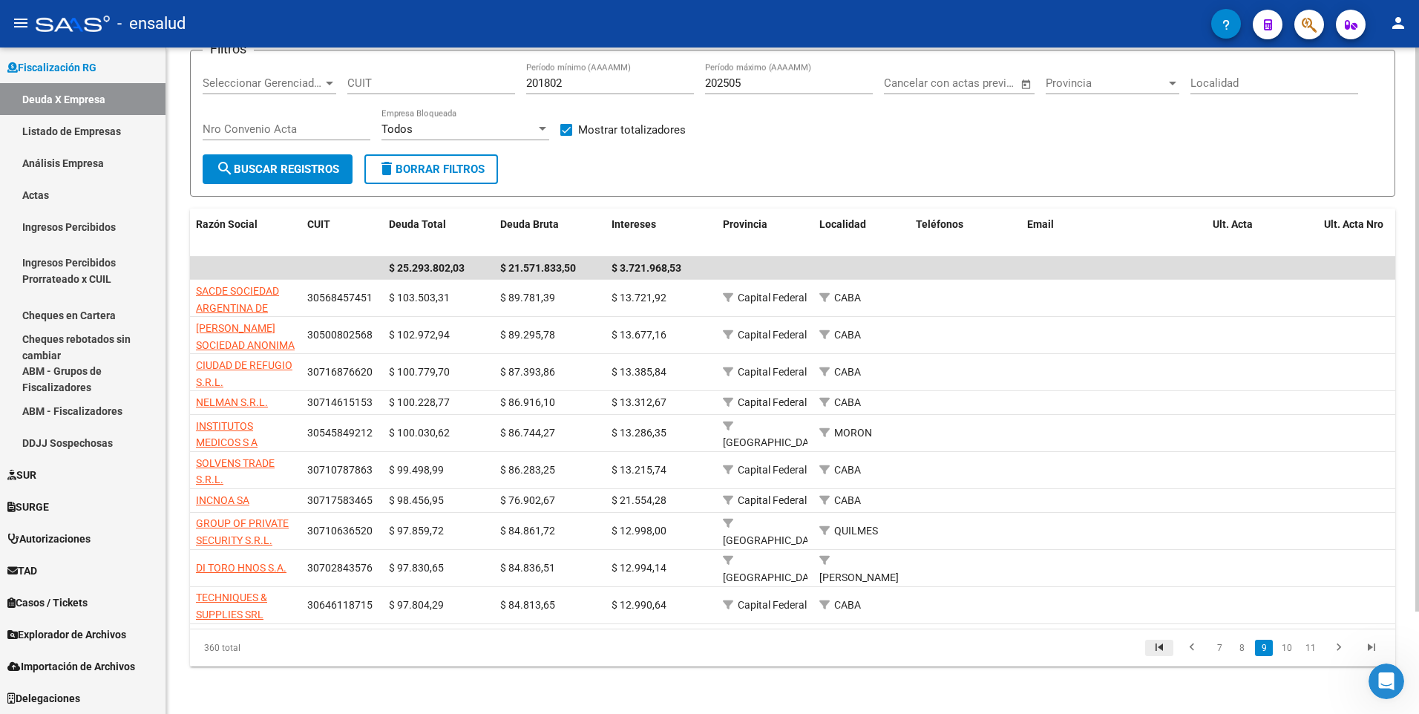
click at [1154, 646] on icon "go to first page" at bounding box center [1159, 649] width 19 height 18
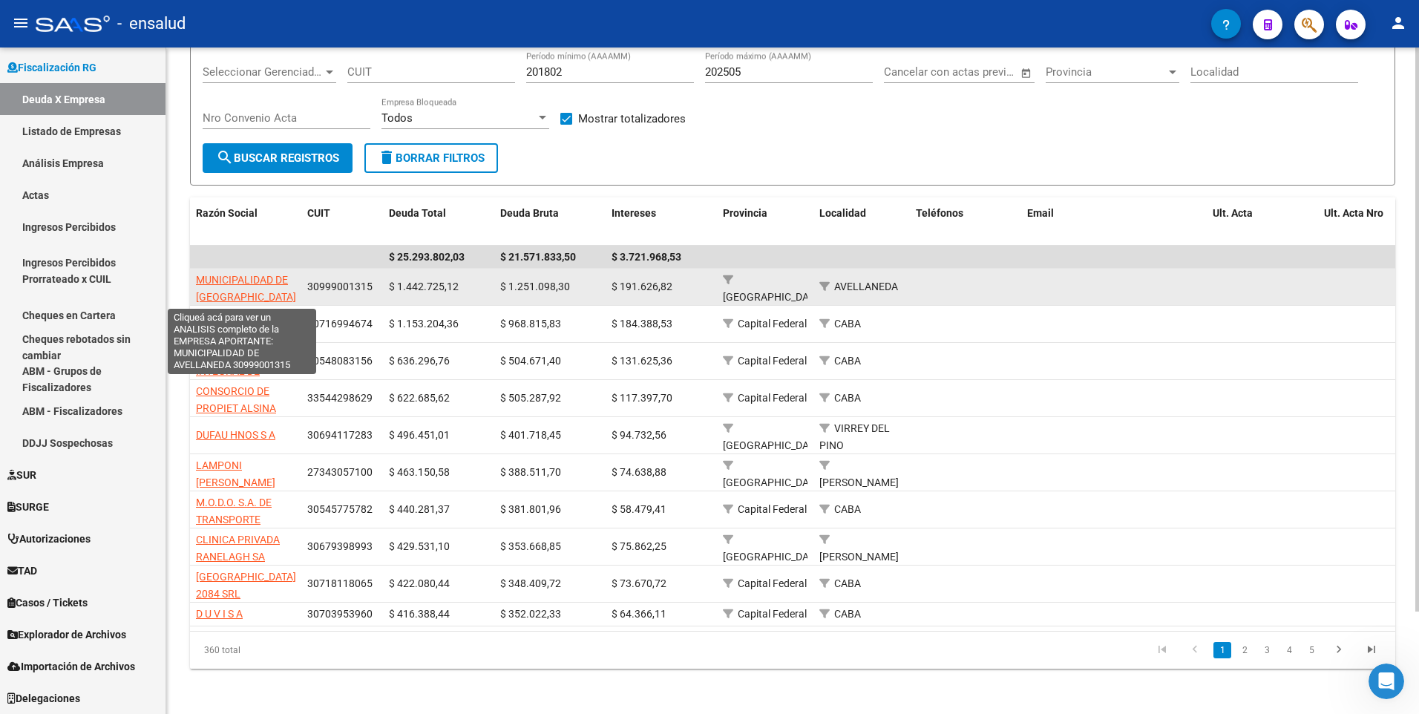
click at [269, 283] on span "MUNICIPALIDAD DE [GEOGRAPHIC_DATA]" at bounding box center [246, 288] width 100 height 29
type textarea "30999001315"
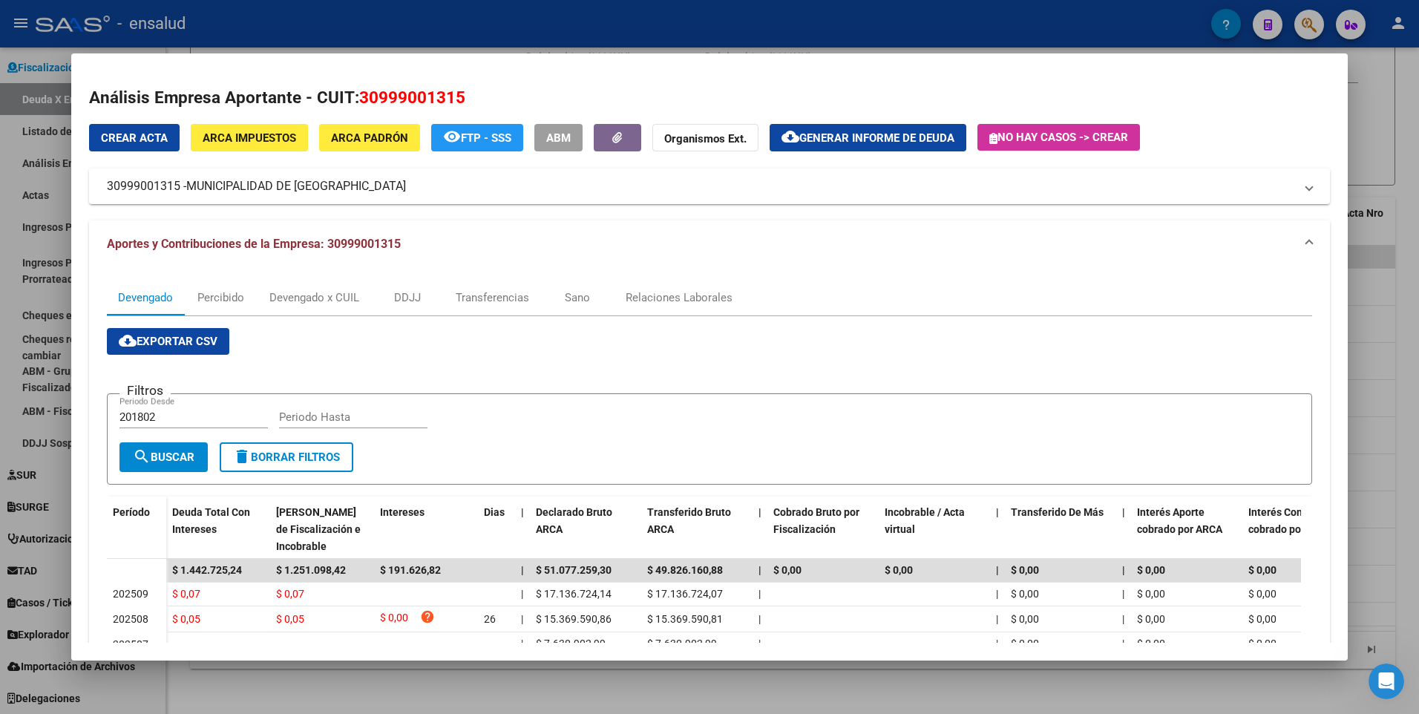
click at [1335, 395] on mat-dialog-content "Análisis Empresa Aportante - CUIT: 30999001315 Crear Acta ARCA Impuestos ARCA P…" at bounding box center [709, 356] width 1277 height 571
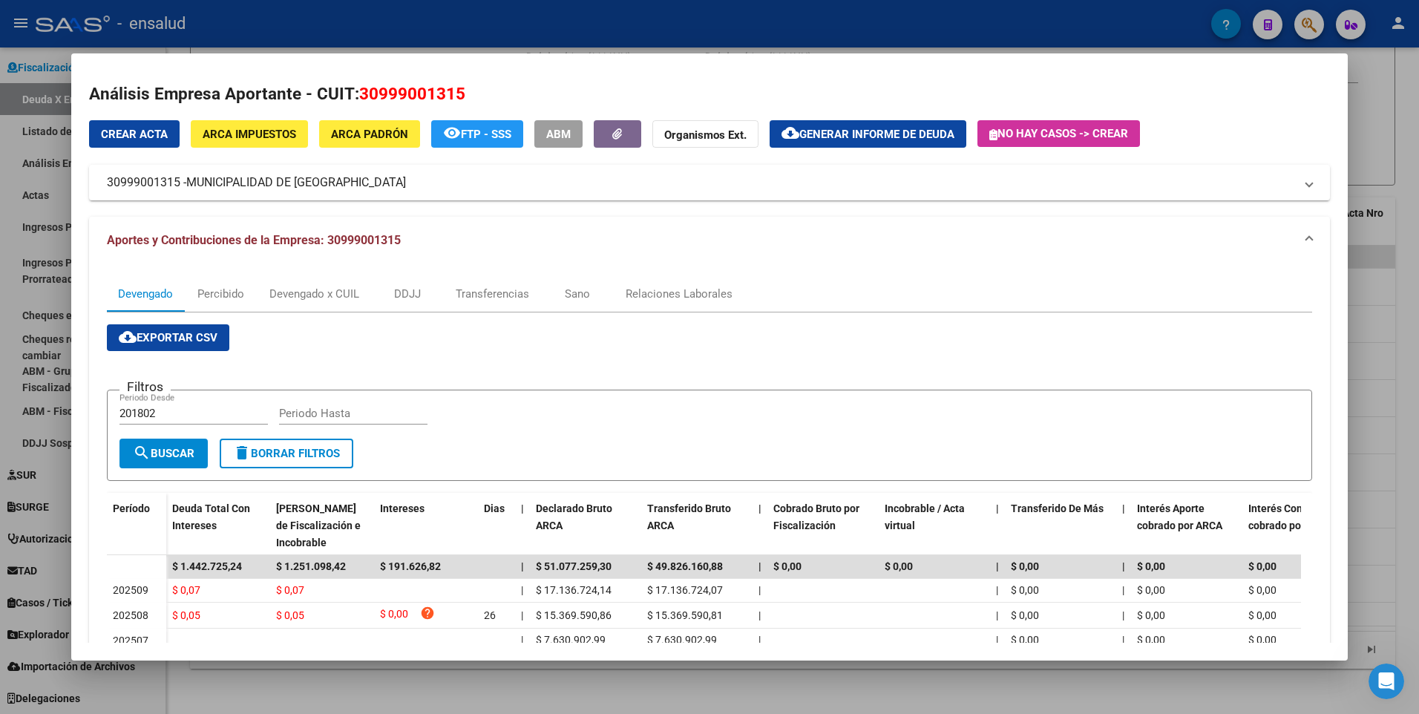
scroll to position [0, 0]
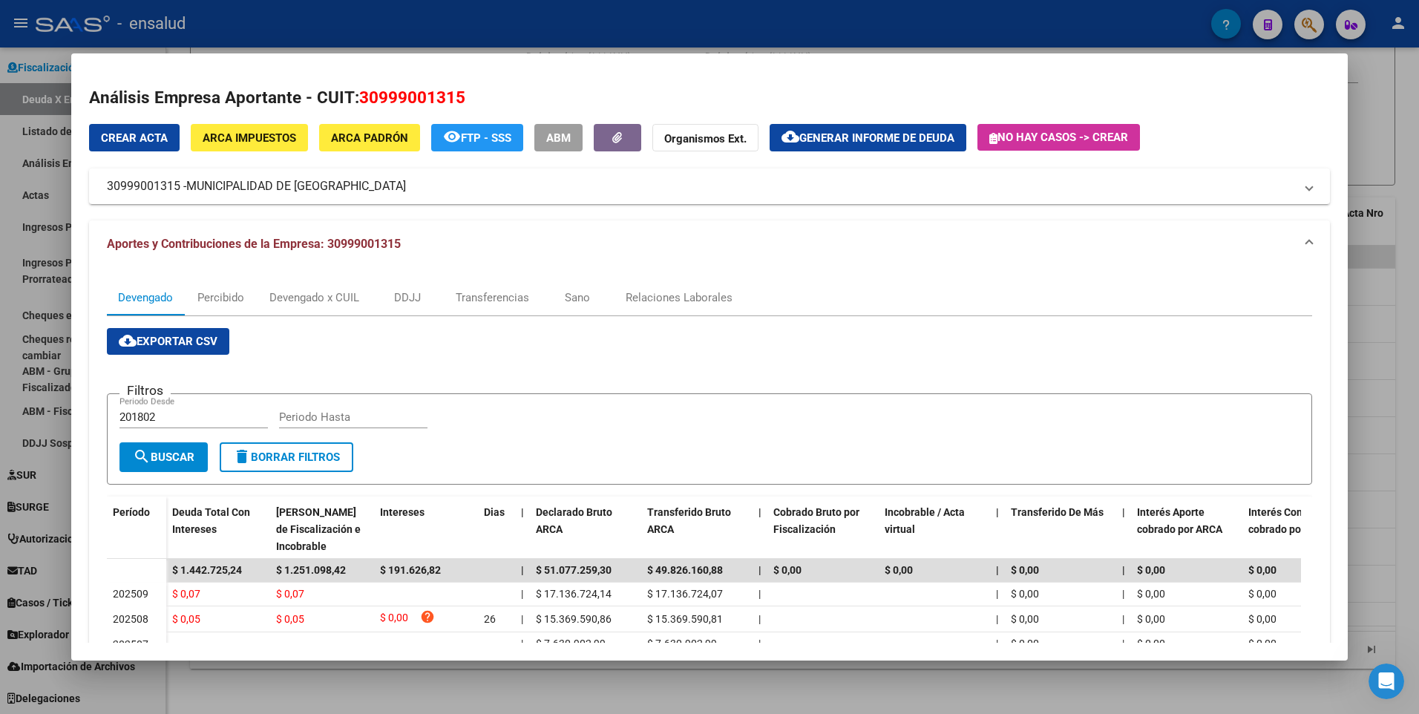
click at [853, 132] on span "Generar informe de deuda" at bounding box center [876, 137] width 155 height 13
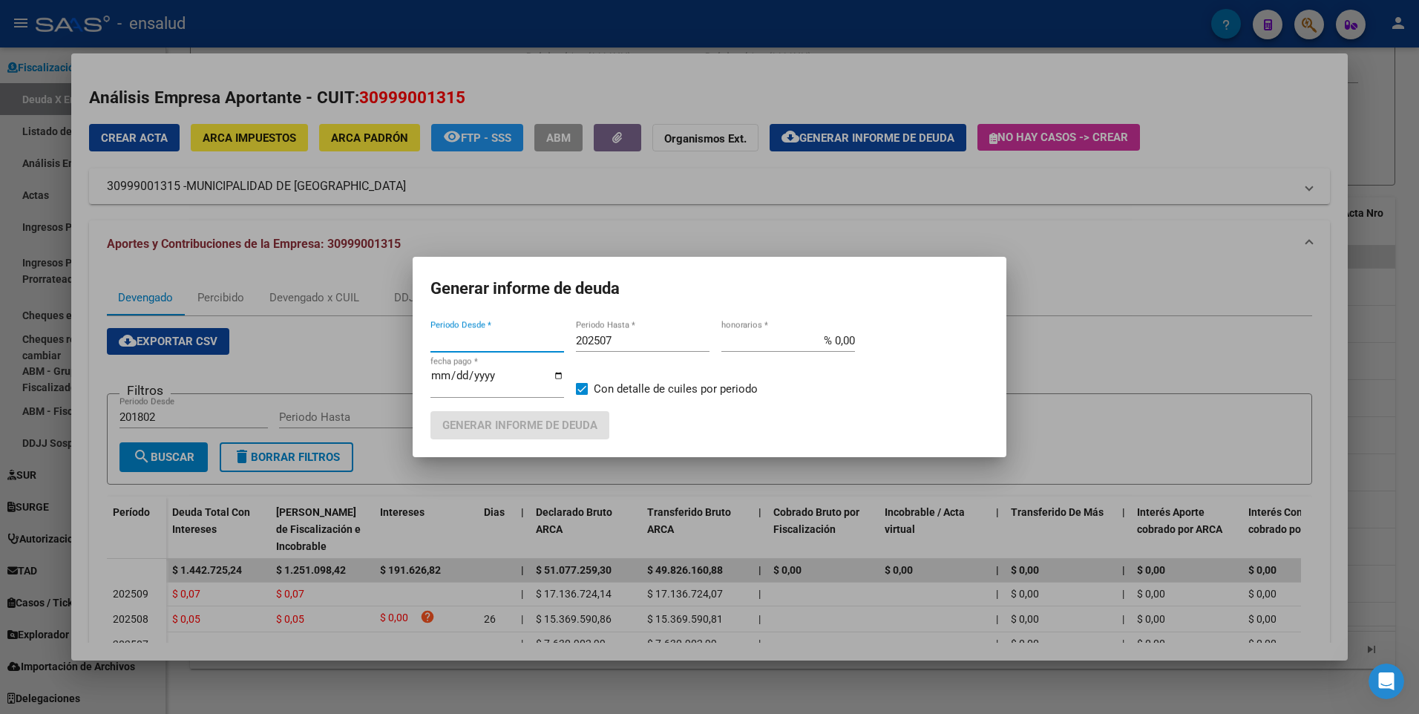
type input "201802"
click at [813, 337] on input "% 0,00" at bounding box center [788, 340] width 134 height 13
type input "% 10,00"
click at [550, 430] on span "Generar informe de deuda" at bounding box center [519, 425] width 155 height 13
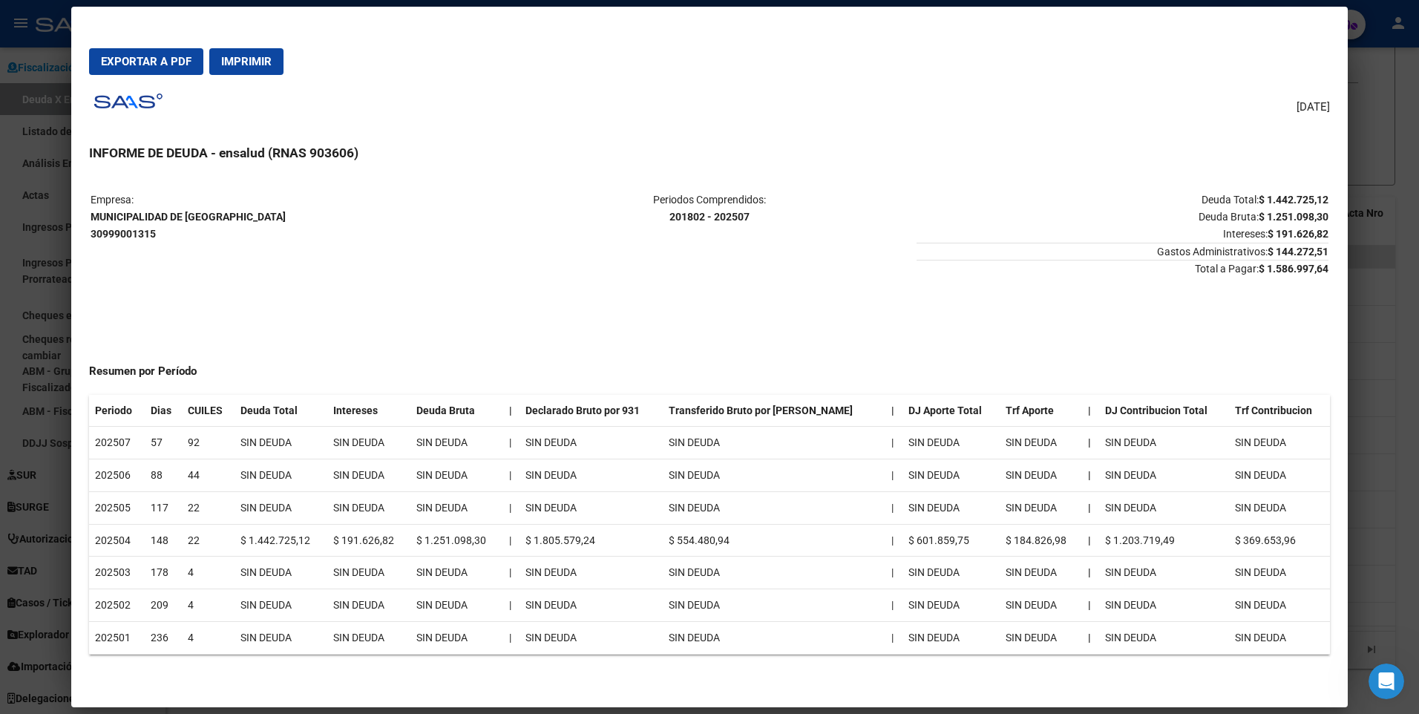
drag, startPoint x: 1333, startPoint y: 254, endPoint x: 1343, endPoint y: 347, distance: 93.3
click at [1343, 347] on mat-dialog-content "Empresa: MUNICIPALIDAD DE AVELLANEDA 30999001315 Periodos Comprendidos: 201802 …" at bounding box center [709, 432] width 1277 height 514
click at [241, 61] on span "Imprimir" at bounding box center [246, 61] width 50 height 13
click at [1213, 96] on div "[DATE] INFORME DE DEUDA - ensalud (RNAS 903606) Empresa: MUNICIPALIDAD DE AVELL…" at bounding box center [710, 388] width 1242 height 603
click at [1404, 53] on div at bounding box center [709, 357] width 1419 height 714
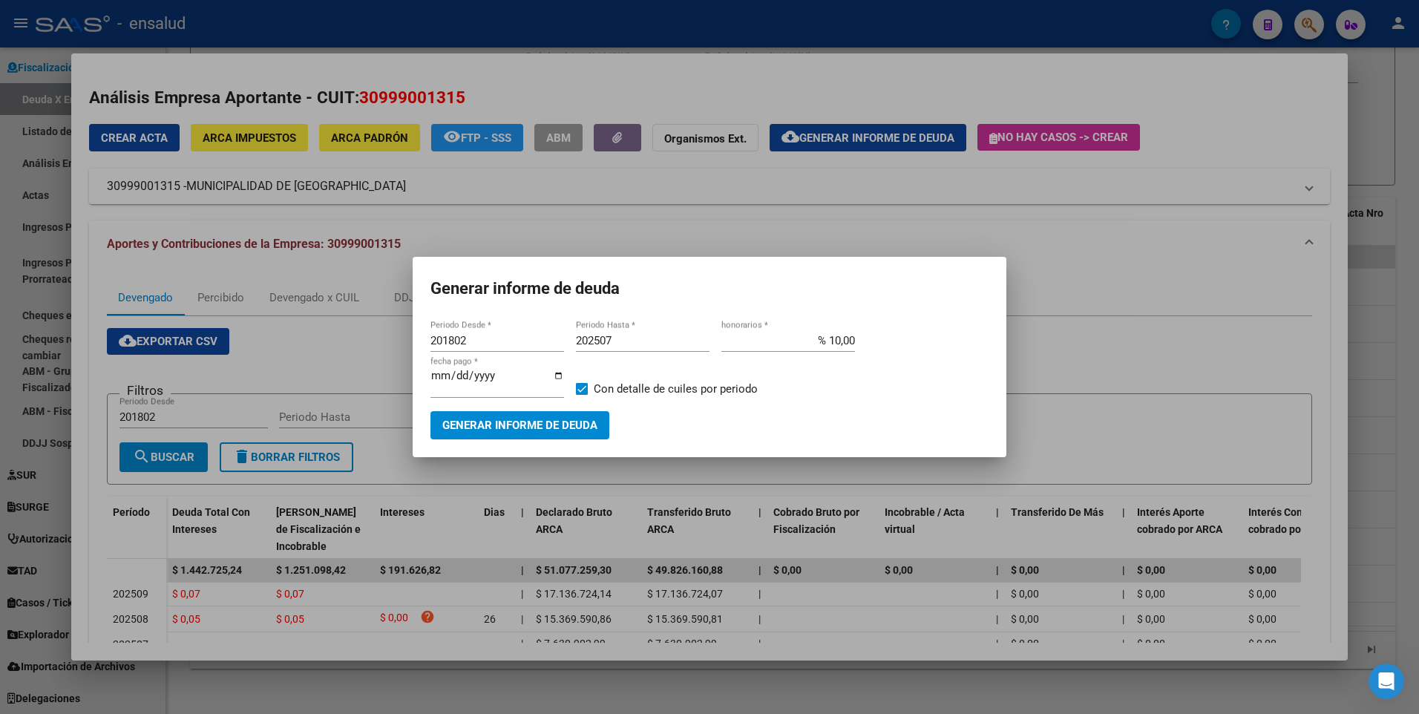
click at [1140, 256] on div at bounding box center [709, 357] width 1419 height 714
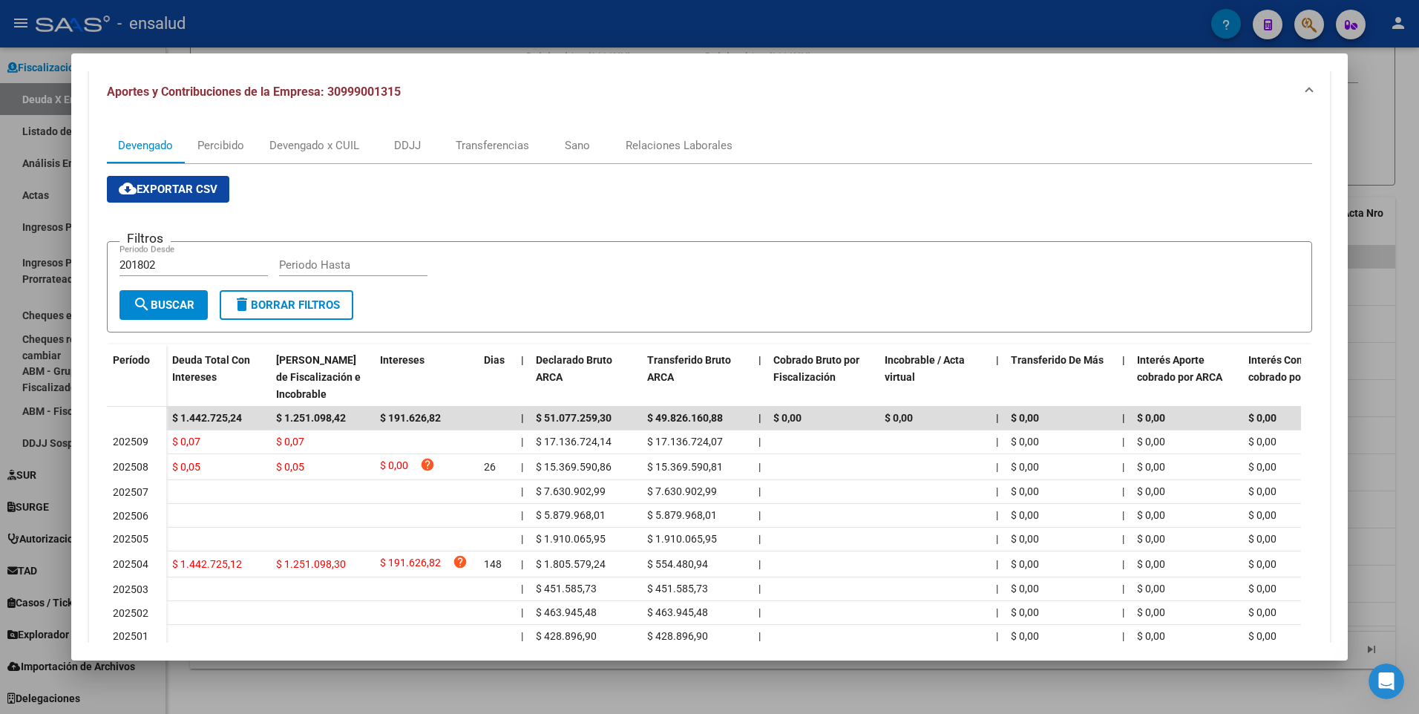
scroll to position [249, 0]
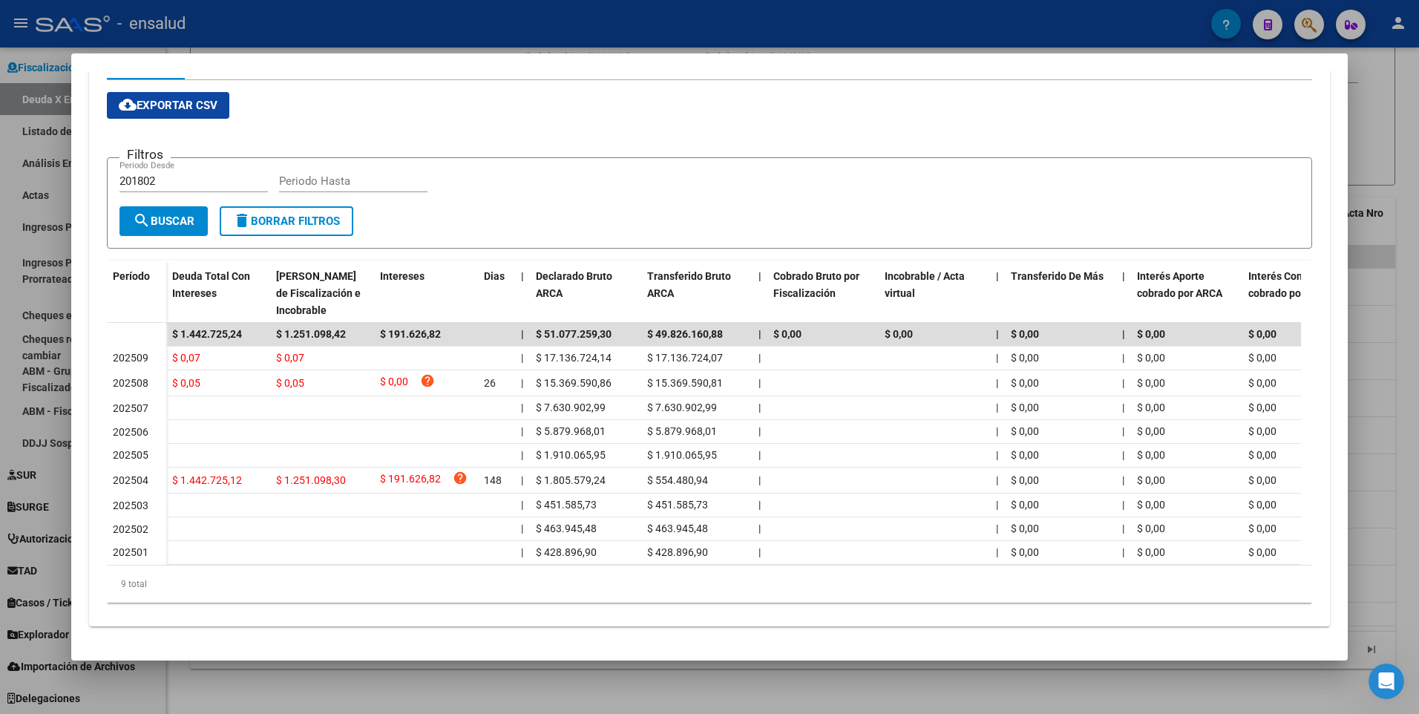
click at [1399, 442] on div at bounding box center [709, 357] width 1419 height 714
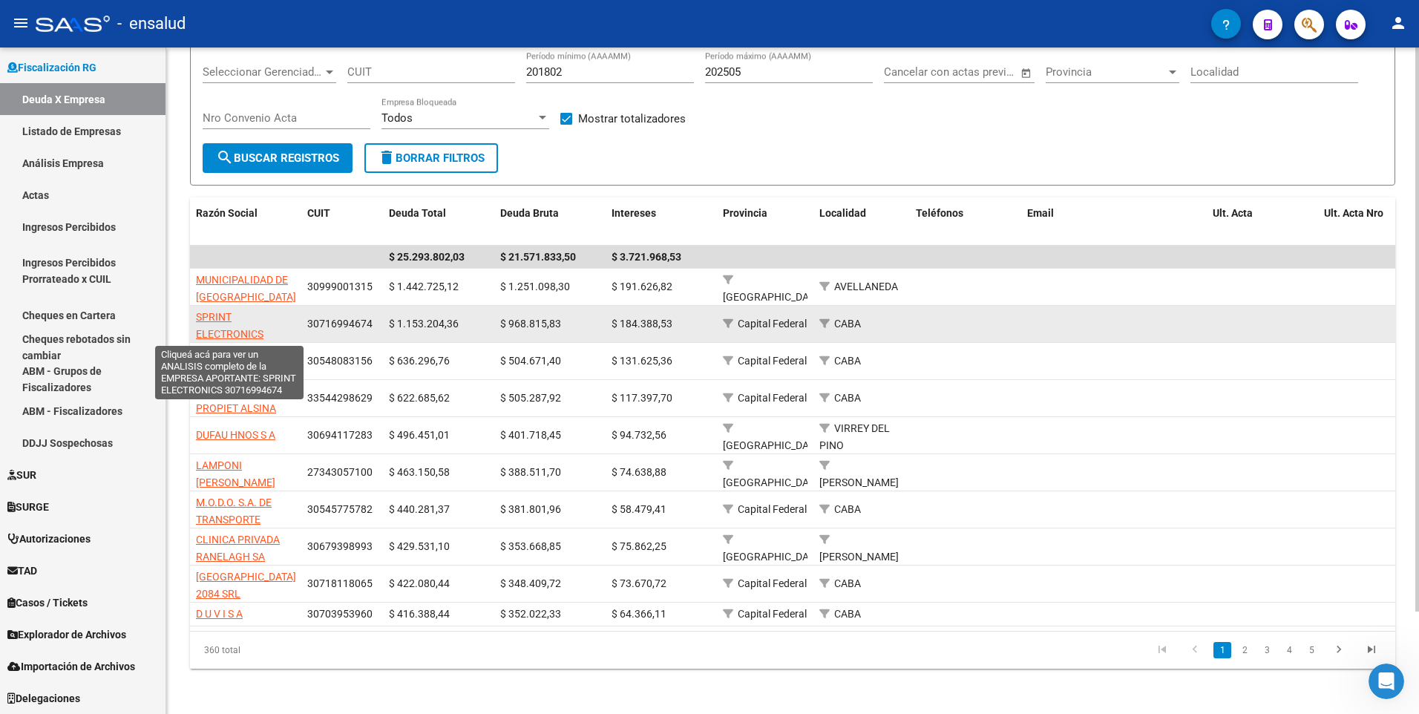
click at [226, 321] on span "SPRINT ELECTRONICS" at bounding box center [230, 325] width 68 height 29
type textarea "30716994674"
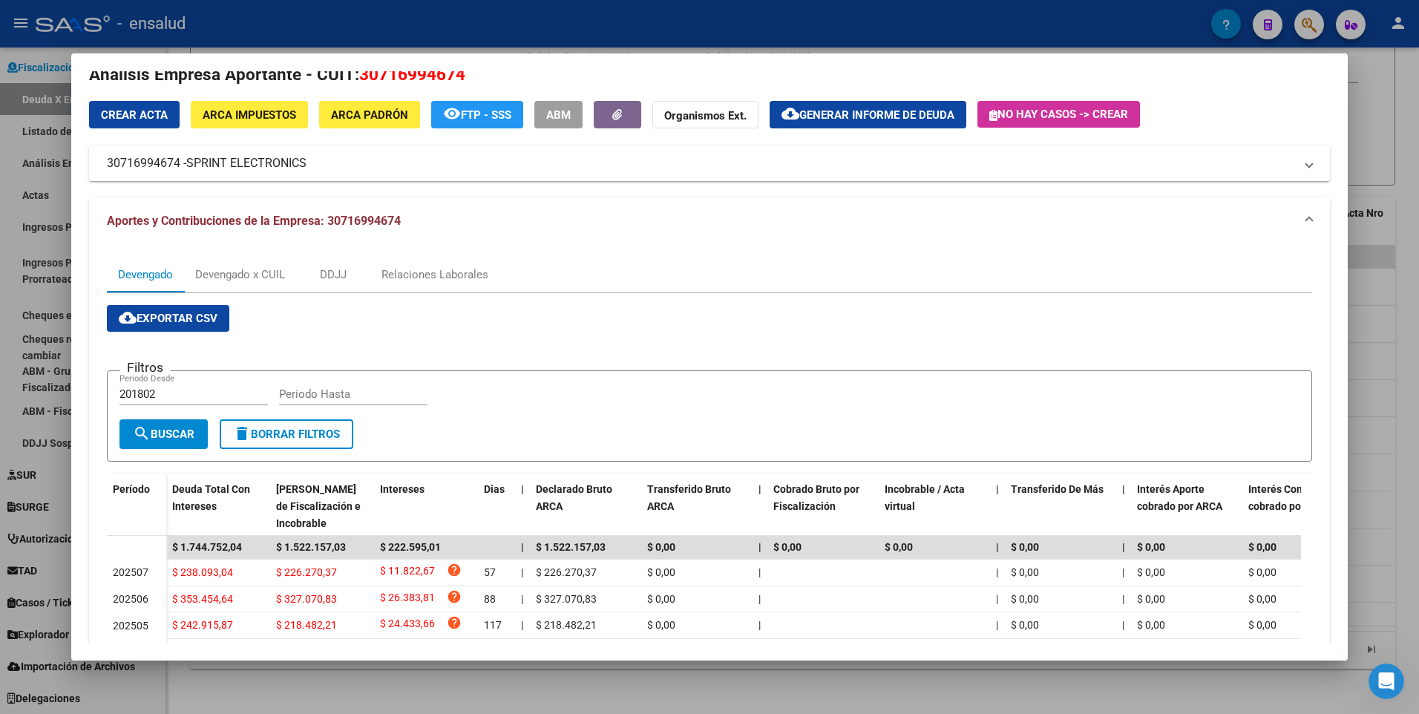
scroll to position [0, 0]
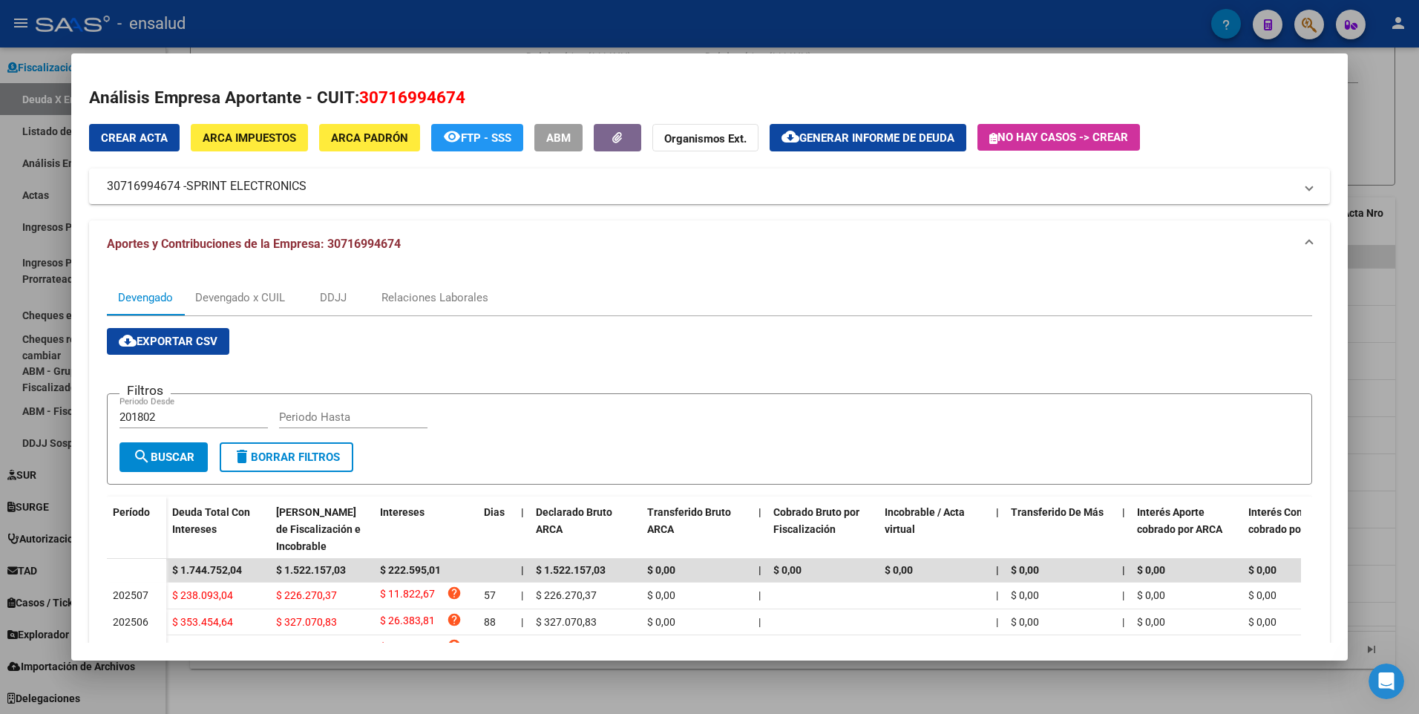
click at [871, 144] on span "Generar informe de deuda" at bounding box center [876, 137] width 155 height 13
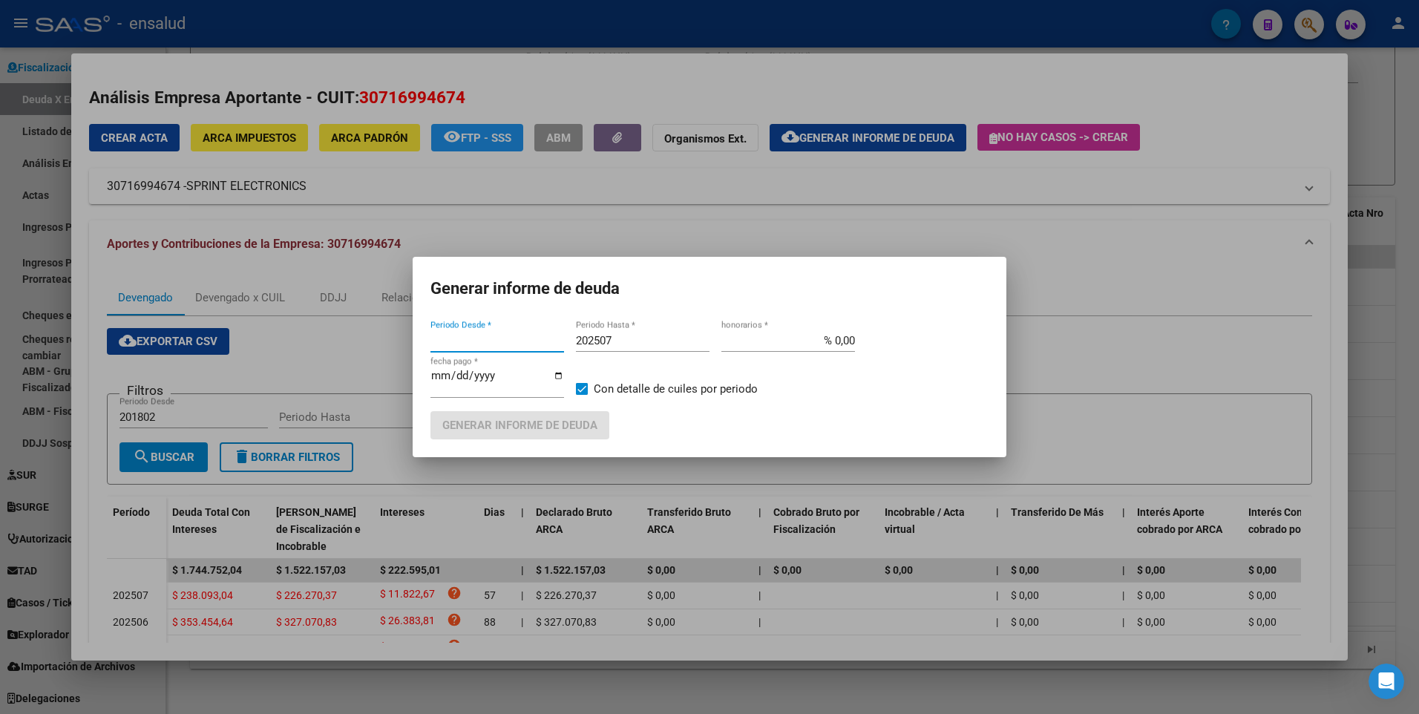
type input "201802"
click at [813, 338] on input "% 0,00" at bounding box center [788, 340] width 134 height 13
type input "% 10,00"
click at [580, 435] on button "Generar informe de deuda" at bounding box center [519, 424] width 179 height 27
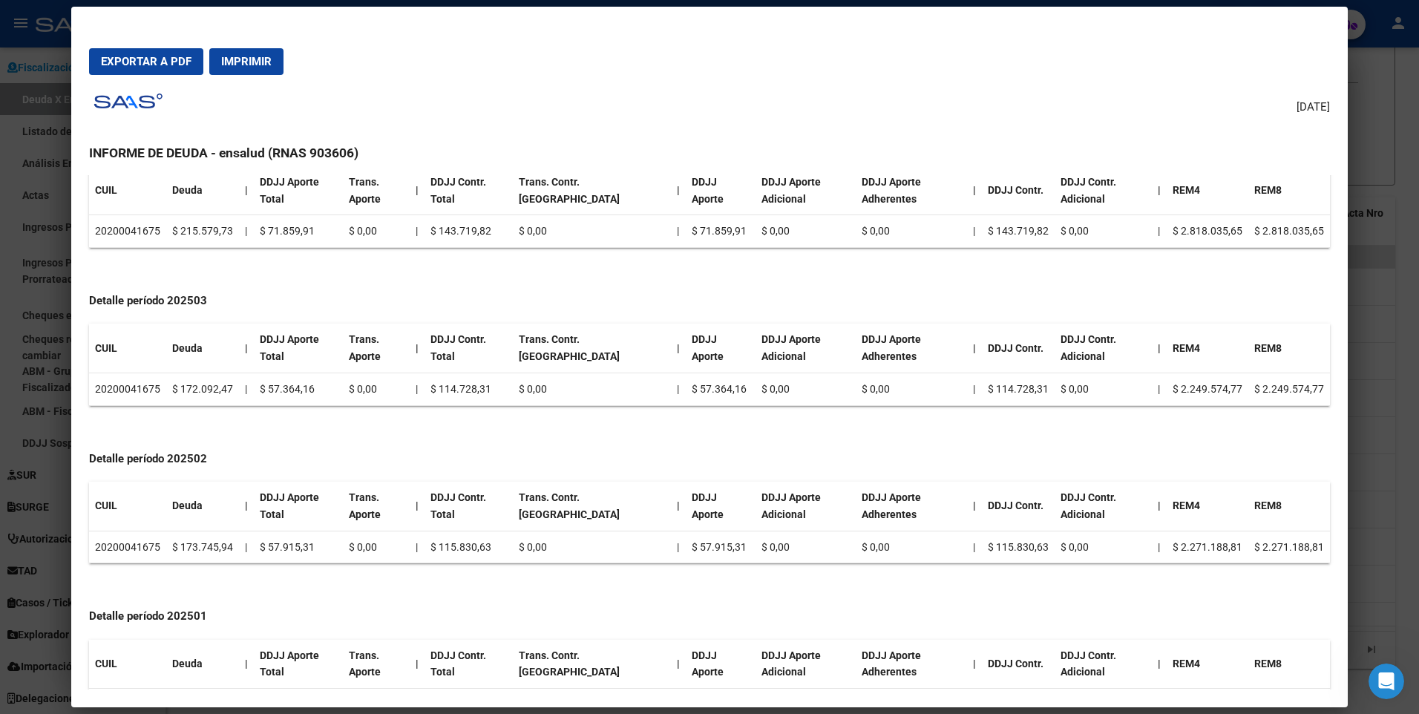
scroll to position [1087, 0]
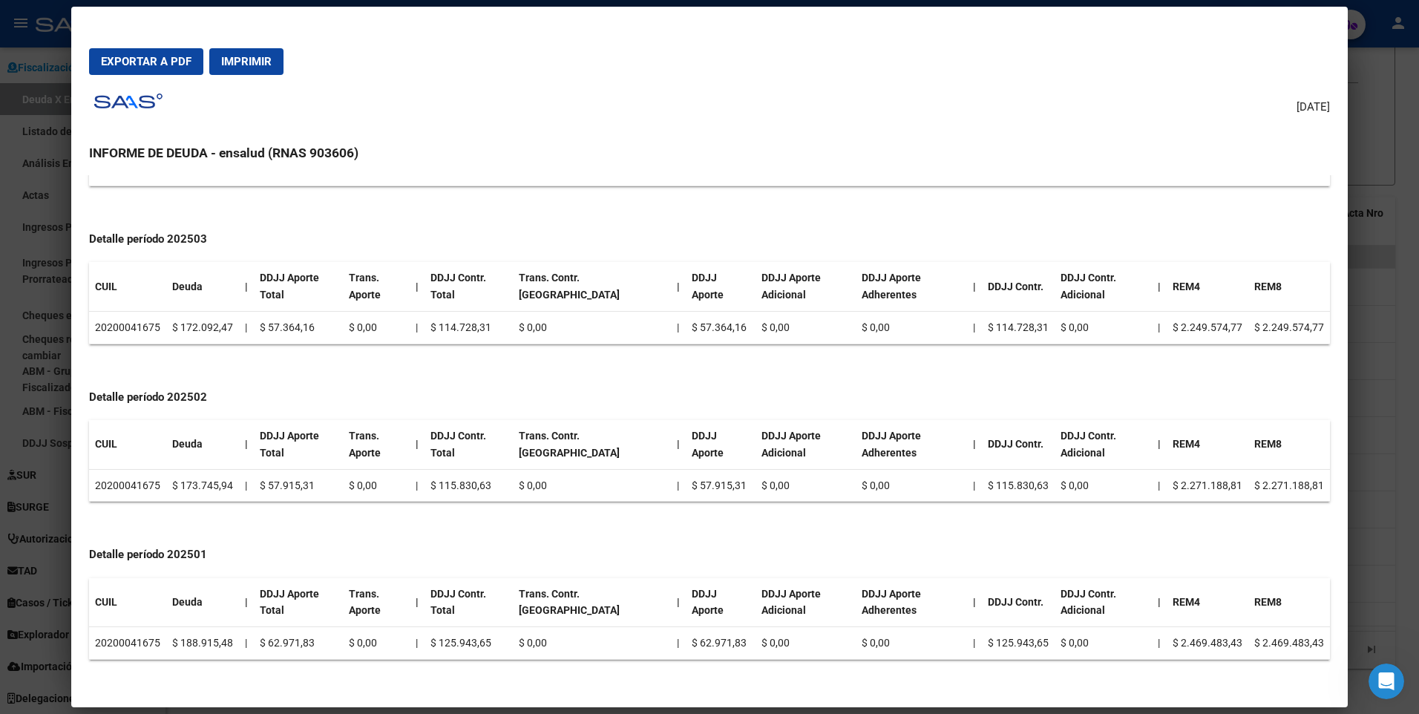
click at [1388, 543] on div at bounding box center [709, 357] width 1419 height 714
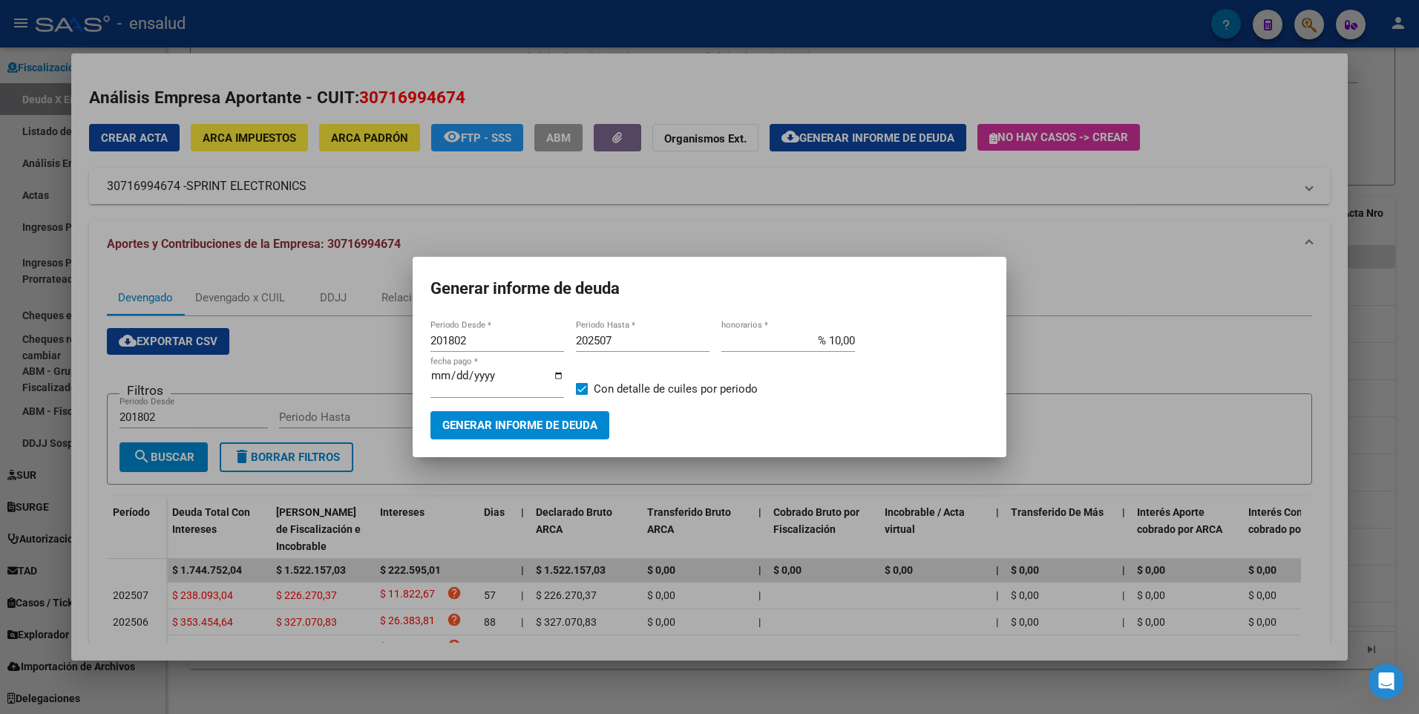
click at [1125, 286] on div at bounding box center [709, 357] width 1419 height 714
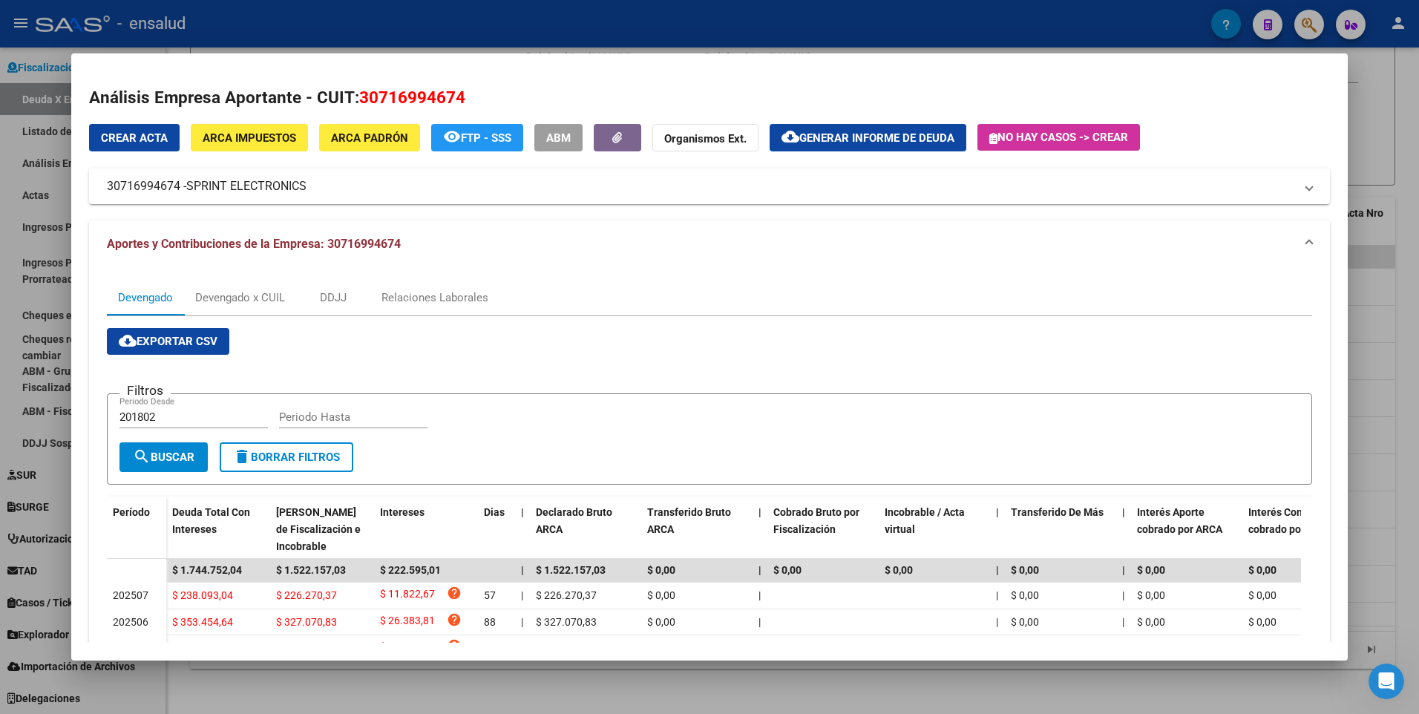
click at [715, 136] on strong "Organismos Ext." at bounding box center [705, 138] width 82 height 13
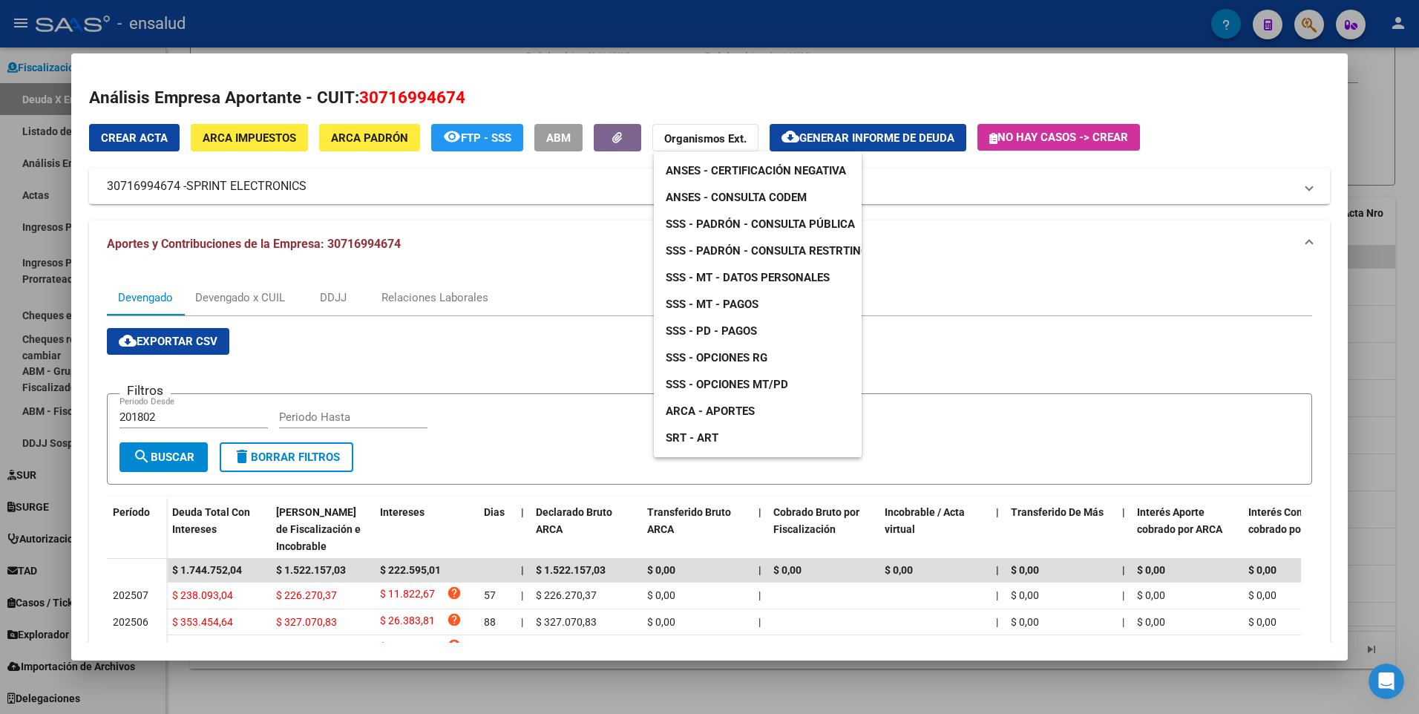
click at [1033, 348] on div at bounding box center [709, 357] width 1419 height 714
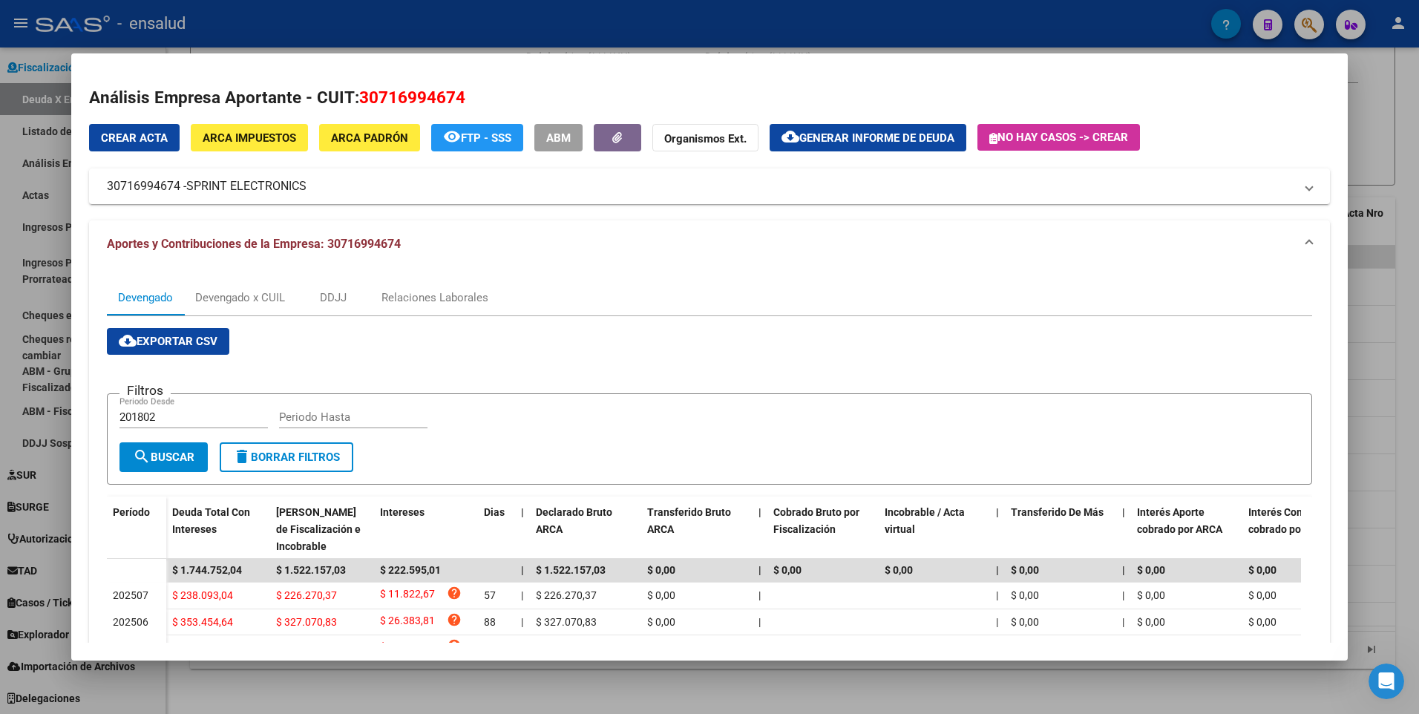
click at [129, 135] on span "Crear Acta" at bounding box center [134, 137] width 67 height 13
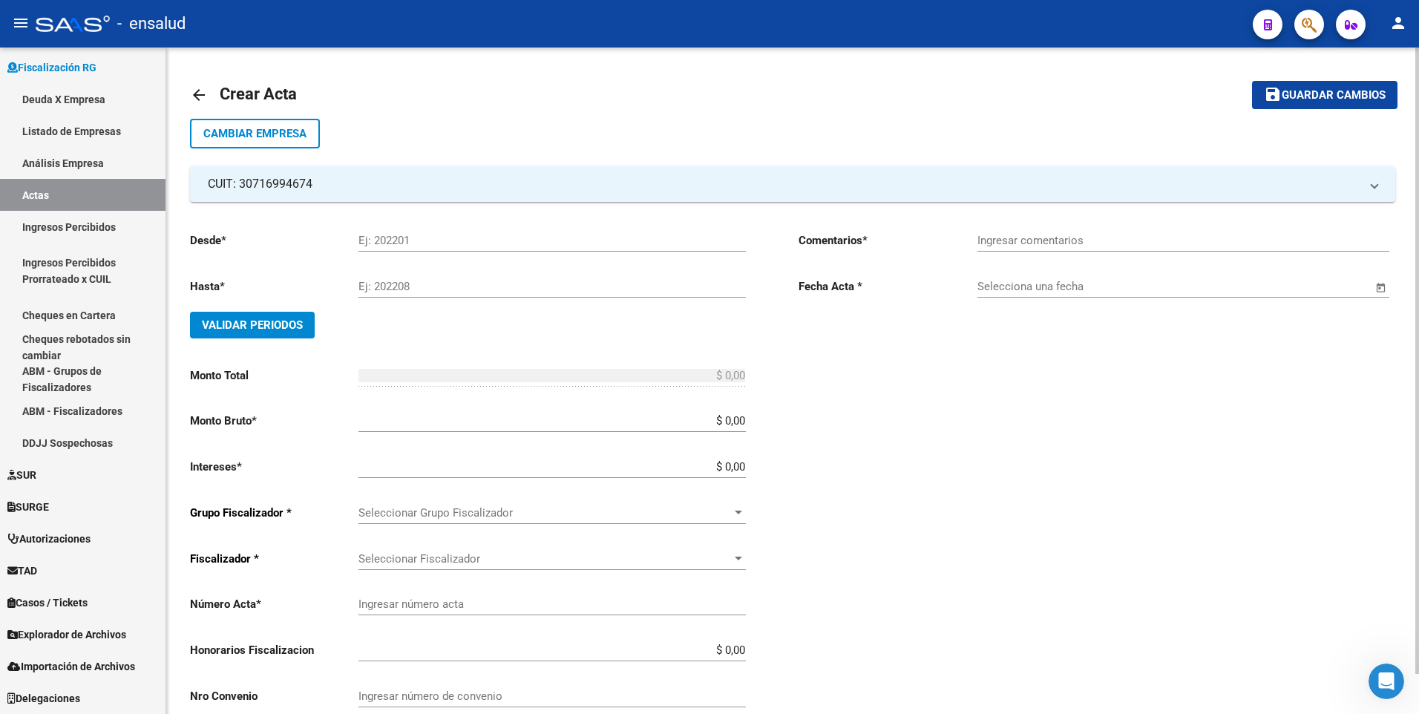
scroll to position [43, 0]
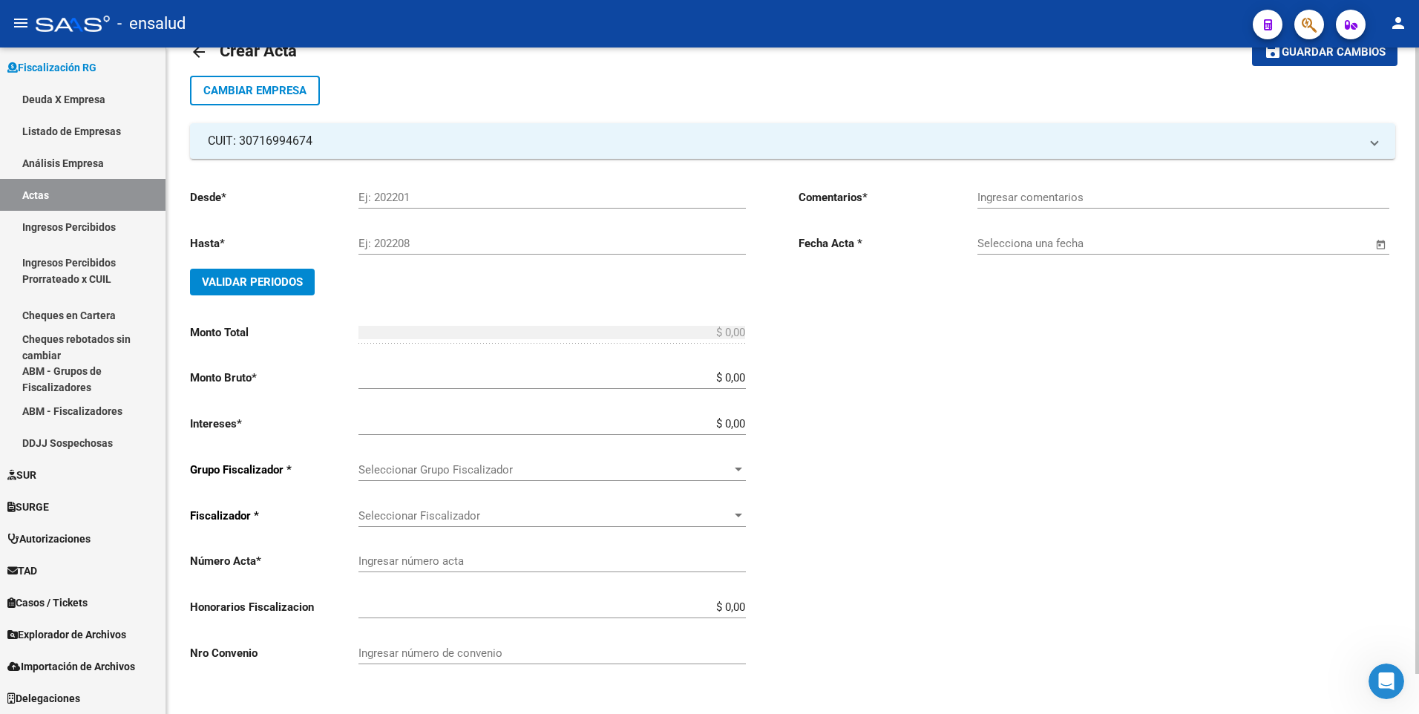
click at [1418, 678] on html "menu - ensalud person Firma Express Inicio Calendario SSS Instructivos Contacto…" at bounding box center [709, 357] width 1419 height 714
click at [740, 468] on div at bounding box center [738, 470] width 7 height 4
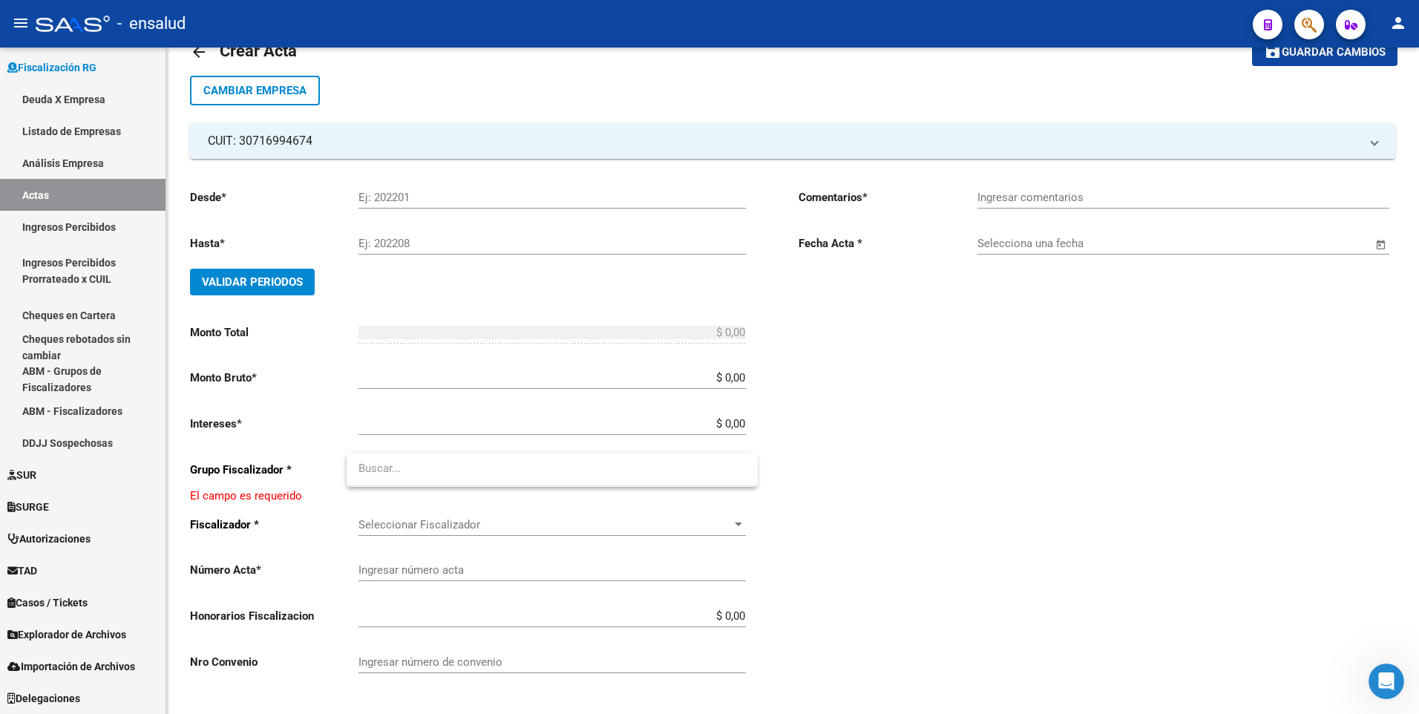
click at [746, 525] on div at bounding box center [709, 357] width 1419 height 714
click at [746, 525] on div "Desde * Ej: 202201 Hasta * Ej: 202208 Validar Periodos Monto Total $ 0,00 Ingre…" at bounding box center [470, 432] width 561 height 511
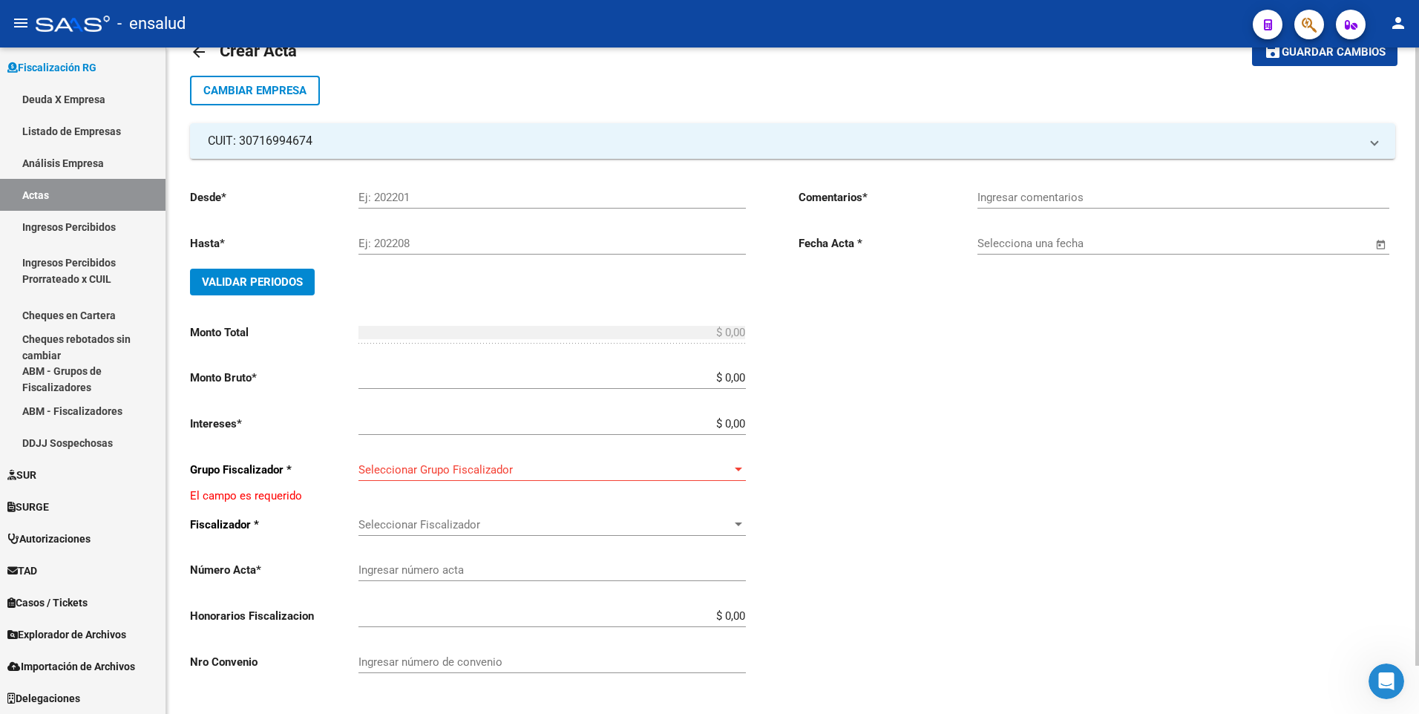
click at [742, 524] on div at bounding box center [738, 524] width 7 height 4
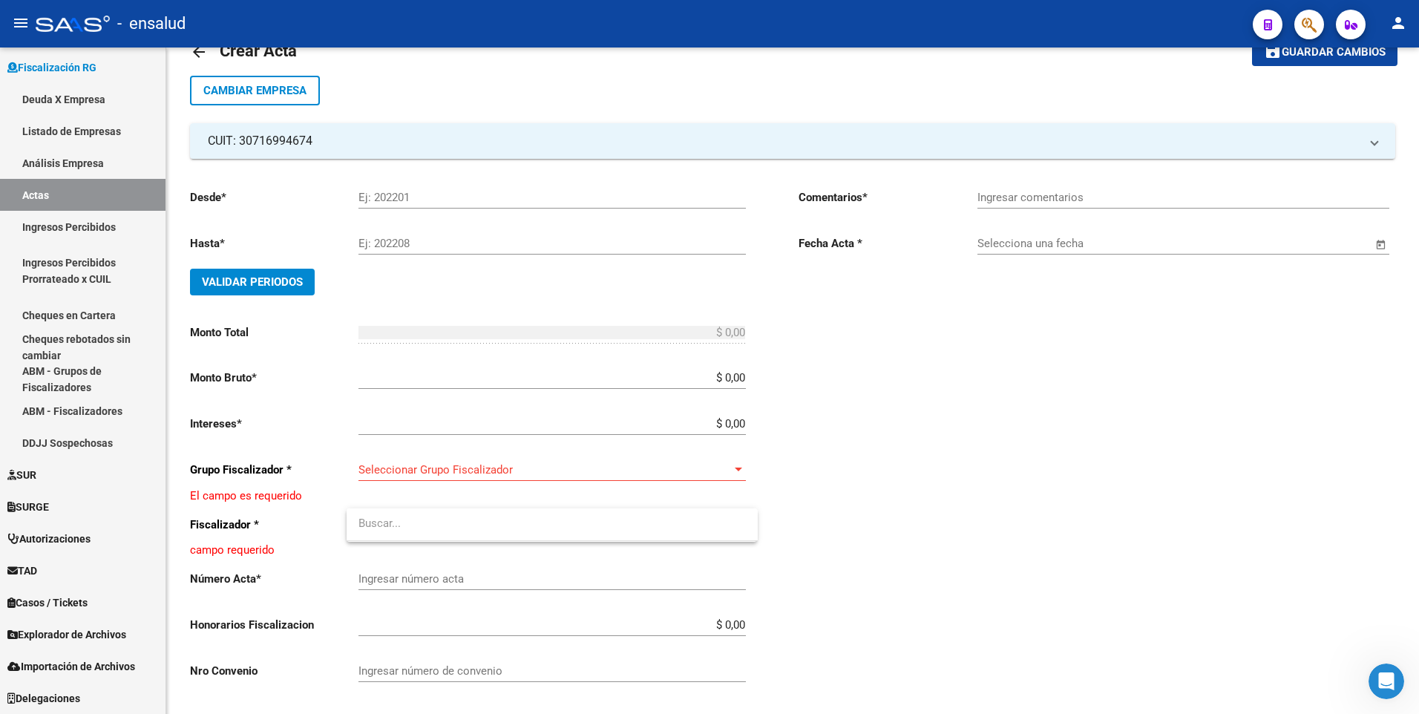
drag, startPoint x: 1415, startPoint y: 396, endPoint x: 1420, endPoint y: 574, distance: 179.0
click at [1418, 574] on html "menu - ensalud person Firma Express Inicio Calendario SSS Instructivos Contacto…" at bounding box center [709, 357] width 1419 height 714
drag, startPoint x: 1420, startPoint y: 574, endPoint x: 1269, endPoint y: 494, distance: 171.3
click at [1269, 494] on div at bounding box center [709, 357] width 1419 height 714
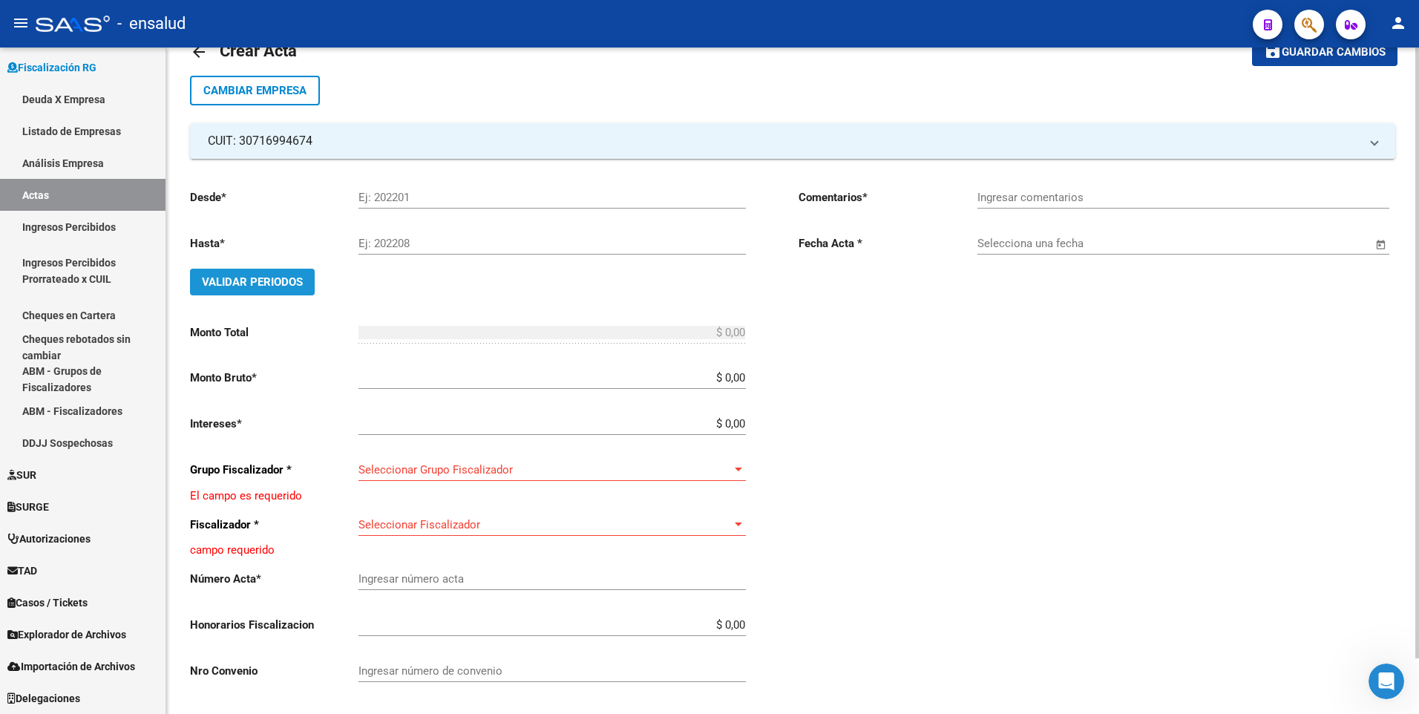
click at [270, 283] on span "Validar Periodos" at bounding box center [252, 281] width 101 height 13
click at [378, 194] on input "Ej: 202201" at bounding box center [551, 197] width 387 height 13
type input "202501"
click at [388, 247] on input "Ej: 202208" at bounding box center [551, 243] width 387 height 13
type input "202507"
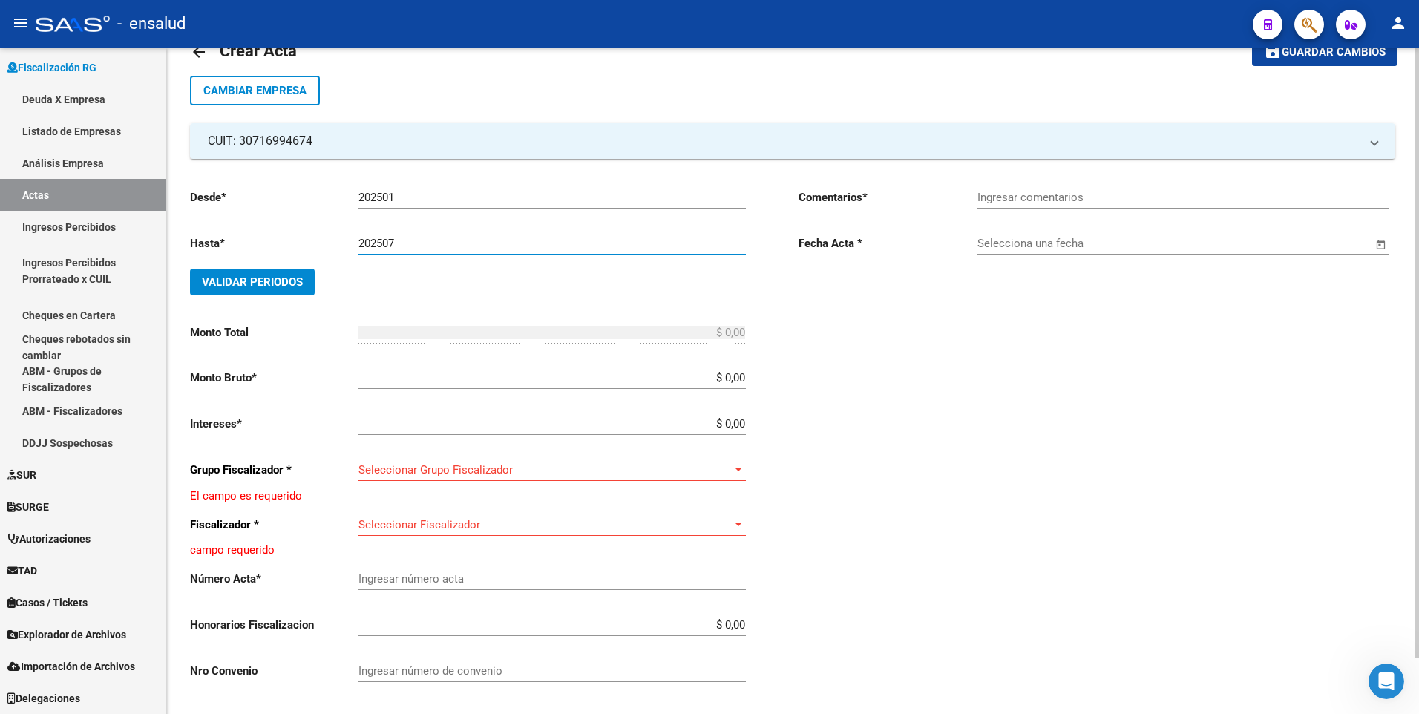
click at [274, 274] on button "Validar Periodos" at bounding box center [252, 282] width 125 height 27
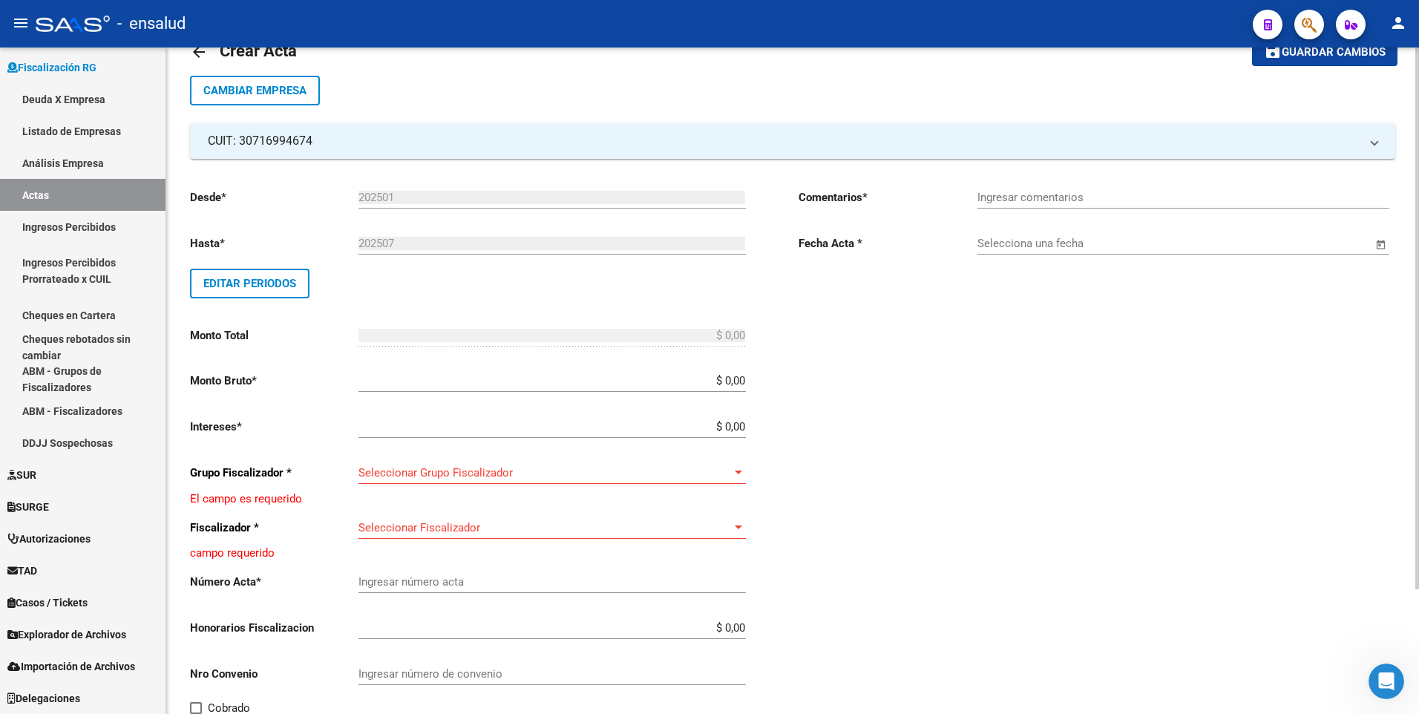
click at [739, 468] on div at bounding box center [738, 473] width 13 height 12
click at [740, 468] on input "dropdown search" at bounding box center [552, 471] width 411 height 33
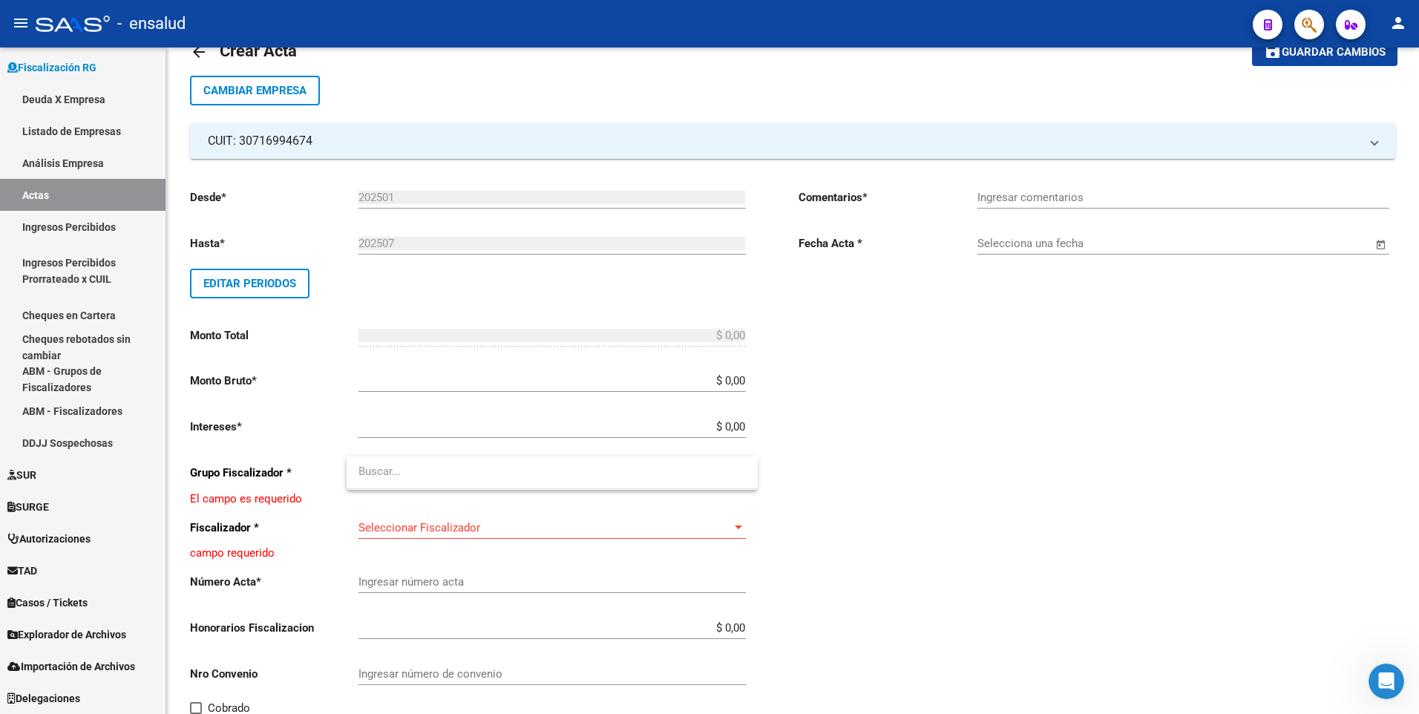
click at [839, 474] on div at bounding box center [709, 357] width 1419 height 714
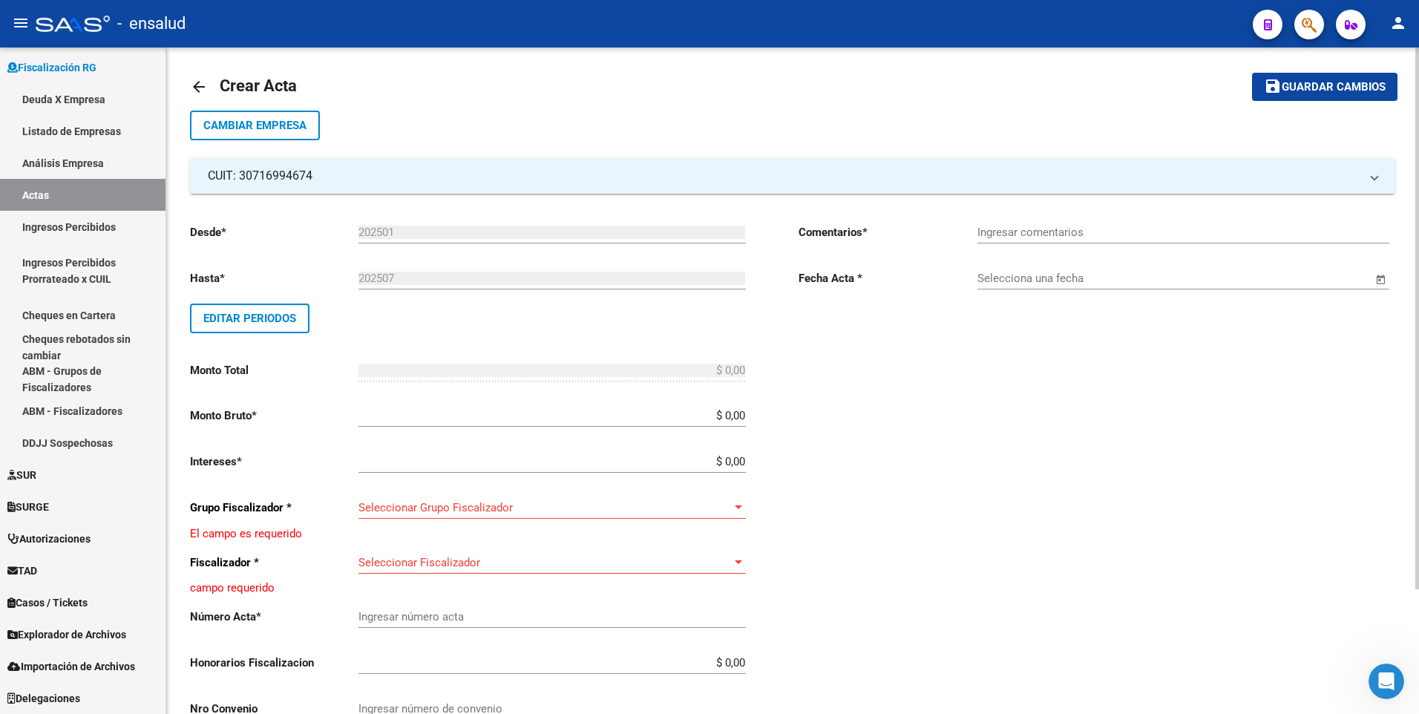
scroll to position [0, 0]
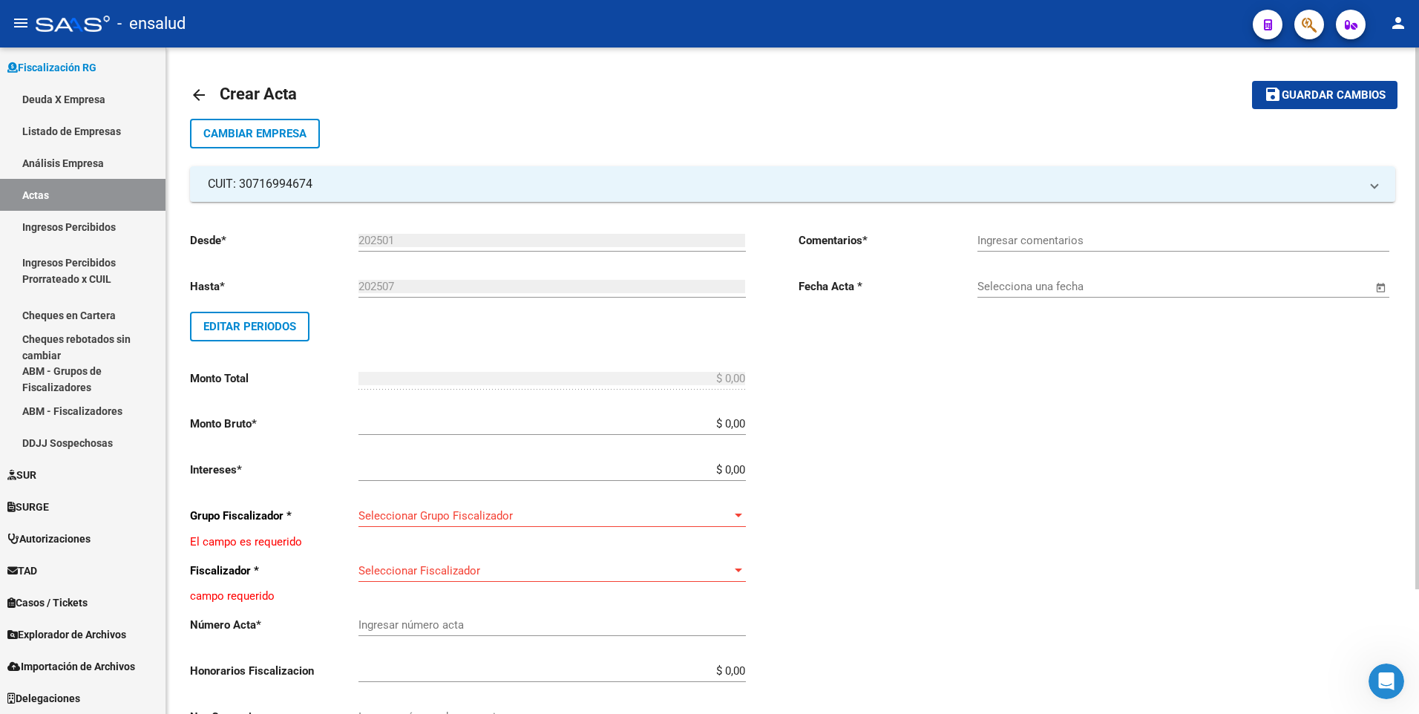
click at [1407, 348] on div "arrow_back Crear Acta save Guardar cambios Cambiar Empresa CUIT: 30716994674 Ra…" at bounding box center [794, 456] width 1256 height 819
click at [1406, 341] on div "arrow_back Crear Acta save Guardar cambios Cambiar Empresa CUIT: 30716994674 Ra…" at bounding box center [792, 456] width 1253 height 819
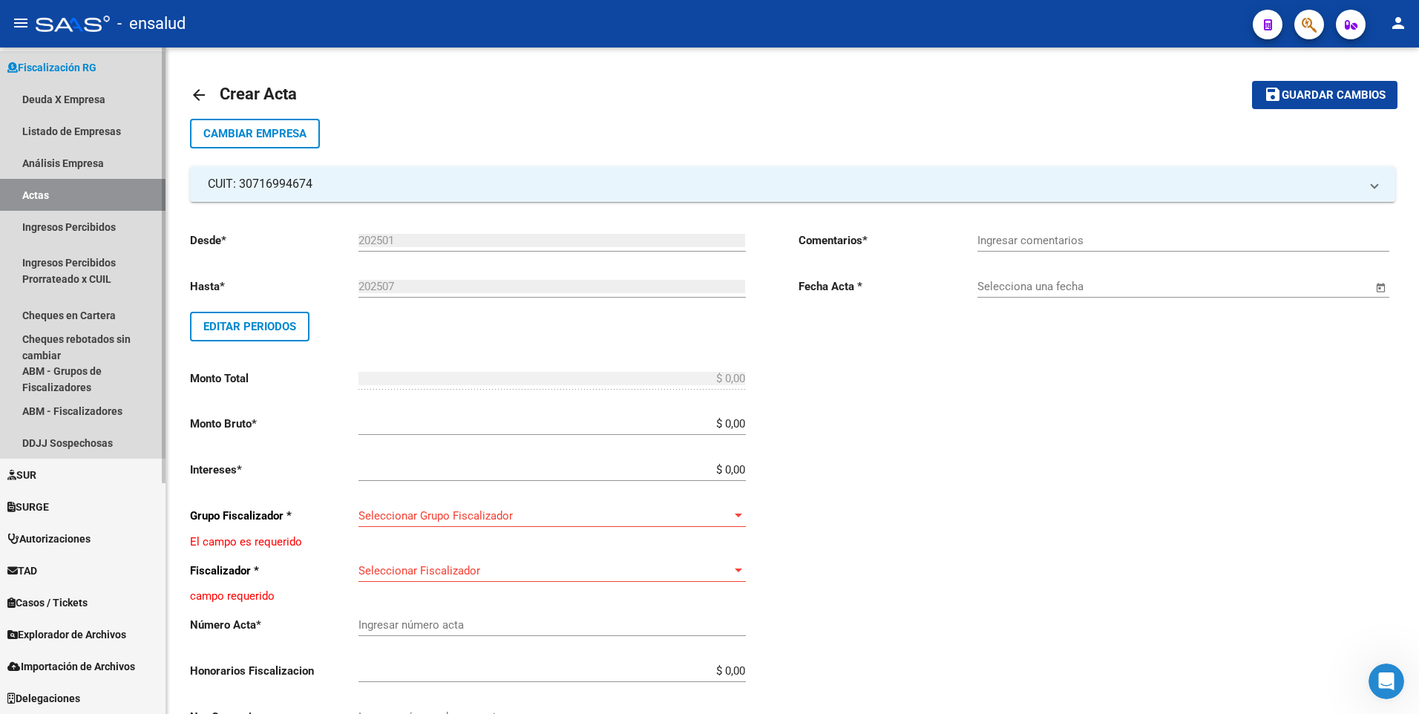
click at [39, 191] on link "Actas" at bounding box center [82, 195] width 165 height 32
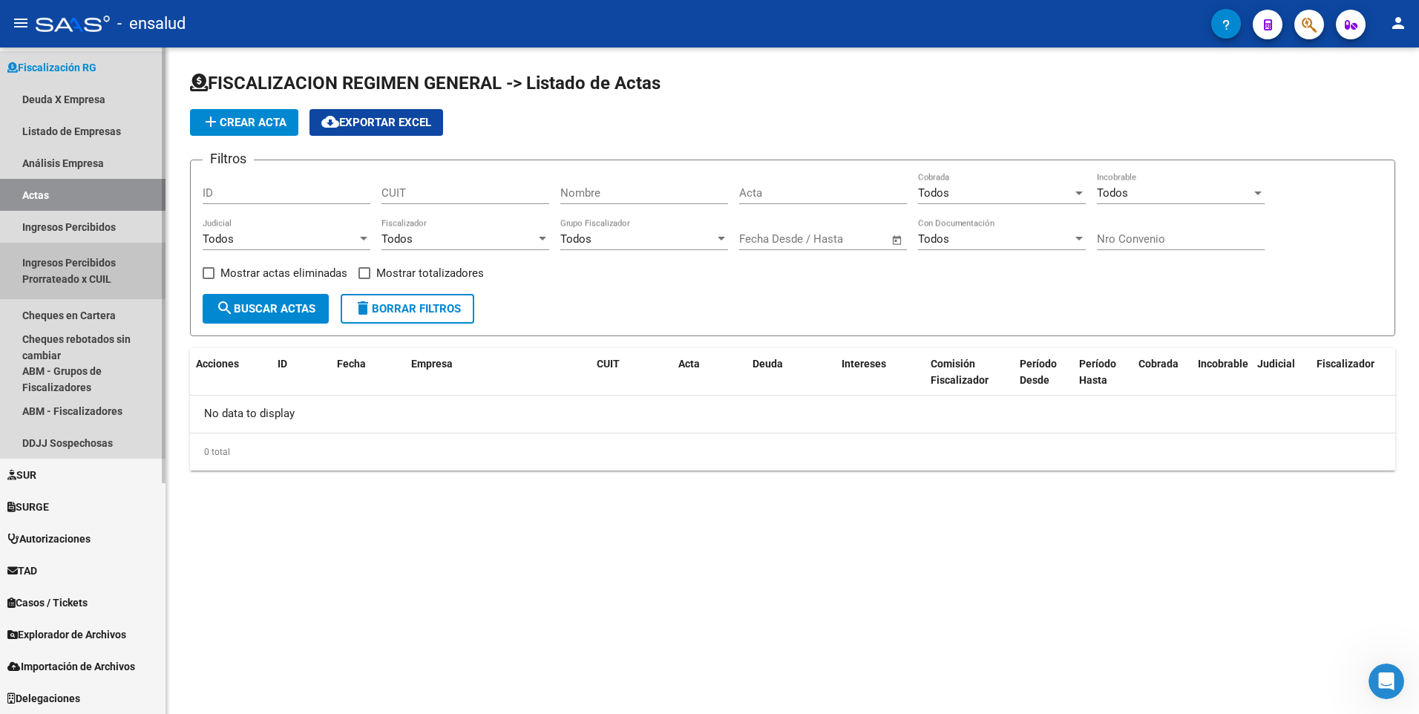
click at [58, 269] on link "Ingresos Percibidos Prorrateado x CUIL" at bounding box center [82, 271] width 165 height 56
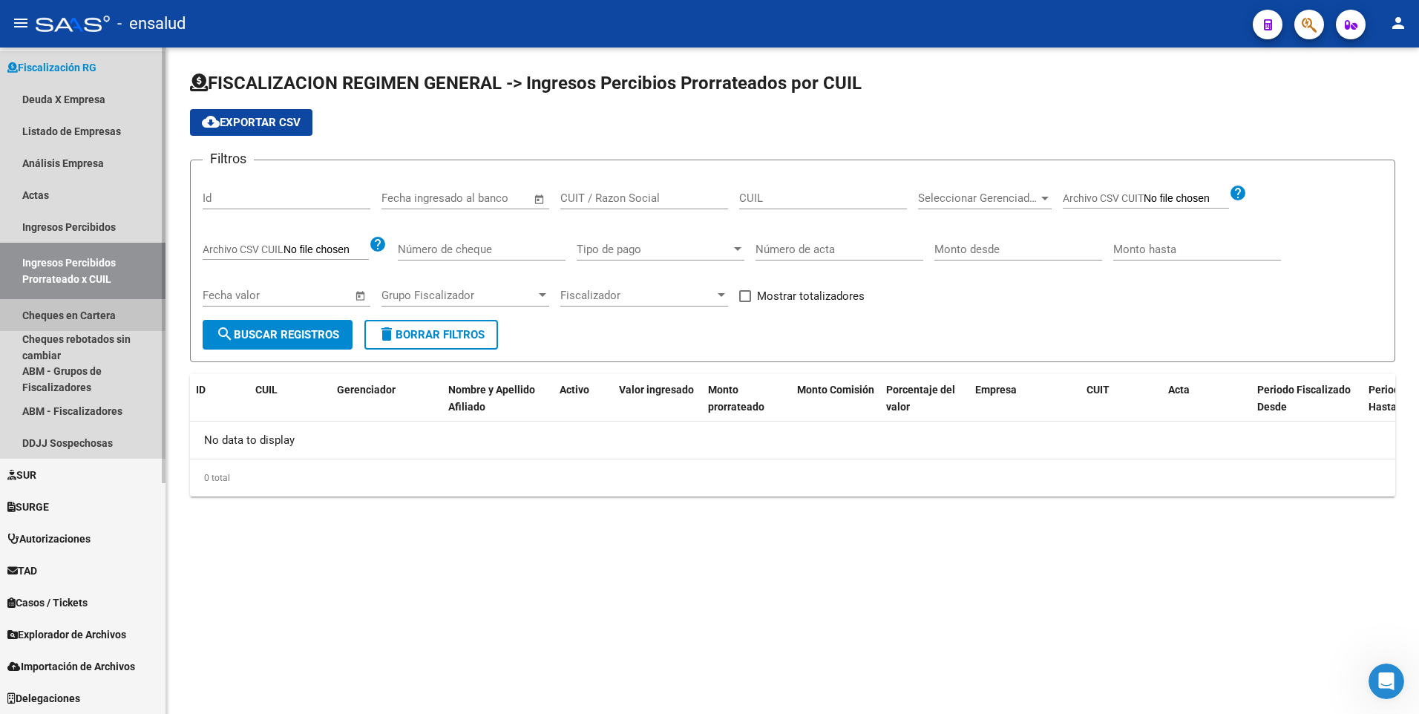
click at [48, 316] on link "Cheques en Cartera" at bounding box center [82, 315] width 165 height 32
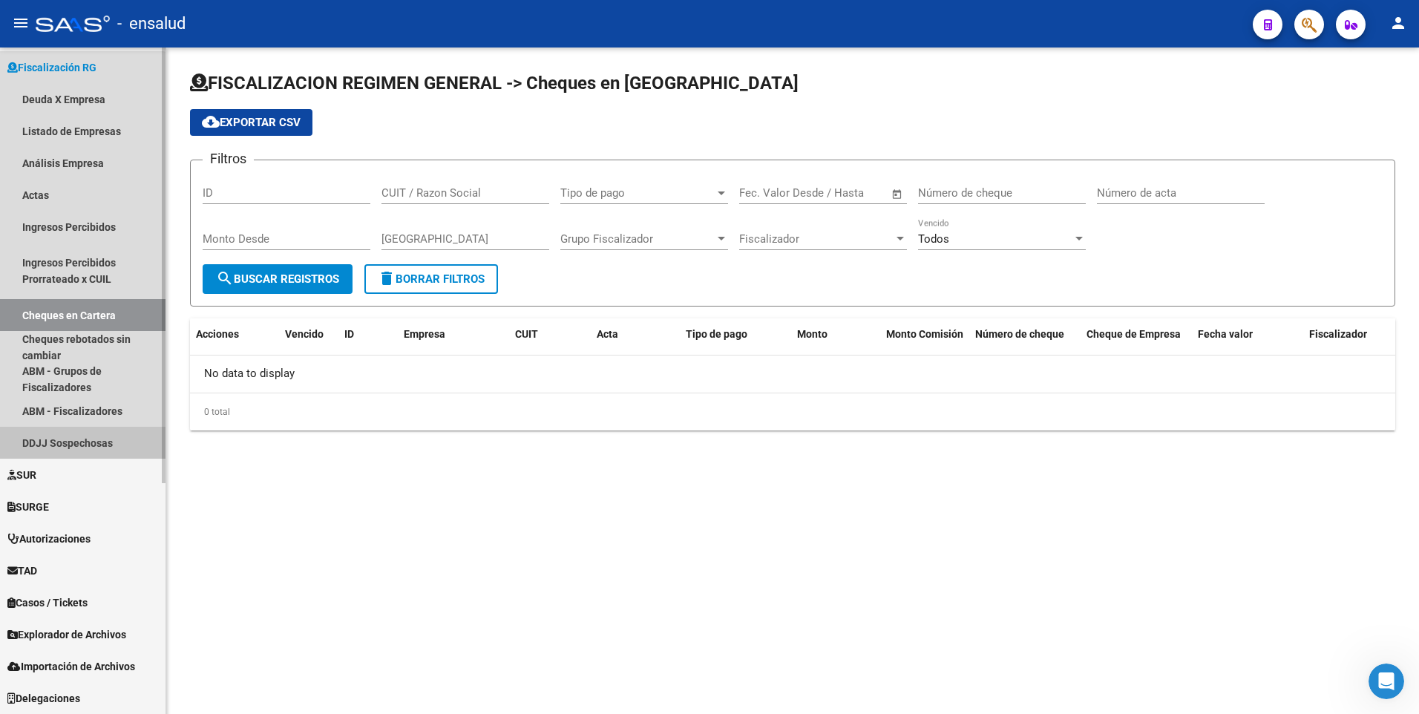
click at [56, 441] on link "DDJJ Sospechosas" at bounding box center [82, 443] width 165 height 32
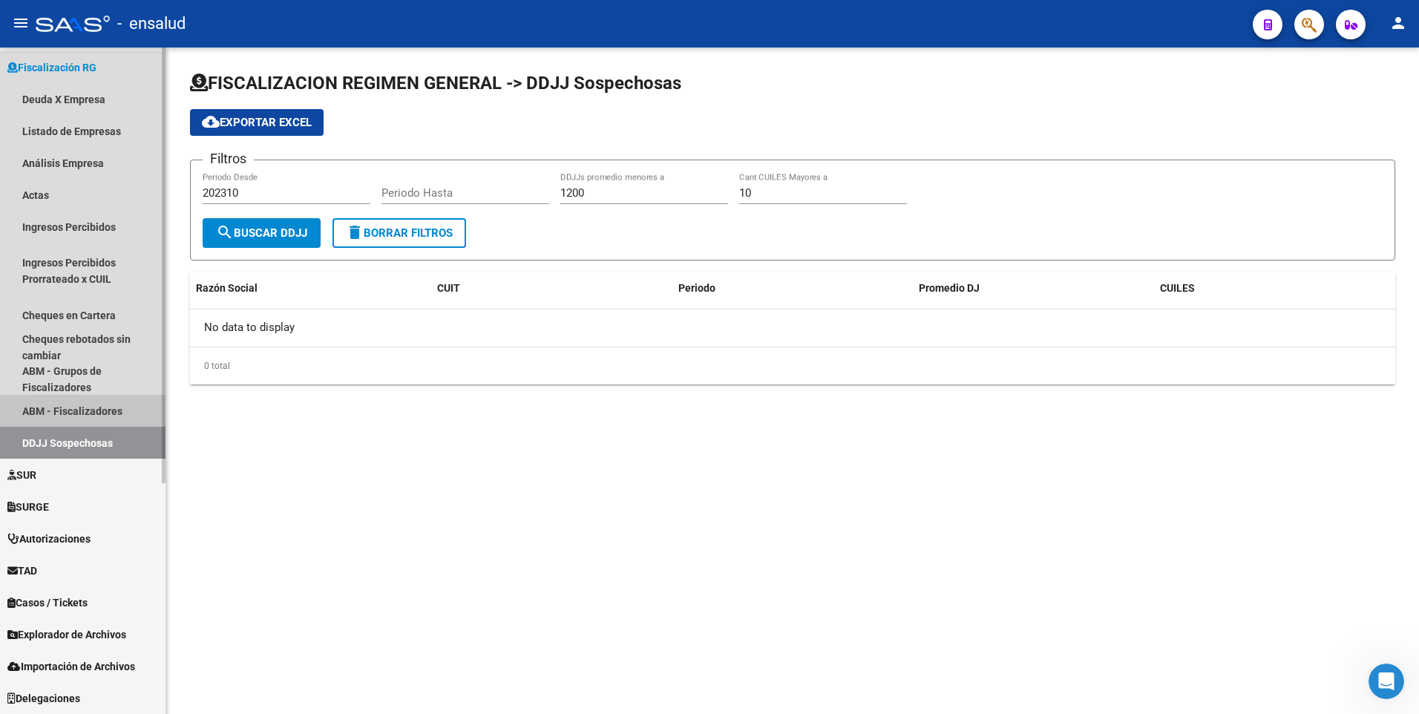
click at [60, 411] on link "ABM - Fiscalizadores" at bounding box center [82, 411] width 165 height 32
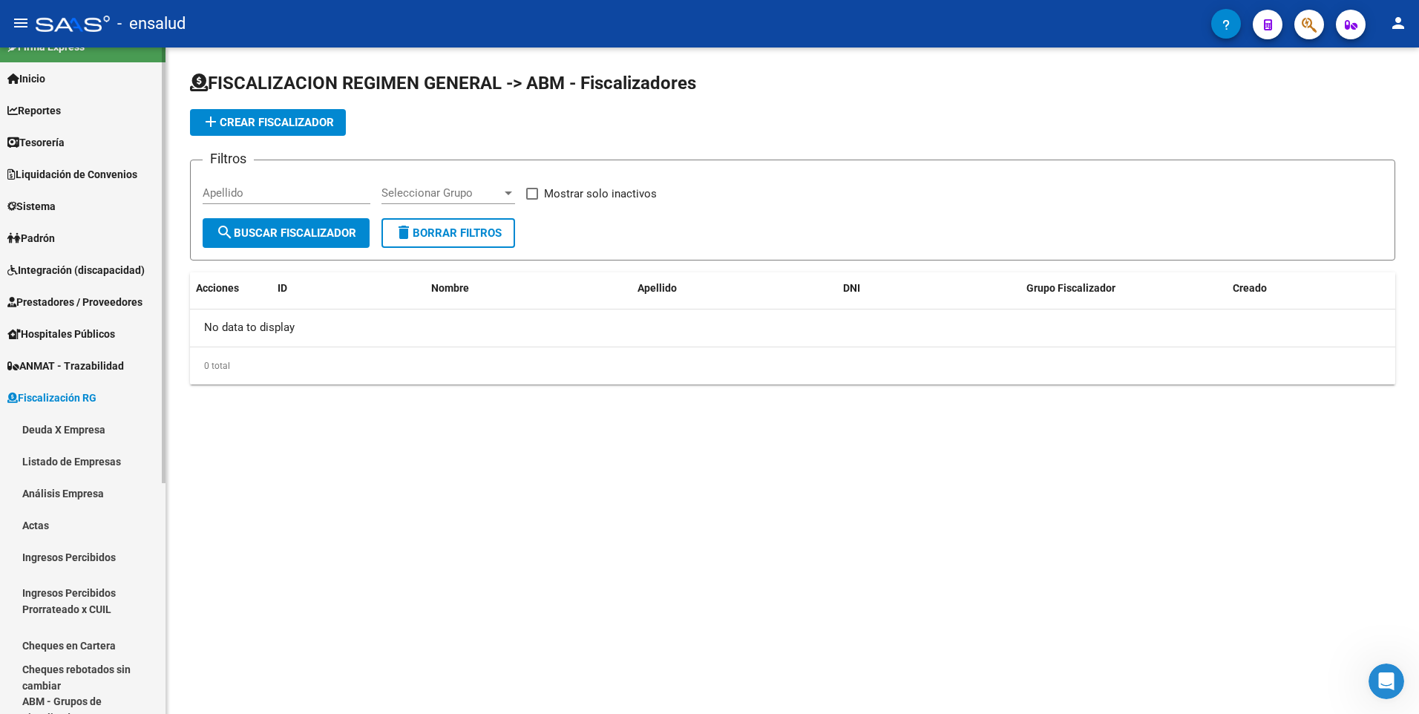
scroll to position [16, 0]
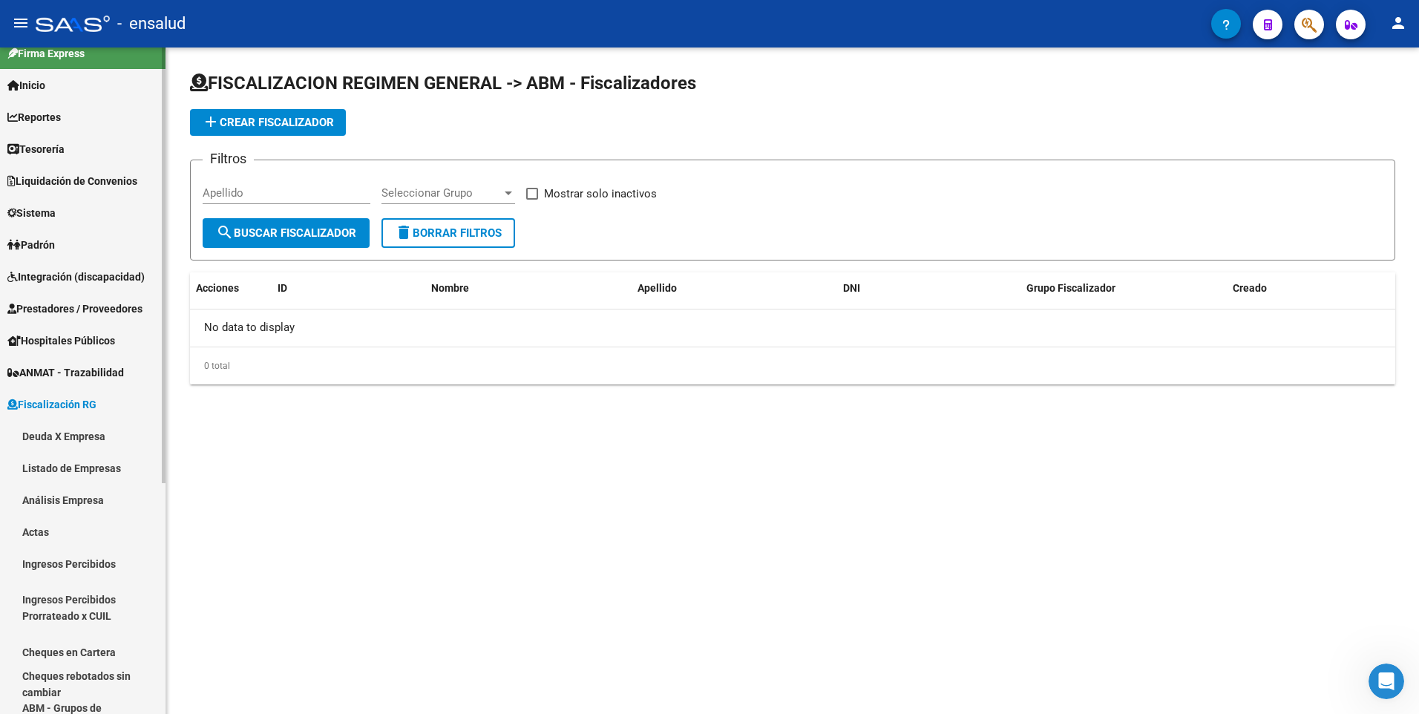
click at [203, 102] on mat-sidenav-container "Firma Express Inicio Calendario SSS Instructivos Contacto OS Reportes Tablero d…" at bounding box center [709, 380] width 1419 height 666
click at [59, 336] on span "Hospitales Públicos" at bounding box center [61, 340] width 108 height 16
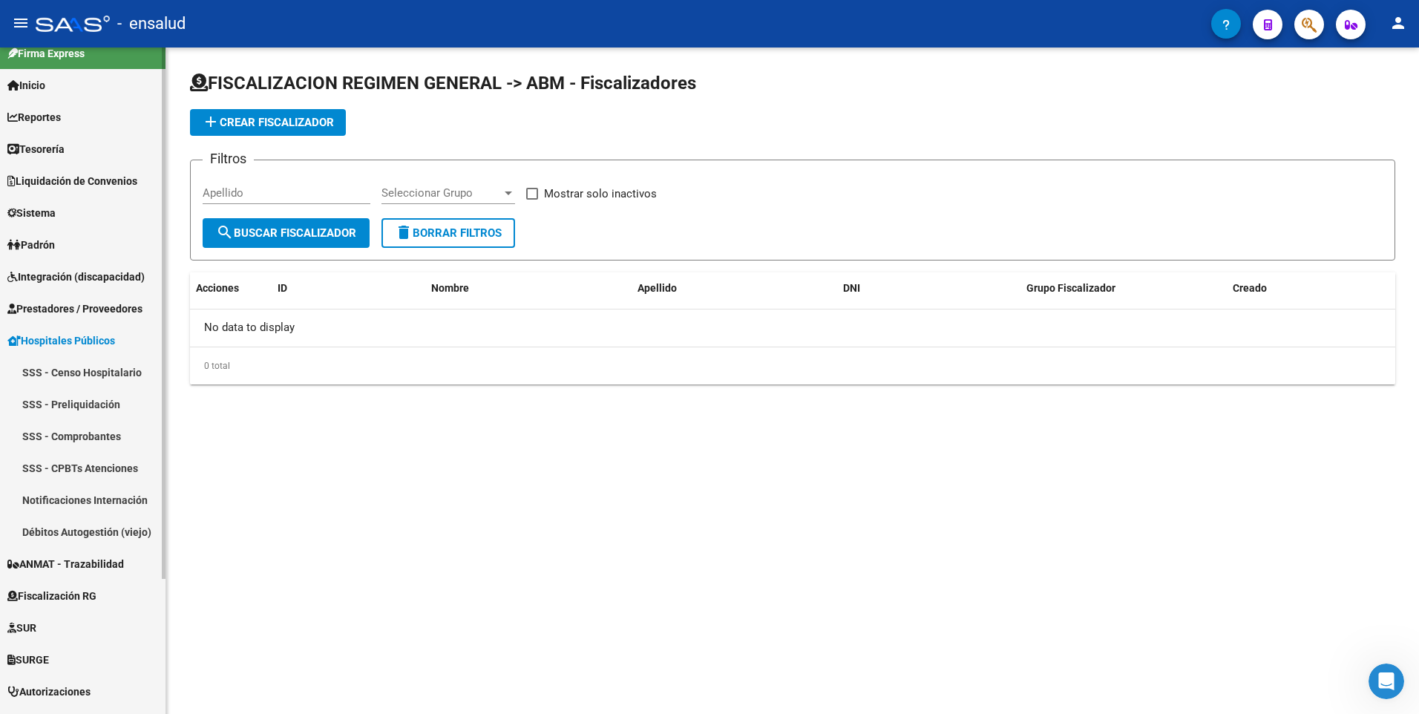
click at [77, 379] on link "SSS - Censo Hospitalario" at bounding box center [82, 372] width 165 height 32
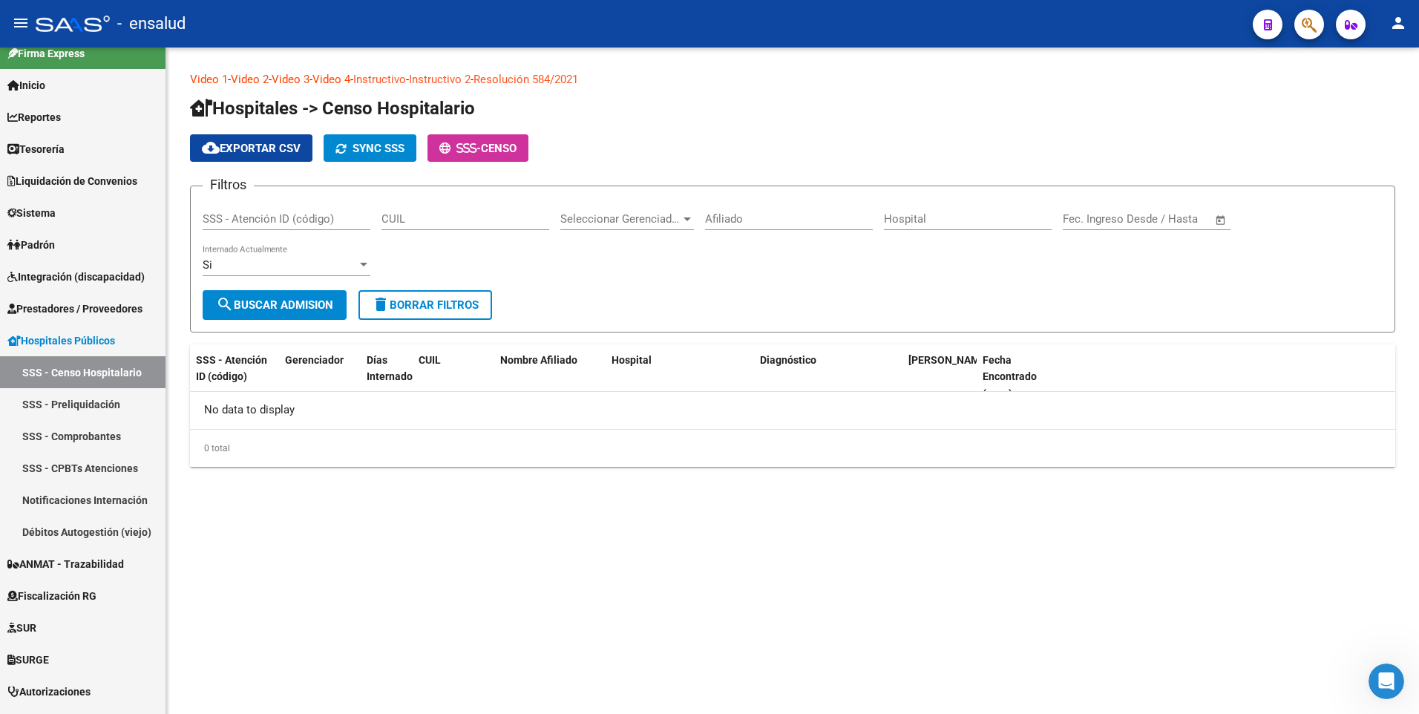
click at [296, 217] on input "SSS - Atención ID (código)" at bounding box center [287, 218] width 168 height 13
click at [658, 220] on span "Seleccionar Gerenciador" at bounding box center [620, 218] width 120 height 13
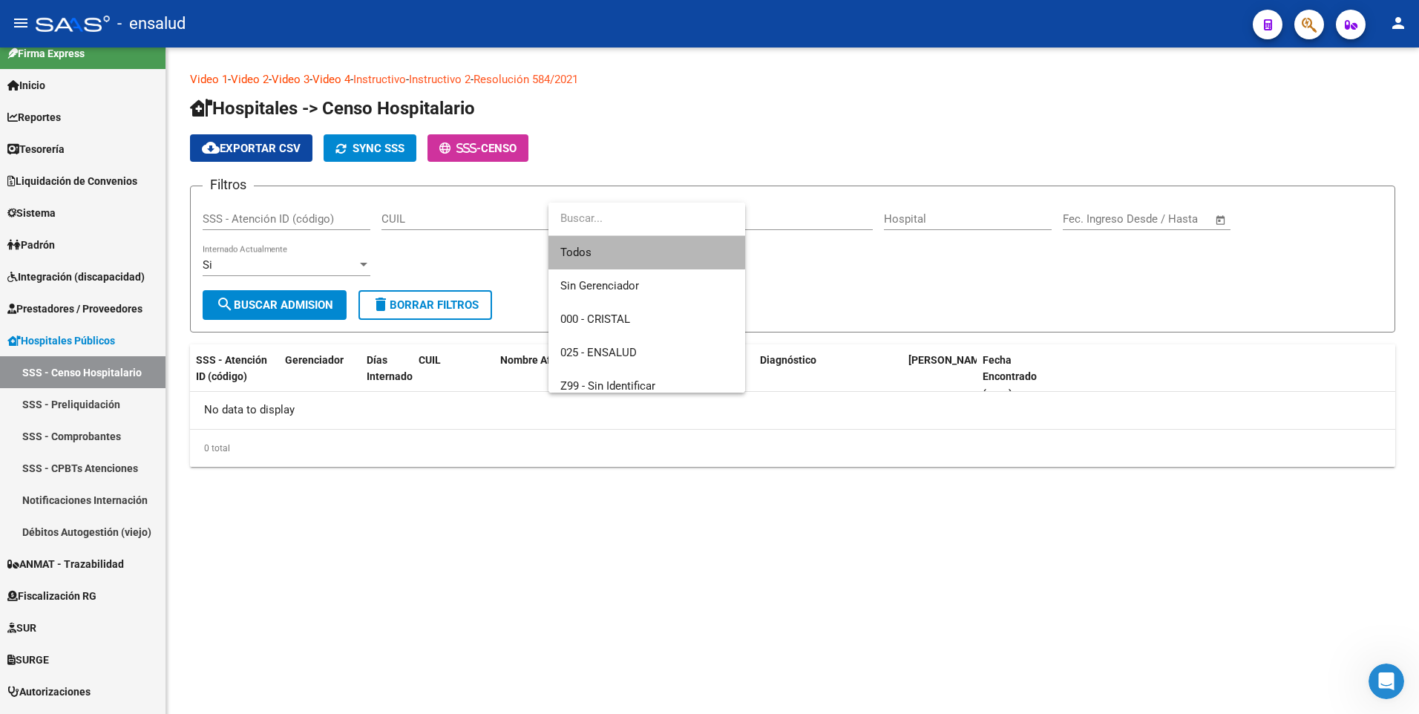
drag, startPoint x: 658, startPoint y: 220, endPoint x: 622, endPoint y: 241, distance: 41.6
click at [622, 241] on span "Todos" at bounding box center [646, 252] width 173 height 33
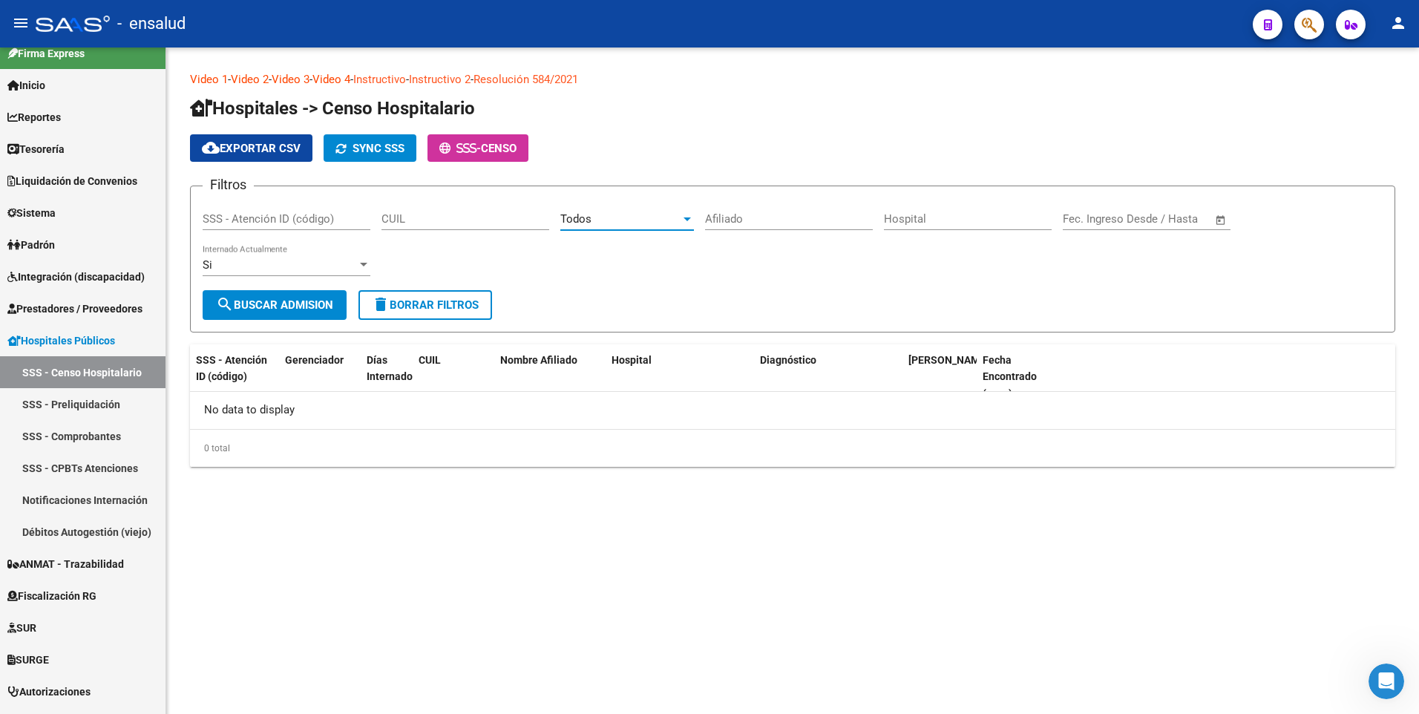
click at [341, 214] on input "SSS - Atención ID (código)" at bounding box center [287, 218] width 168 height 13
click at [284, 200] on div "SSS - Atención ID (código)" at bounding box center [287, 214] width 168 height 32
click at [209, 78] on link "Video 1" at bounding box center [209, 79] width 38 height 13
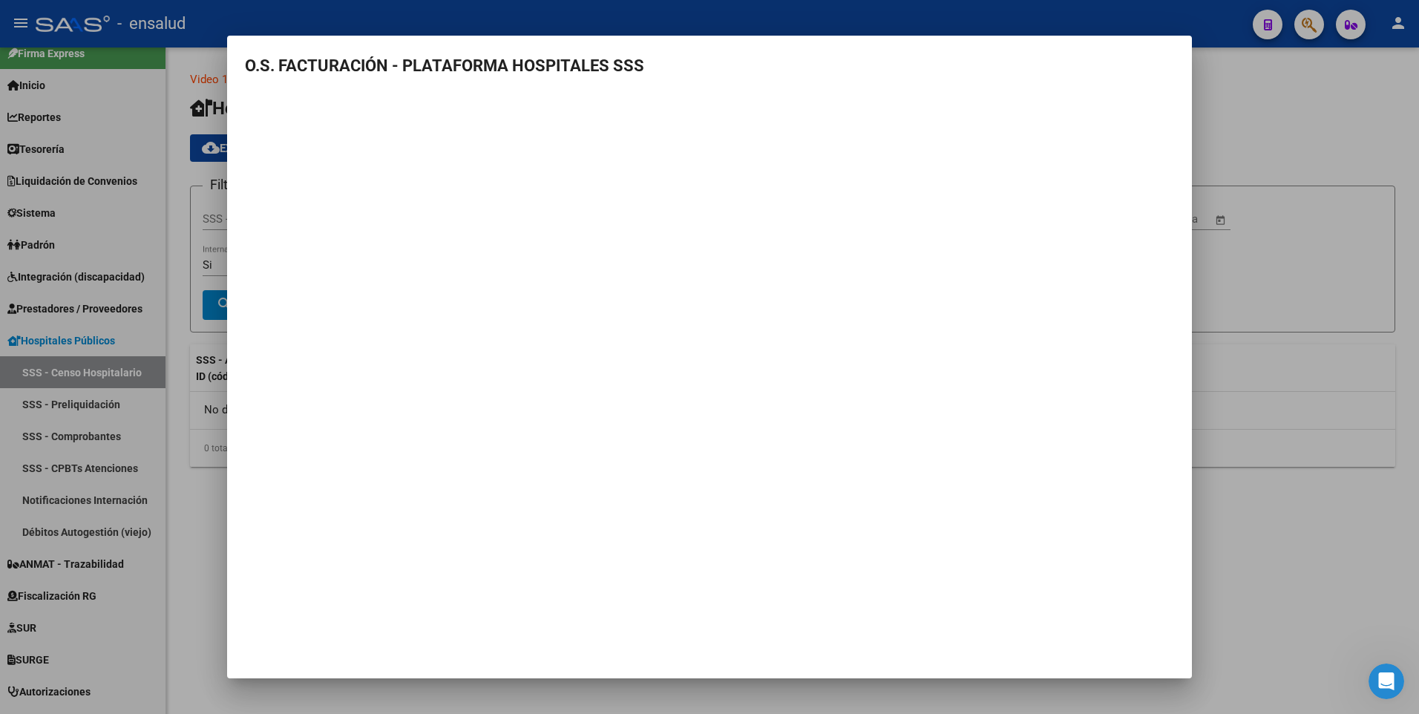
click at [1307, 153] on div at bounding box center [709, 357] width 1419 height 714
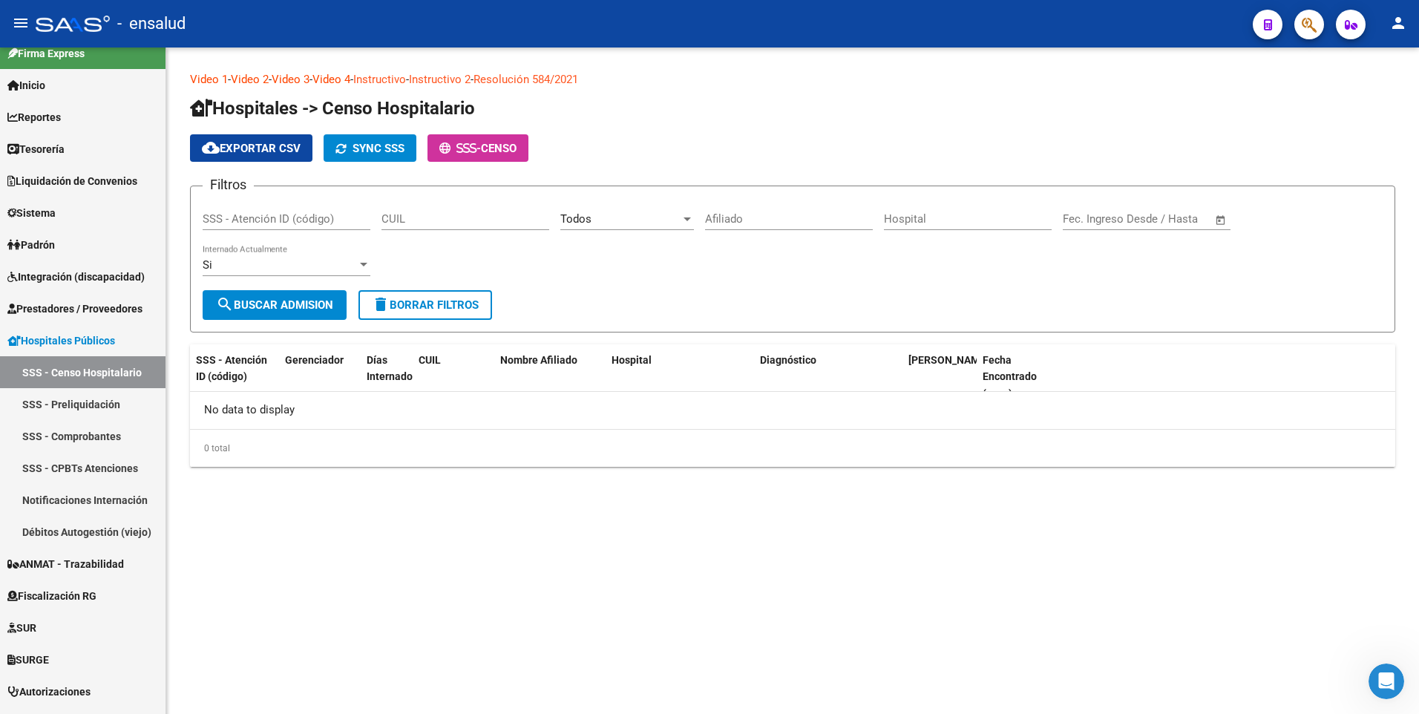
click at [402, 82] on link "Instructivo" at bounding box center [379, 79] width 53 height 13
